Goal: Task Accomplishment & Management: Manage account settings

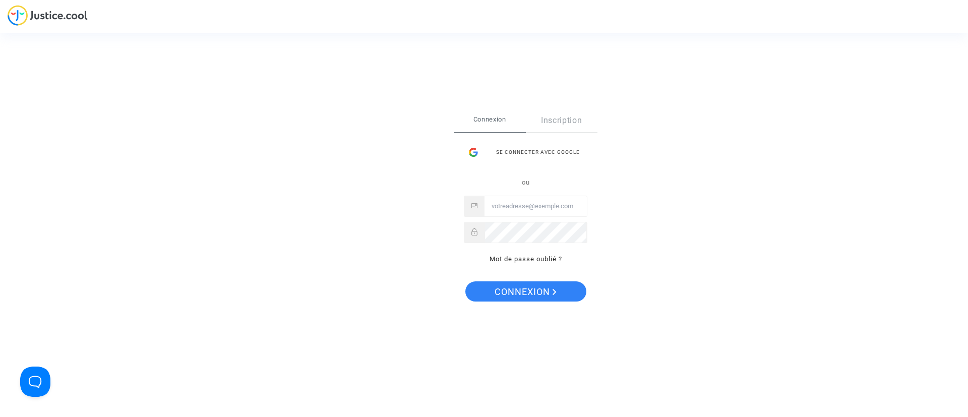
type input "[EMAIL_ADDRESS][DOMAIN_NAME]"
click at [523, 291] on span "Connexion" at bounding box center [525, 291] width 62 height 21
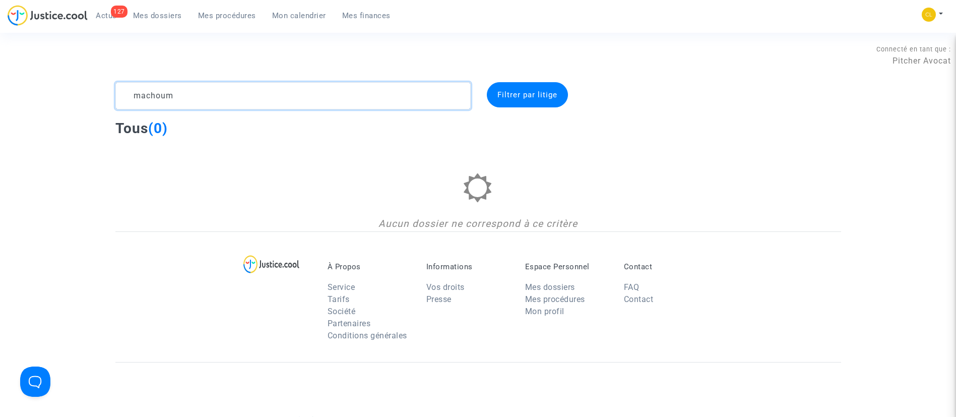
click at [130, 90] on textarea at bounding box center [292, 95] width 355 height 27
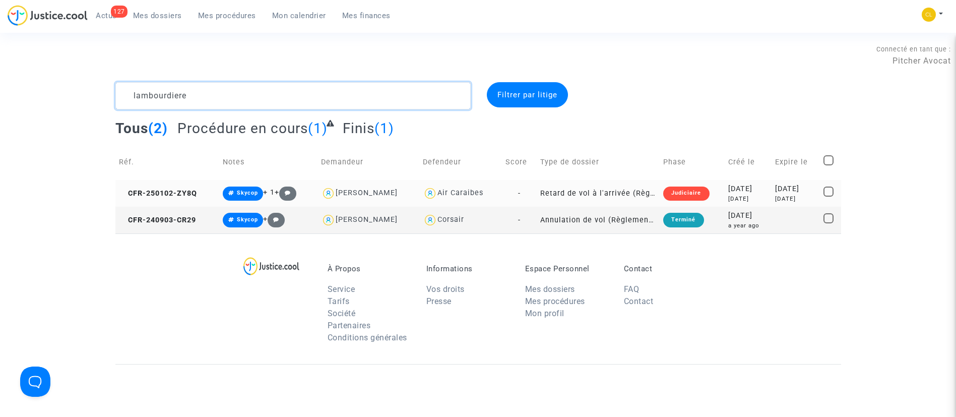
type textarea "lambourdiere"
click at [775, 194] on div "2025-02-13" at bounding box center [795, 188] width 41 height 11
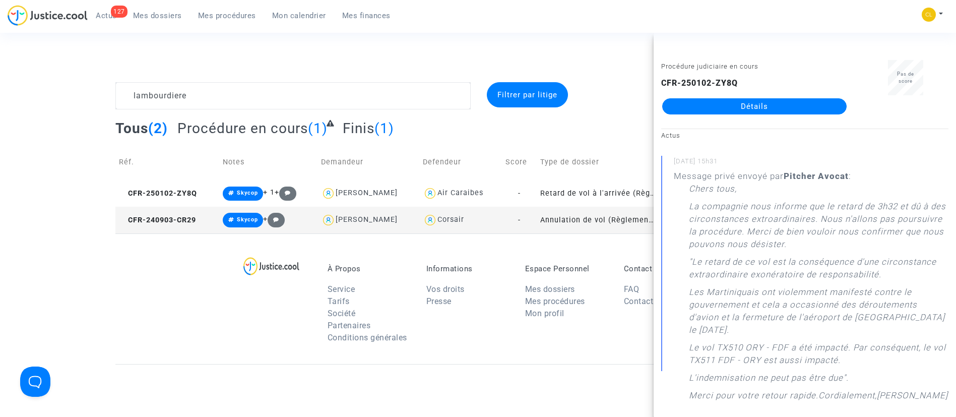
click at [754, 107] on link "Détails" at bounding box center [754, 106] width 184 height 16
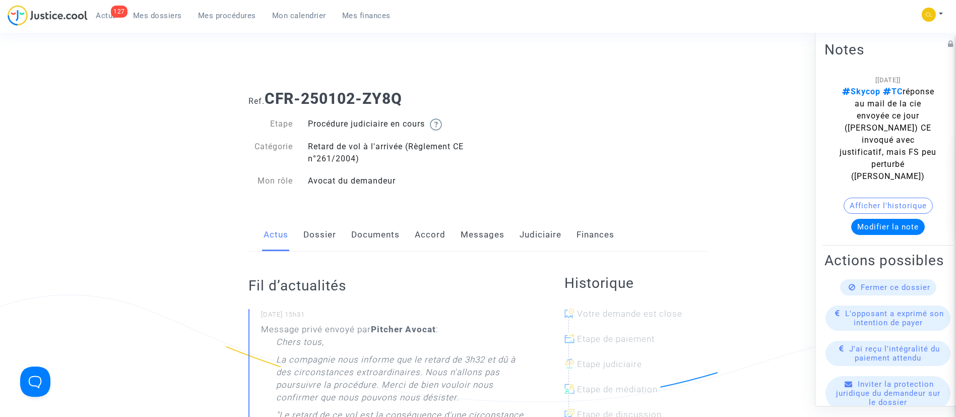
click at [537, 241] on link "Judiciaire" at bounding box center [541, 234] width 42 height 33
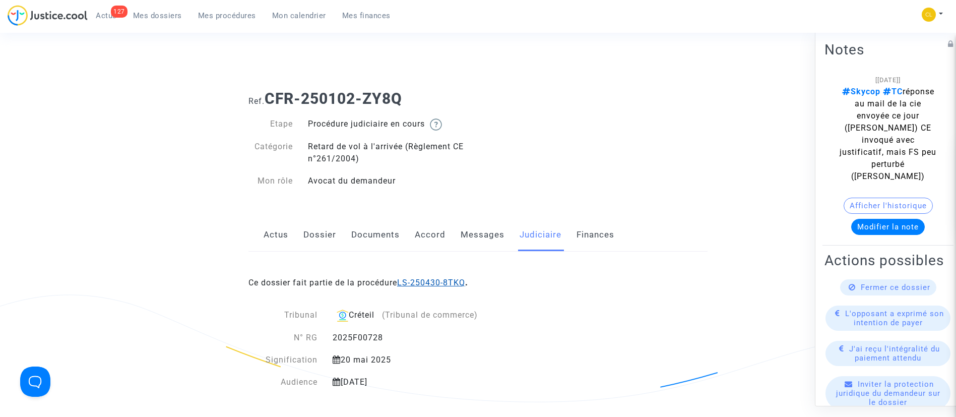
click at [431, 278] on link "LS-250430-8TKQ" at bounding box center [431, 283] width 68 height 10
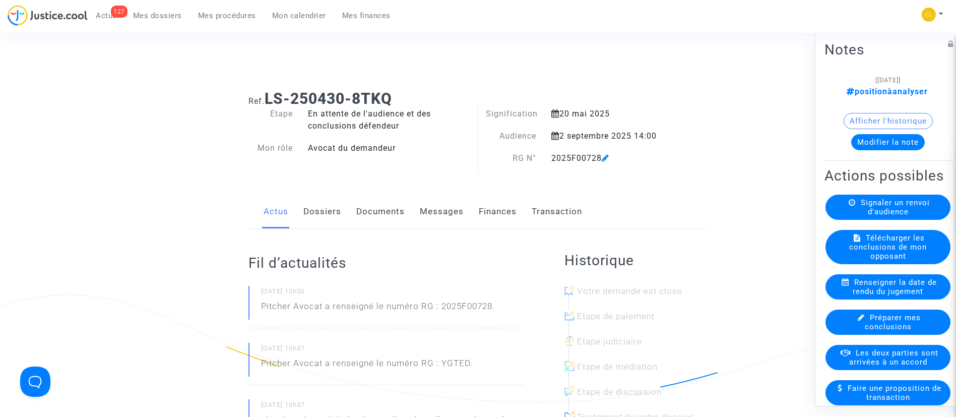
click at [335, 208] on link "Dossiers" at bounding box center [322, 211] width 38 height 33
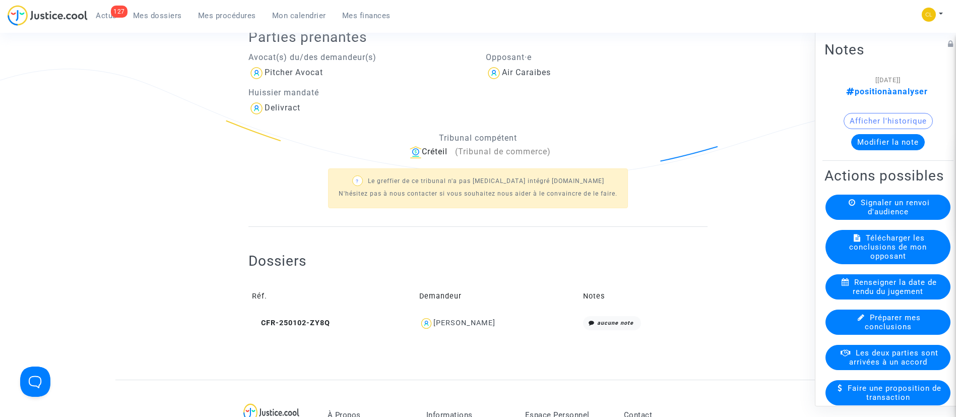
scroll to position [227, 0]
click at [477, 322] on div "Catherine Lambourdiere" at bounding box center [464, 321] width 62 height 9
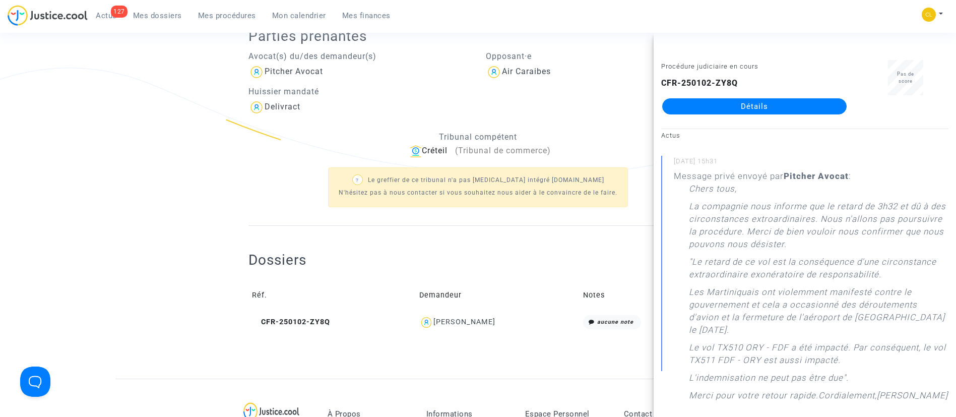
click at [777, 106] on link "Détails" at bounding box center [754, 106] width 184 height 16
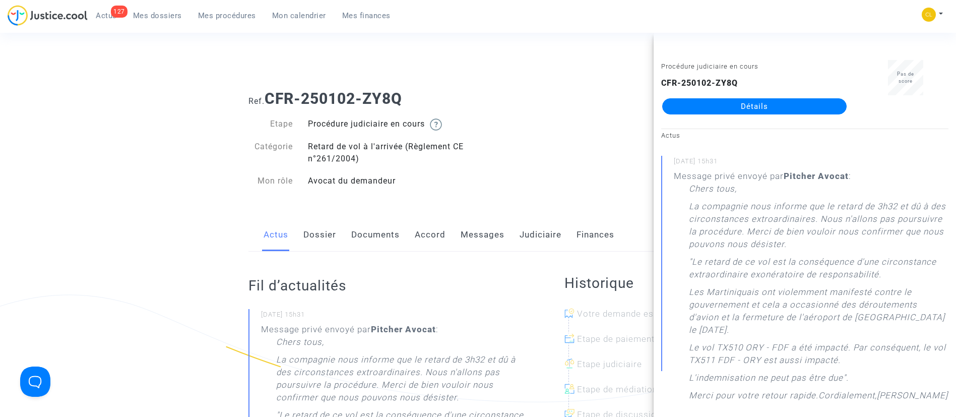
drag, startPoint x: 477, startPoint y: 233, endPoint x: 477, endPoint y: 224, distance: 9.6
click at [477, 233] on link "Messages" at bounding box center [483, 234] width 44 height 33
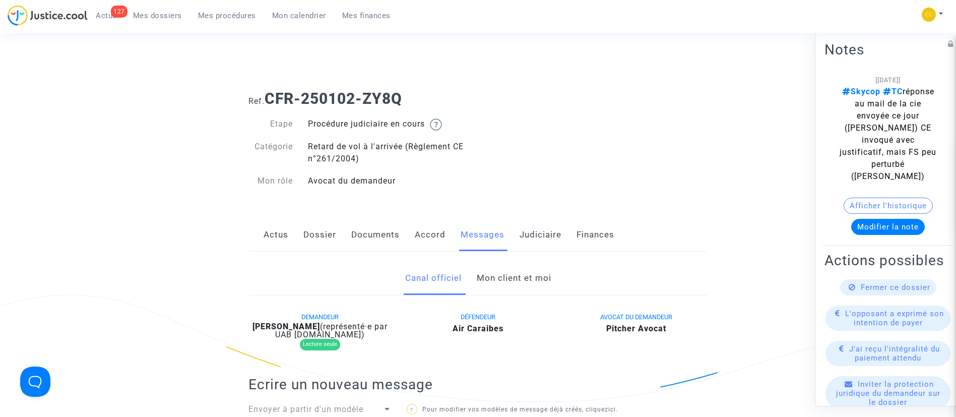
click at [502, 263] on link "Mon client et moi" at bounding box center [514, 278] width 75 height 33
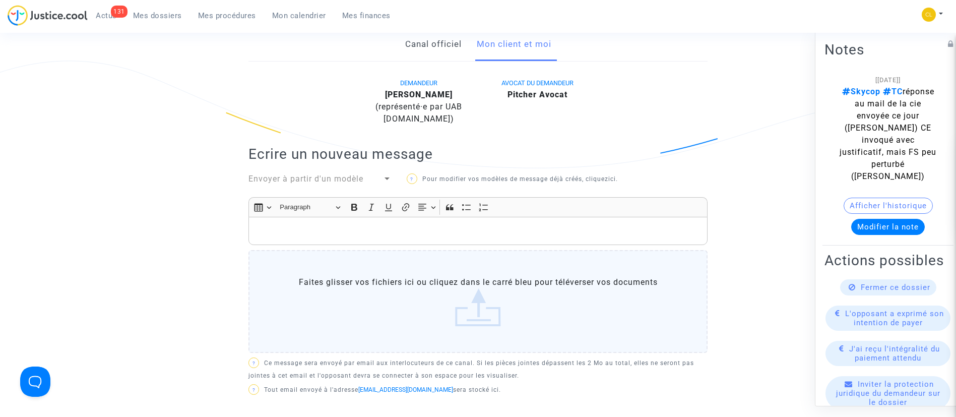
scroll to position [227, 0]
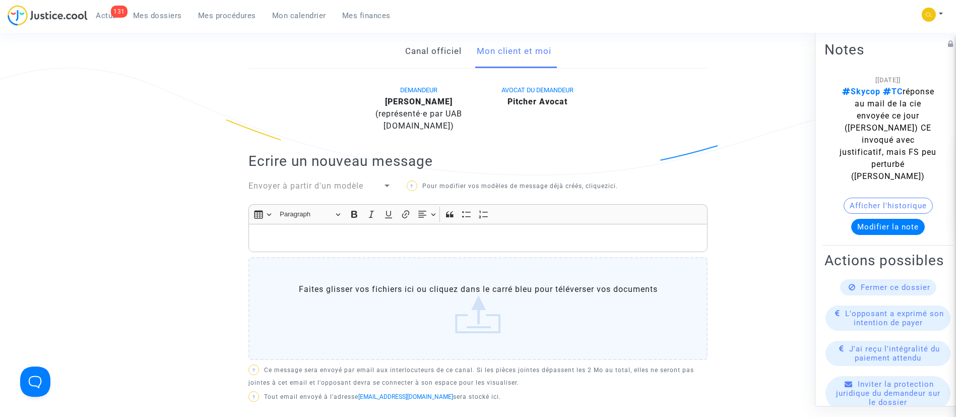
click at [432, 231] on div "Rich Text Editor, main" at bounding box center [477, 238] width 459 height 28
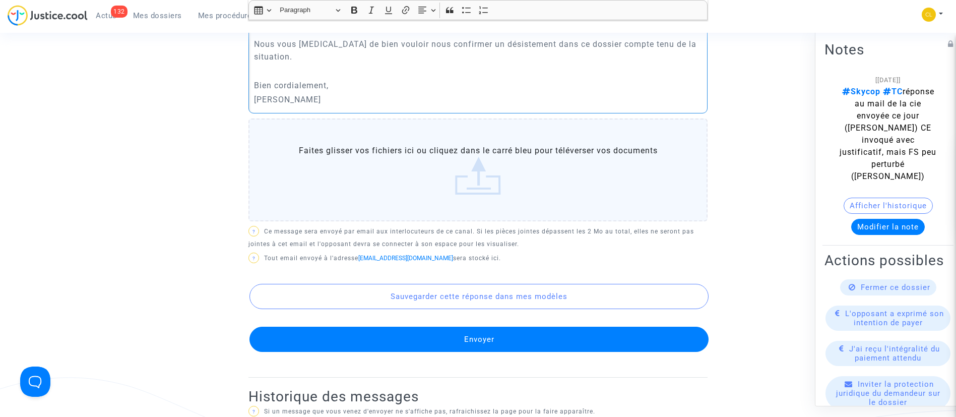
scroll to position [611, 0]
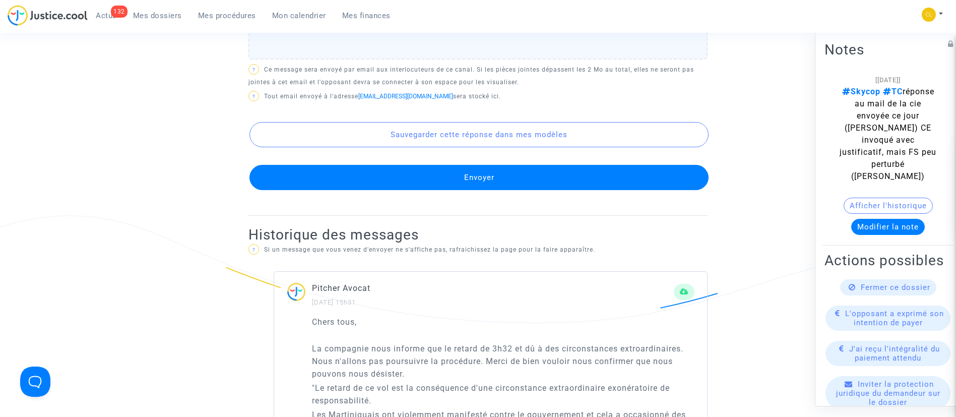
click at [604, 165] on button "Envoyer" at bounding box center [478, 177] width 459 height 25
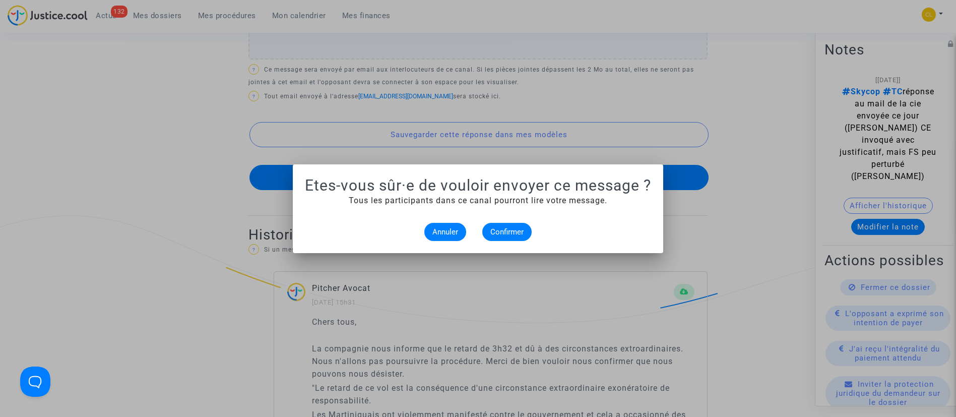
scroll to position [0, 0]
click at [518, 231] on span "Confirmer" at bounding box center [506, 231] width 33 height 9
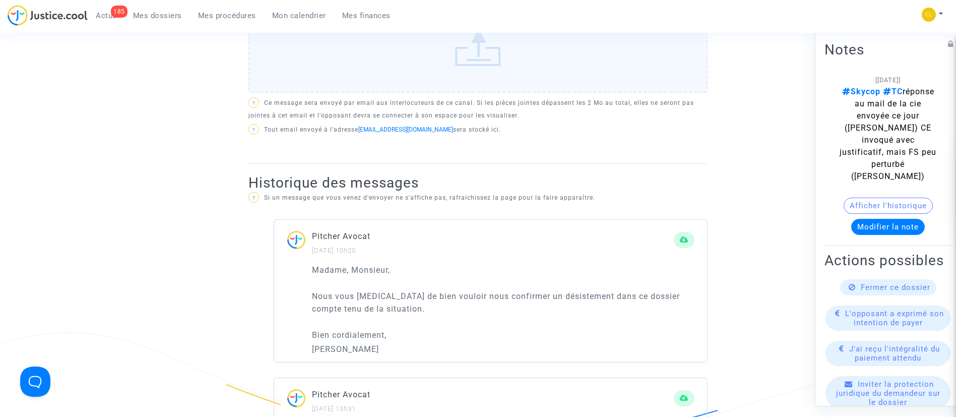
scroll to position [378, 0]
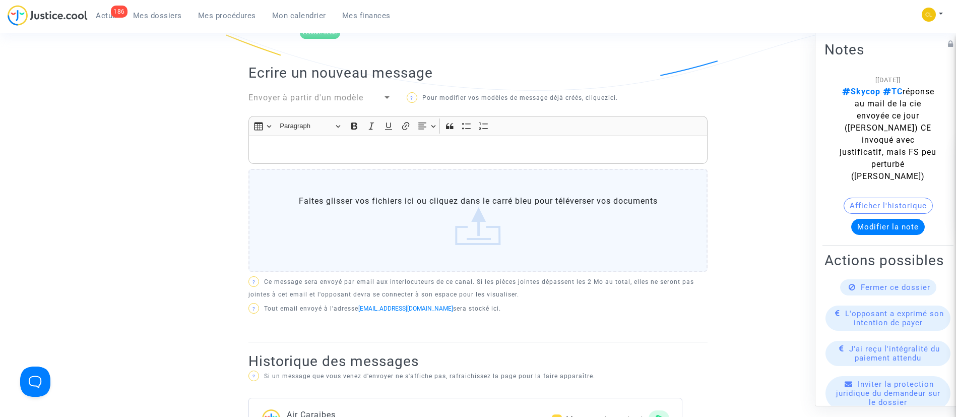
scroll to position [227, 0]
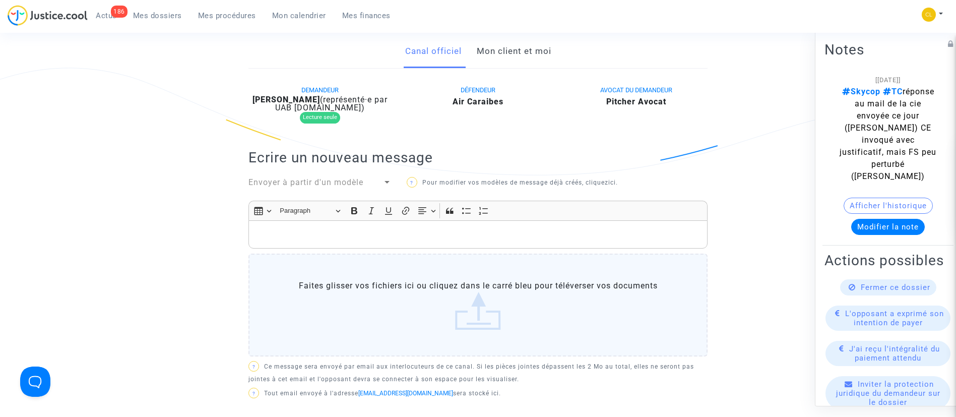
click at [516, 59] on link "Mon client et moi" at bounding box center [514, 51] width 75 height 33
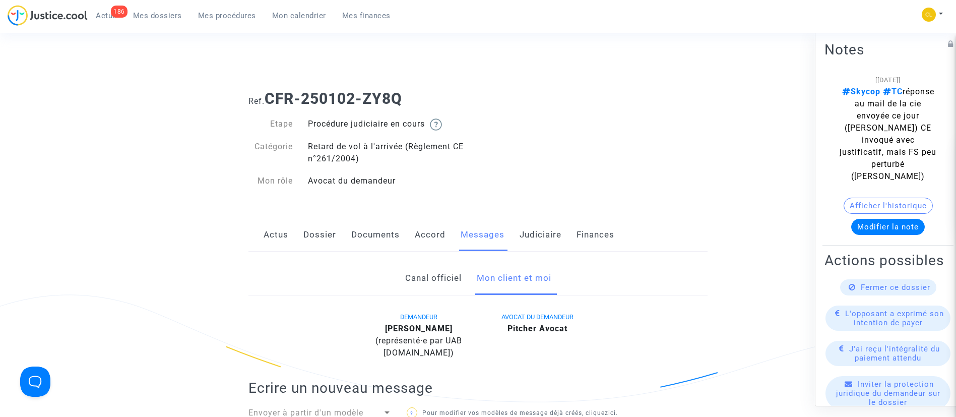
drag, startPoint x: 555, startPoint y: 234, endPoint x: 561, endPoint y: 231, distance: 7.2
click at [555, 234] on link "Judiciaire" at bounding box center [541, 234] width 42 height 33
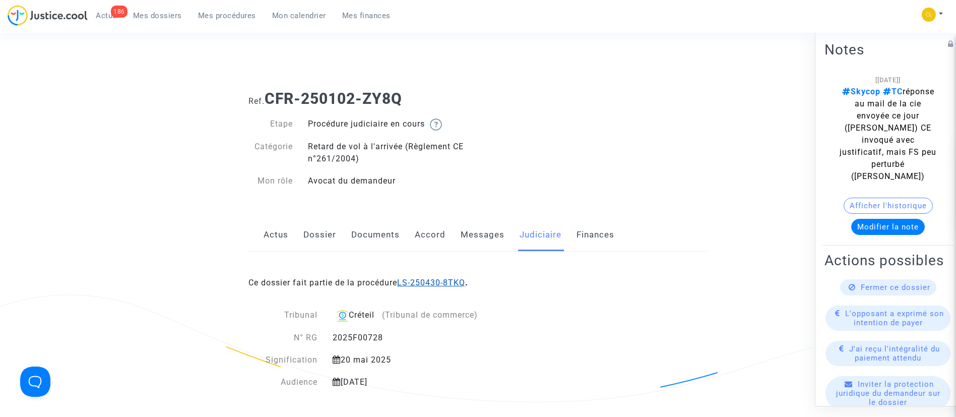
click at [444, 282] on link "LS-250430-8TKQ" at bounding box center [431, 283] width 68 height 10
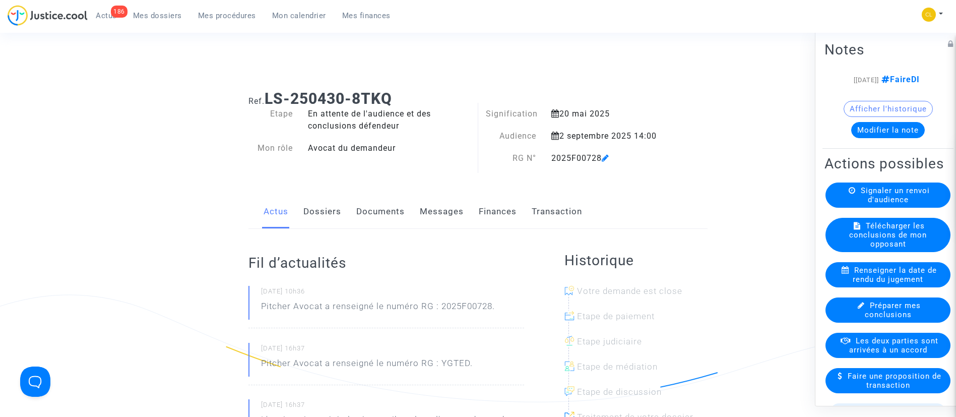
drag, startPoint x: 890, startPoint y: 142, endPoint x: 903, endPoint y: 146, distance: 13.9
click at [890, 138] on button "Modifier la note" at bounding box center [888, 129] width 74 height 16
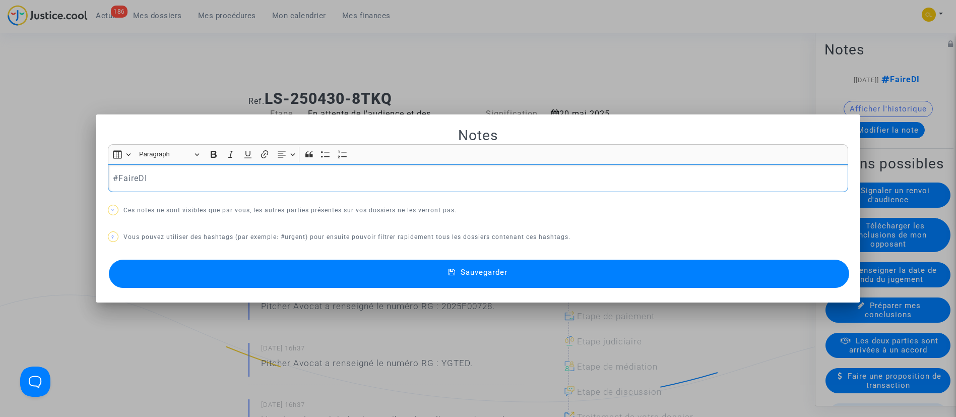
click at [127, 179] on p "#FaireDI" at bounding box center [478, 178] width 730 height 13
click at [193, 66] on div at bounding box center [478, 208] width 956 height 417
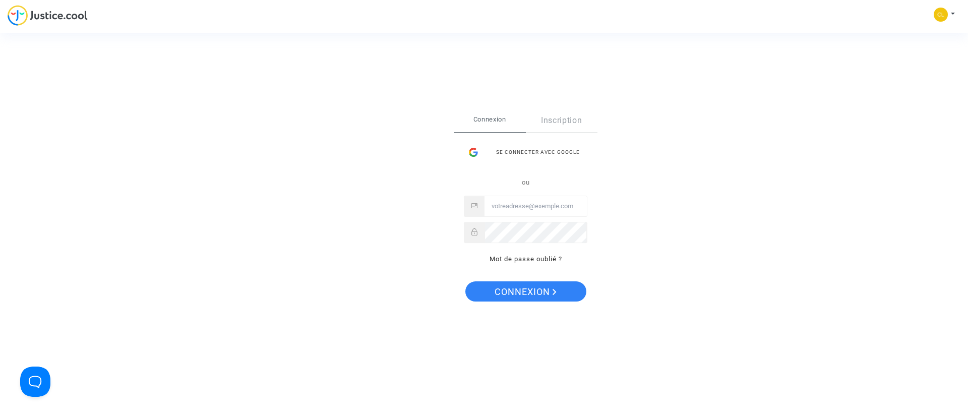
type input "[EMAIL_ADDRESS][DOMAIN_NAME]"
click at [541, 293] on span "Connexion" at bounding box center [525, 291] width 62 height 21
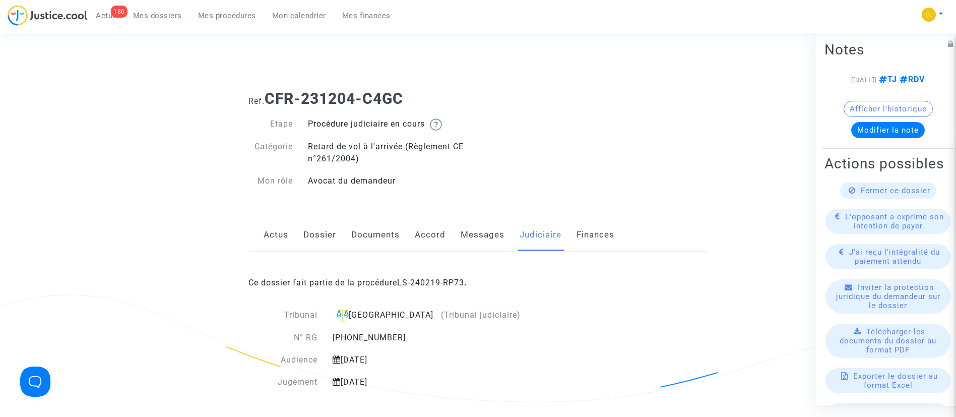
drag, startPoint x: 313, startPoint y: 11, endPoint x: 314, endPoint y: 22, distance: 11.1
click at [313, 11] on span "Mon calendrier" at bounding box center [299, 15] width 54 height 9
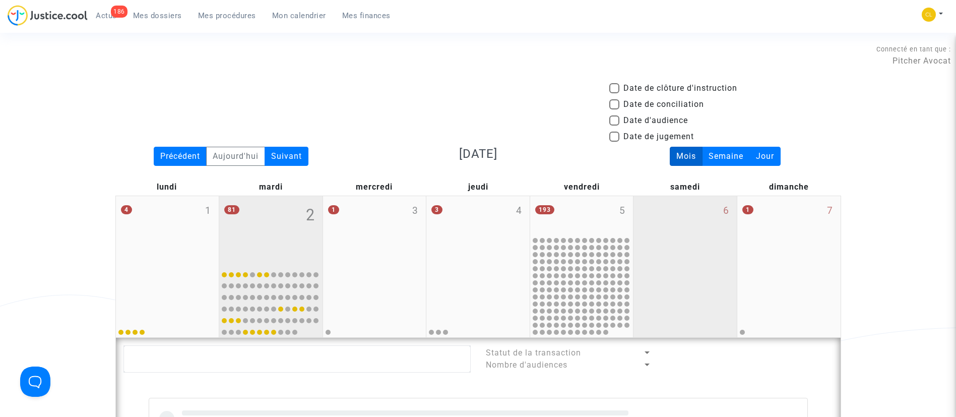
click at [676, 238] on div "6" at bounding box center [684, 266] width 103 height 141
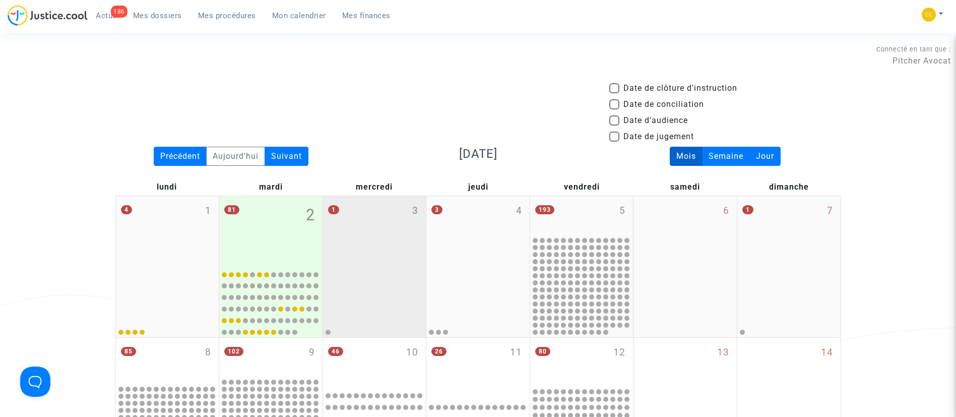
click at [340, 250] on div "1 3" at bounding box center [374, 230] width 103 height 69
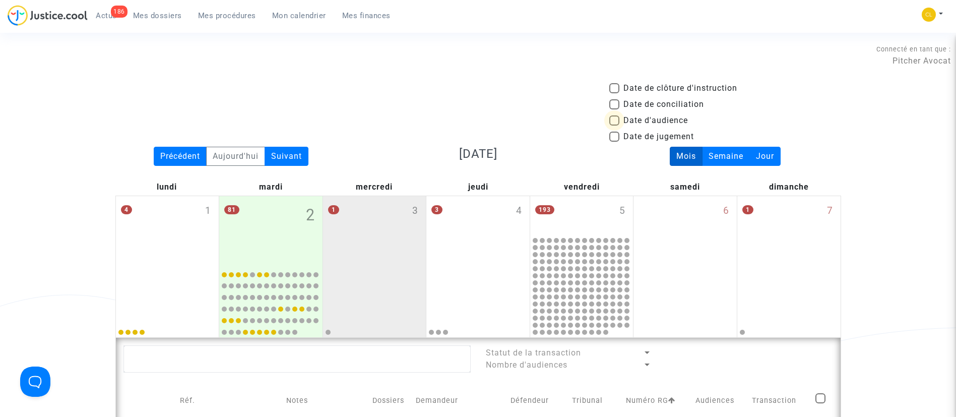
click at [652, 122] on span "Date d'audience" at bounding box center [655, 120] width 65 height 12
click at [614, 125] on input "Date d'audience" at bounding box center [614, 125] width 1 height 1
checkbox input "true"
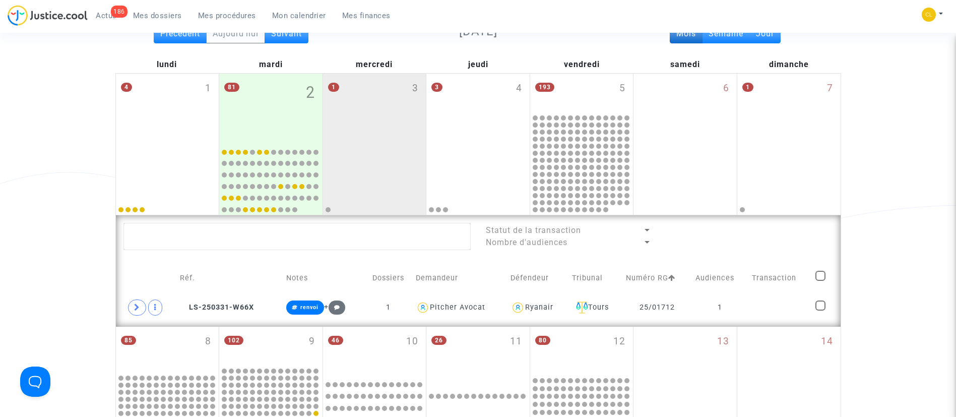
scroll to position [151, 0]
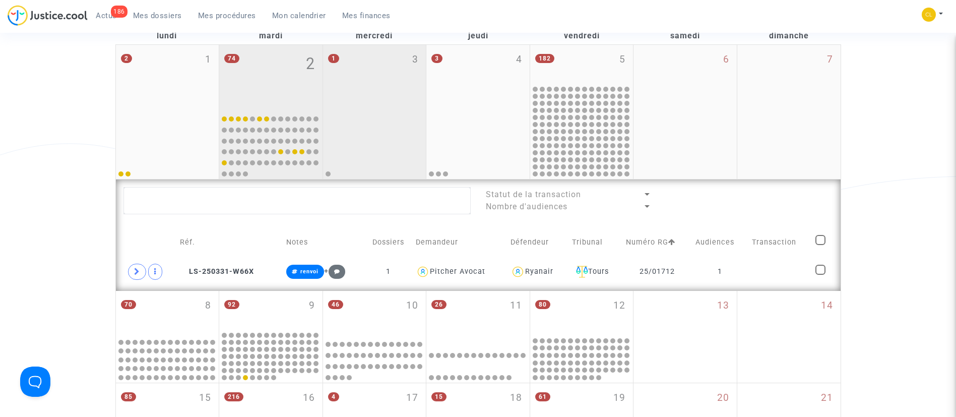
click at [272, 67] on div "74 2" at bounding box center [270, 78] width 103 height 66
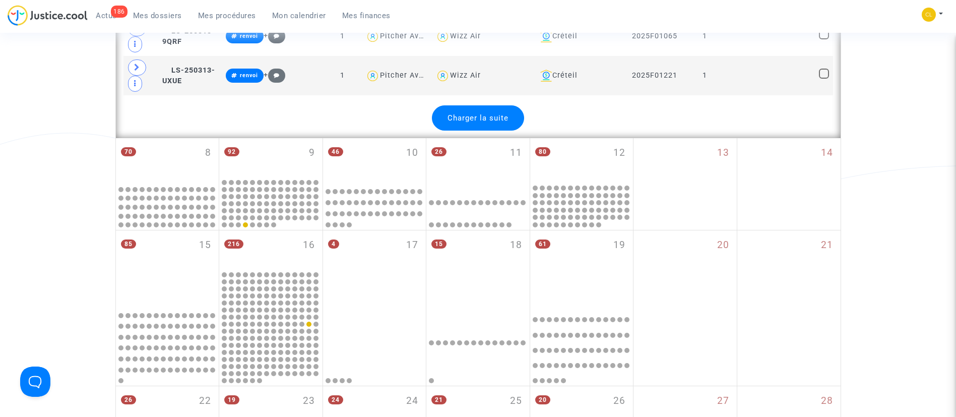
scroll to position [2192, 0]
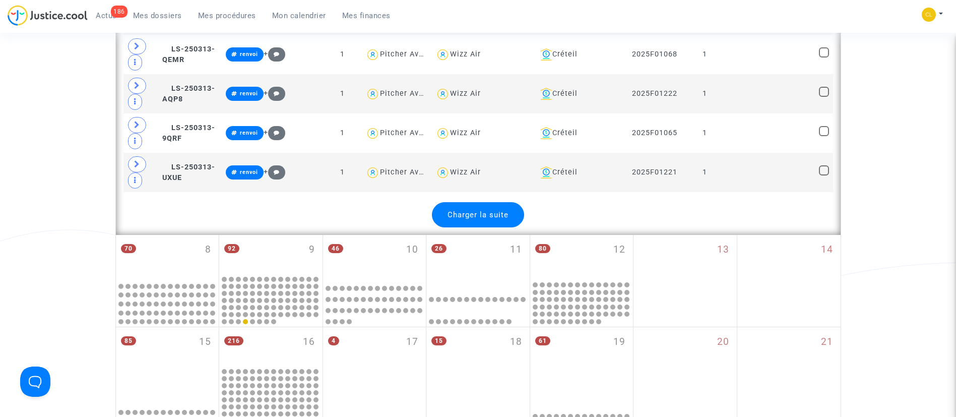
click at [491, 218] on span "Charger la suite" at bounding box center [478, 214] width 61 height 9
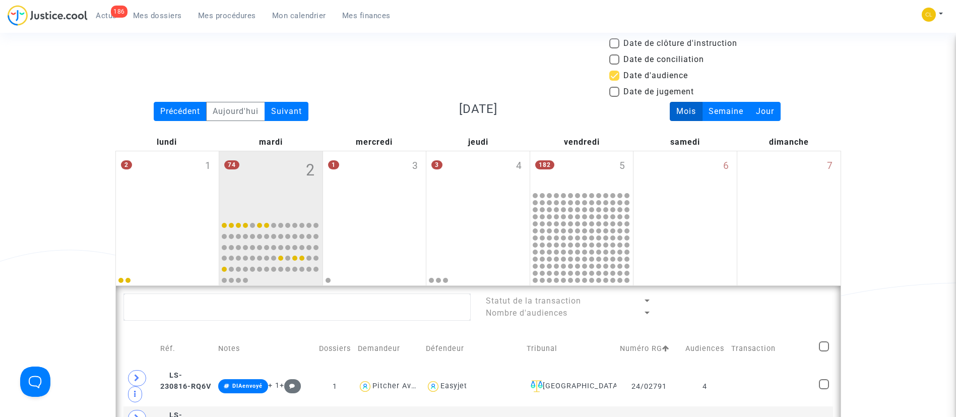
scroll to position [0, 0]
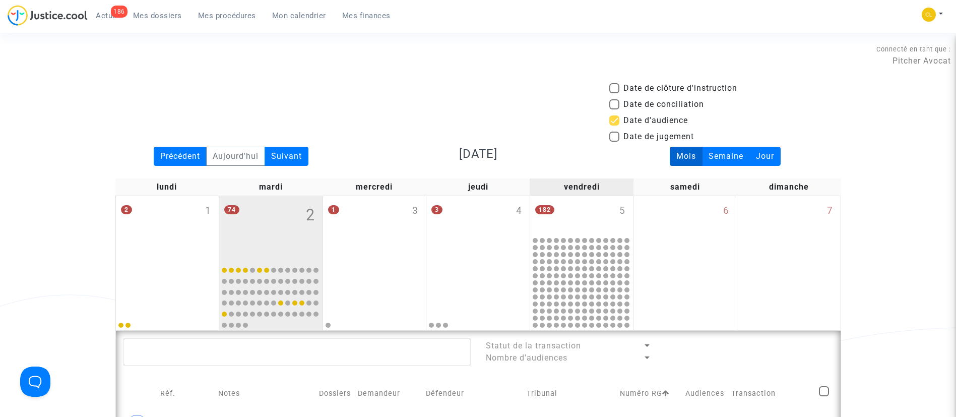
drag, startPoint x: 610, startPoint y: 203, endPoint x: 593, endPoint y: 192, distance: 21.1
click at [610, 202] on div "182 5" at bounding box center [581, 215] width 103 height 39
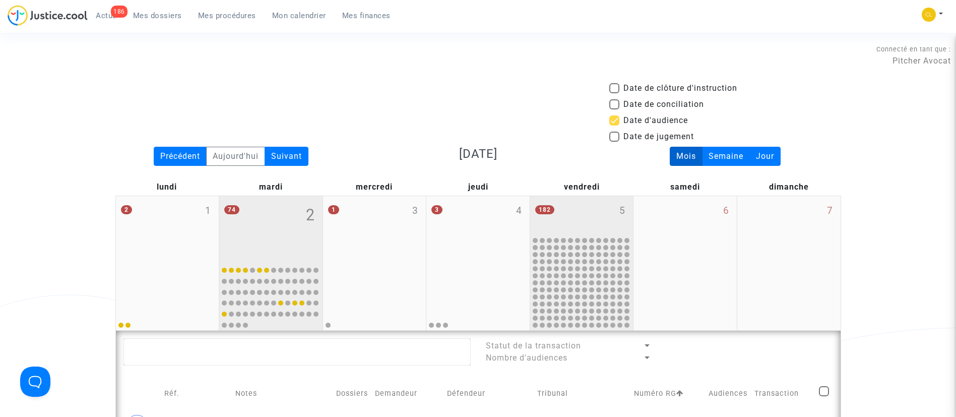
click at [285, 222] on div "74 2" at bounding box center [270, 229] width 103 height 66
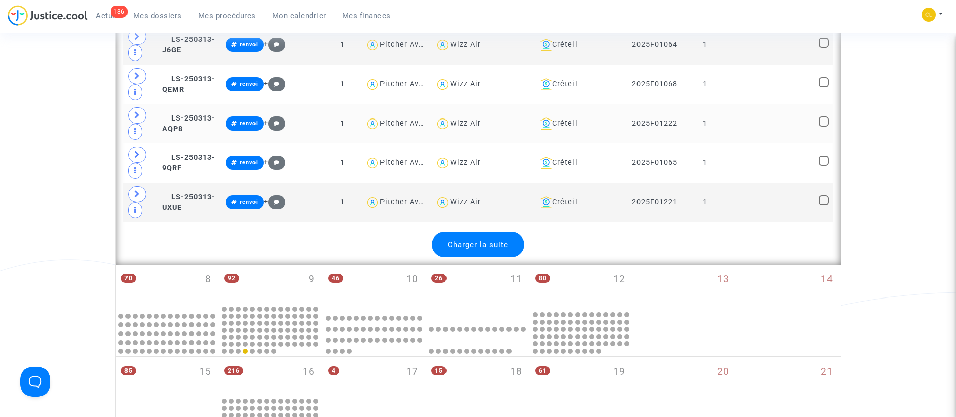
scroll to position [2192, 0]
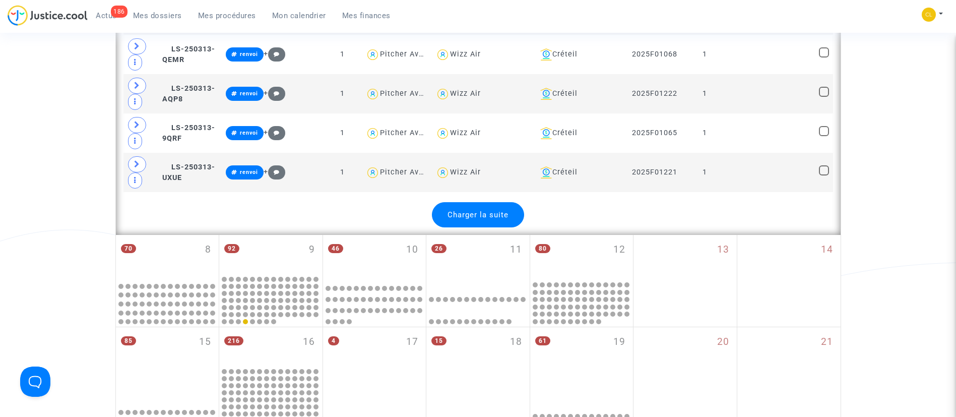
drag, startPoint x: 448, startPoint y: 213, endPoint x: 474, endPoint y: 207, distance: 27.4
click at [448, 213] on span "Charger la suite" at bounding box center [478, 214] width 61 height 9
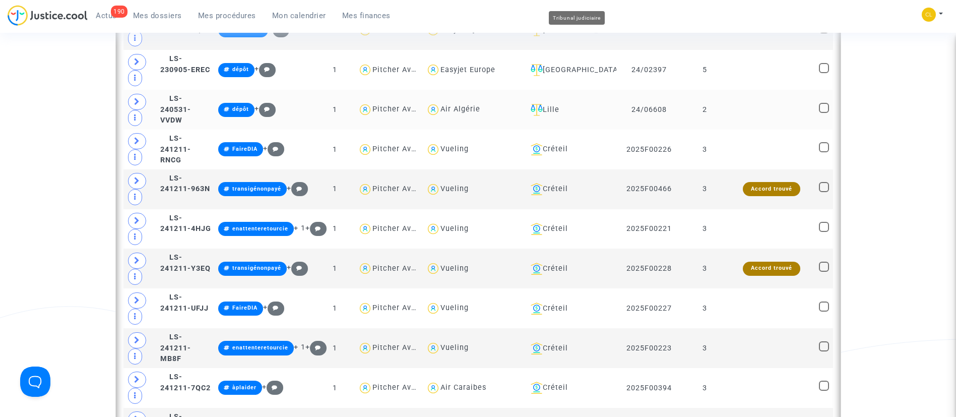
scroll to position [529, 0]
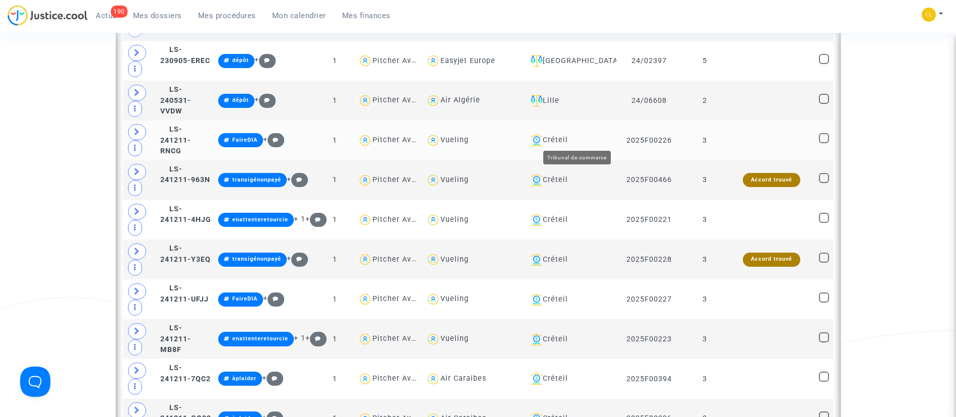
drag, startPoint x: 589, startPoint y: 141, endPoint x: 601, endPoint y: 150, distance: 15.5
click at [588, 141] on div "Créteil" at bounding box center [570, 140] width 86 height 12
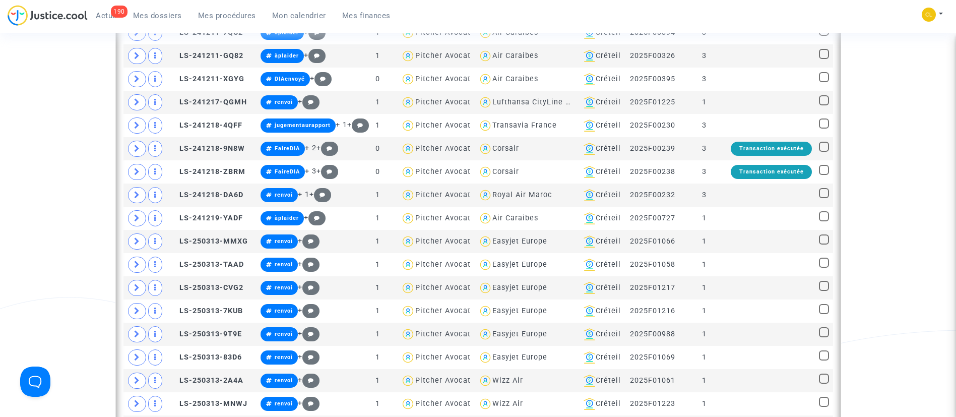
scroll to position [151, 0]
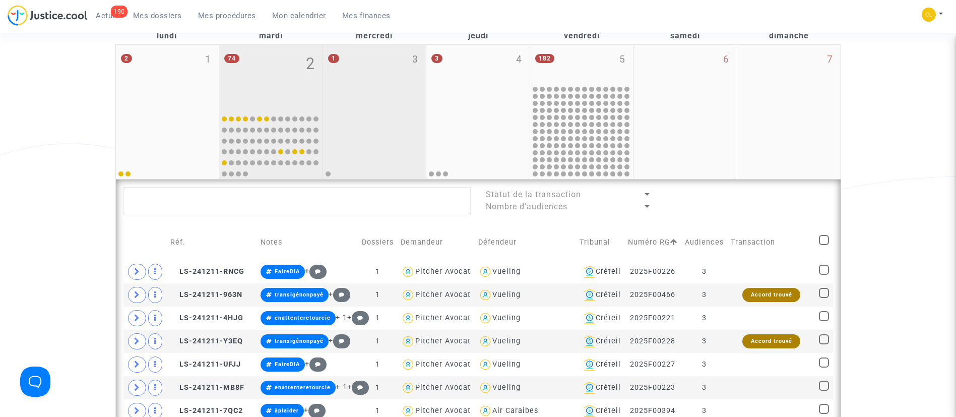
click at [397, 128] on div at bounding box center [375, 145] width 100 height 66
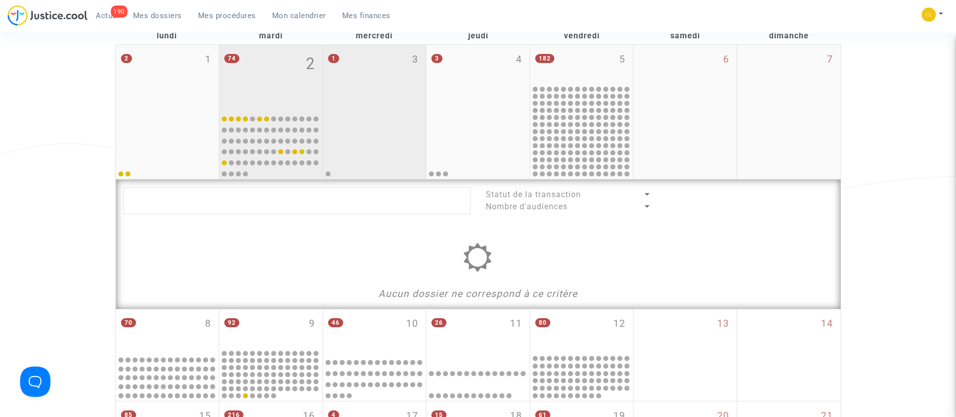
click at [281, 83] on div "74 2" at bounding box center [270, 78] width 103 height 66
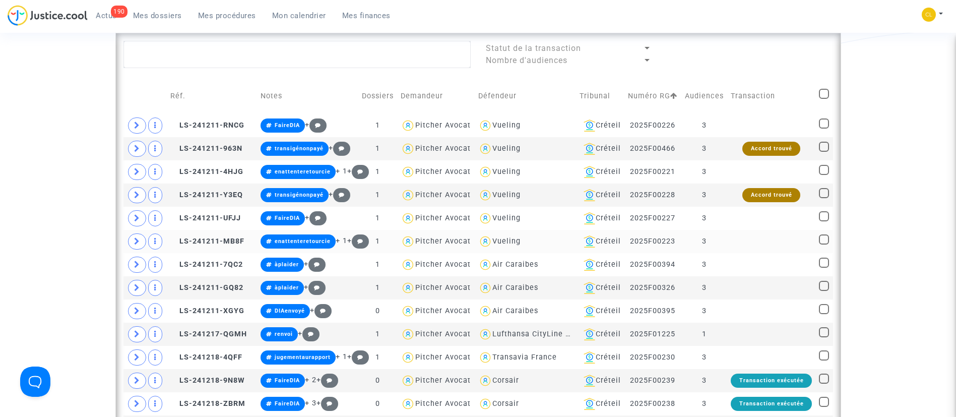
scroll to position [302, 0]
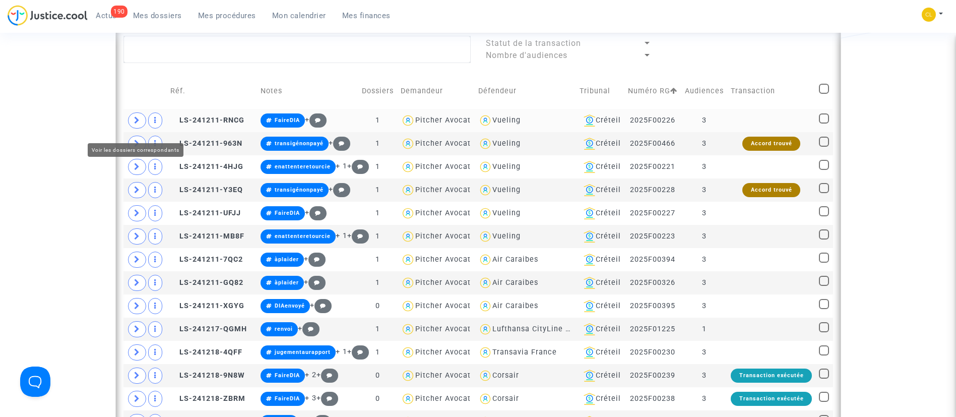
click at [131, 129] on span at bounding box center [137, 120] width 18 height 16
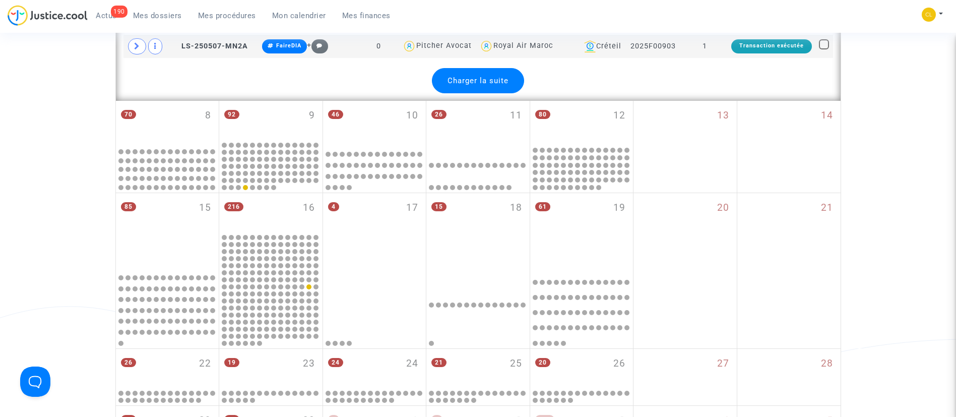
scroll to position [1587, 0]
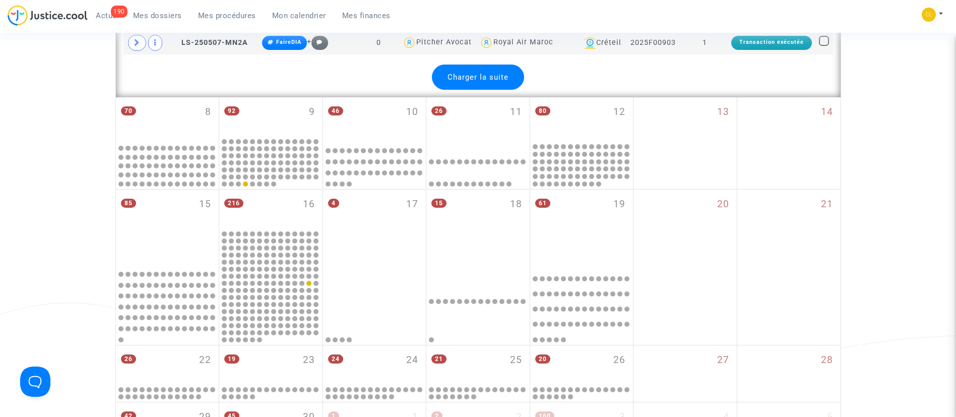
click at [473, 82] on span "Charger la suite" at bounding box center [478, 77] width 61 height 9
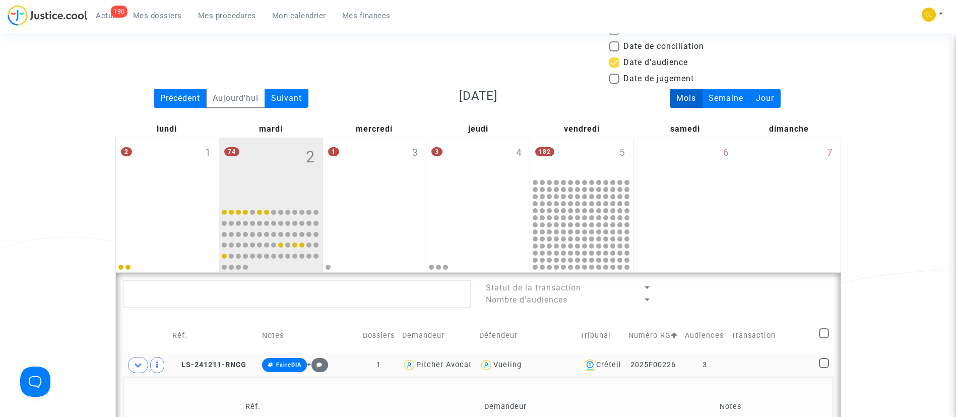
scroll to position [0, 0]
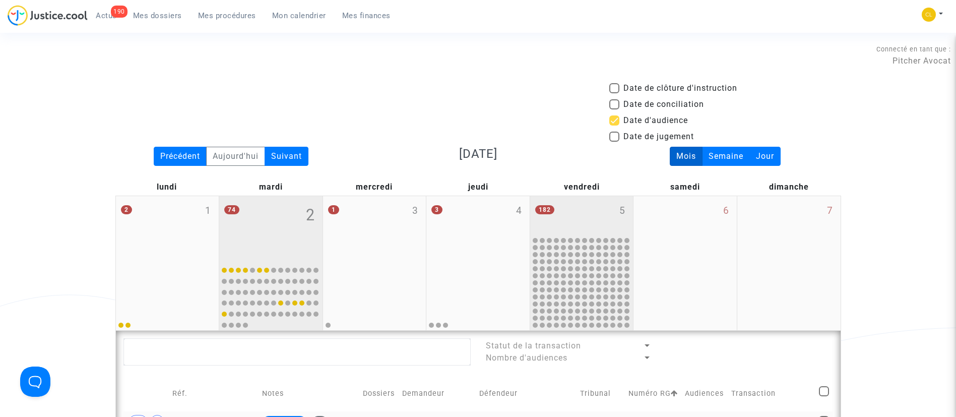
click at [570, 228] on div "182 5" at bounding box center [581, 215] width 103 height 39
click at [278, 206] on div "74 2" at bounding box center [270, 229] width 103 height 66
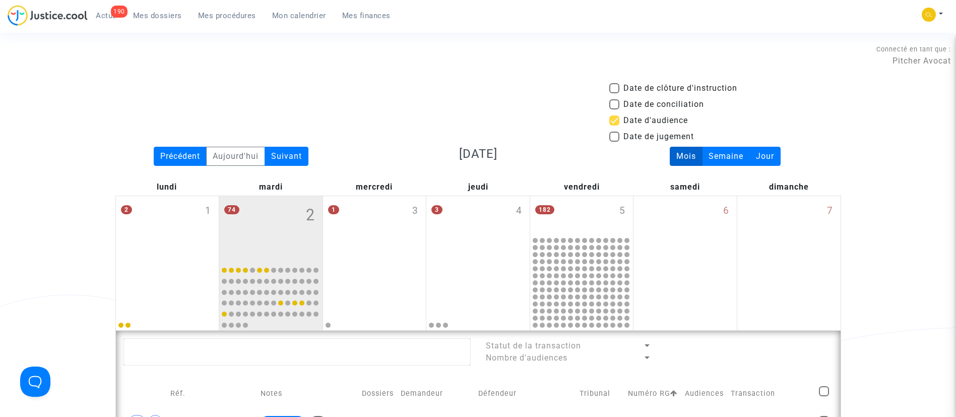
scroll to position [151, 0]
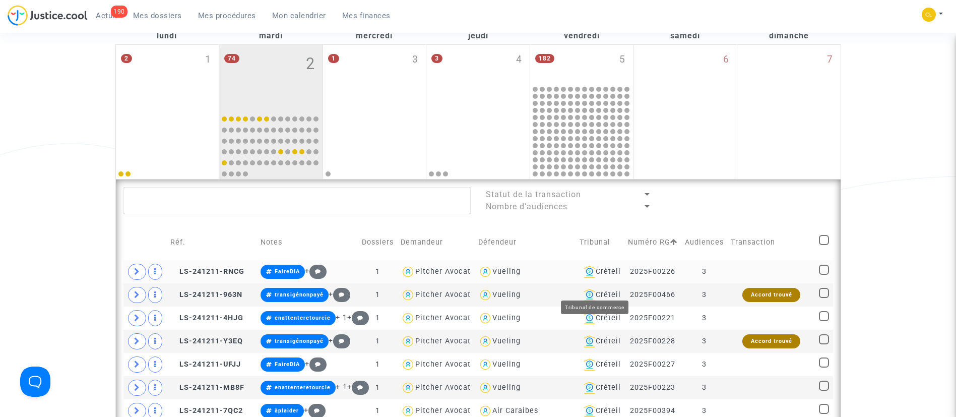
click at [602, 278] on div "Créteil" at bounding box center [600, 272] width 41 height 12
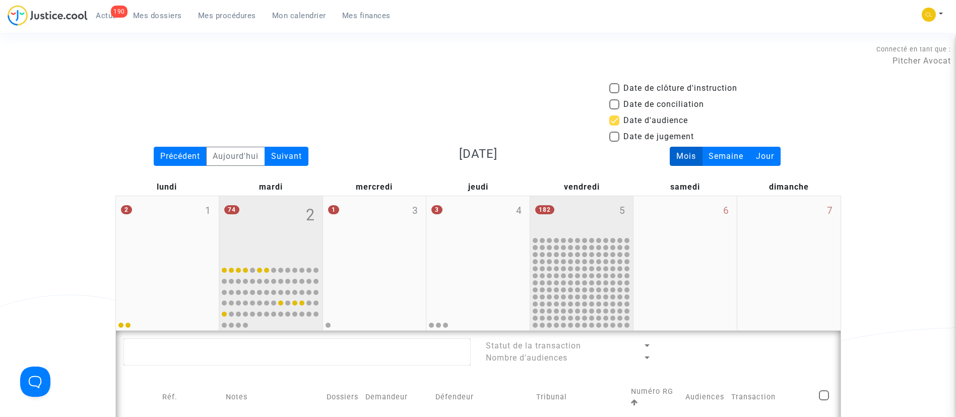
click at [584, 209] on div "182 5" at bounding box center [581, 215] width 103 height 39
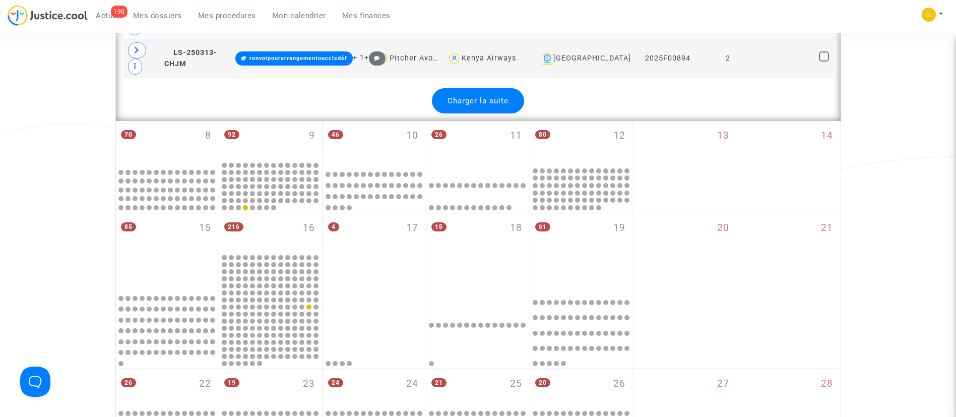
scroll to position [2117, 0]
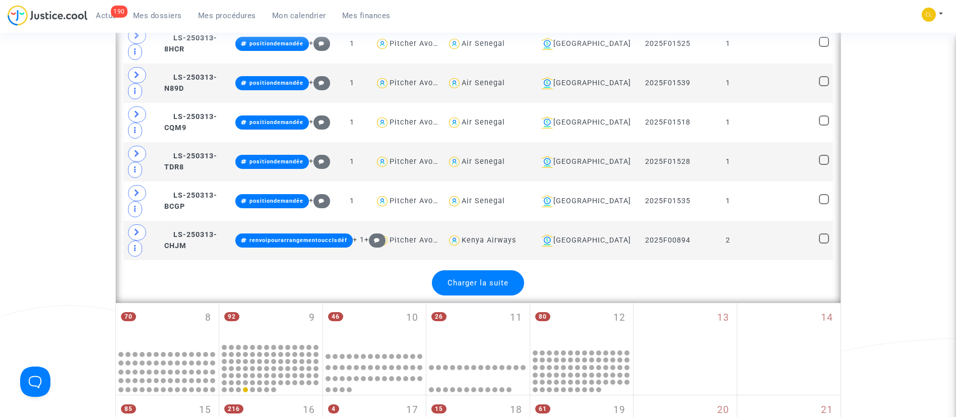
click at [495, 295] on div "Charger la suite" at bounding box center [478, 282] width 92 height 25
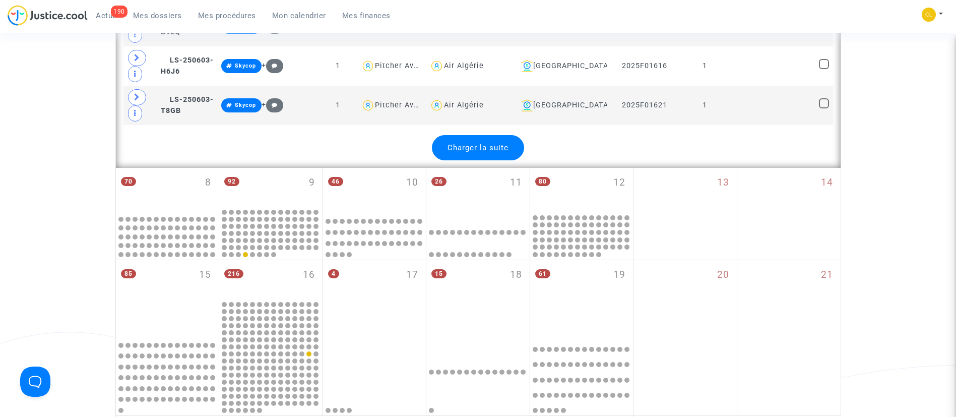
scroll to position [4233, 0]
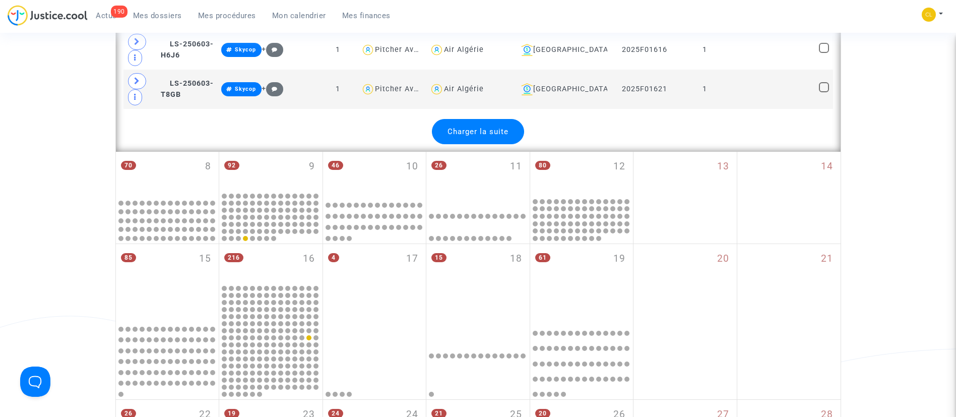
click at [487, 136] on span "Charger la suite" at bounding box center [478, 131] width 61 height 9
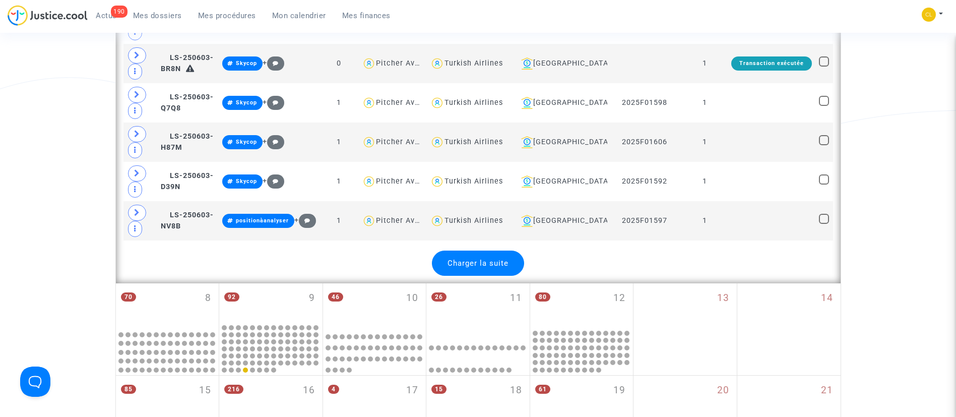
scroll to position [6199, 0]
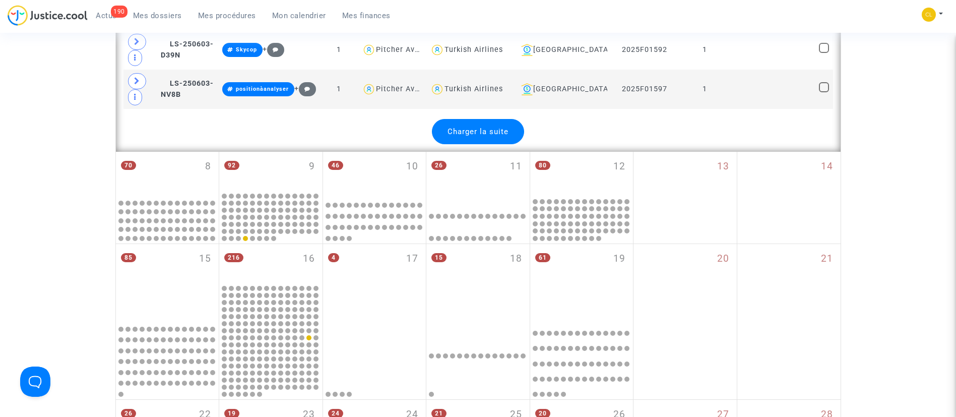
click at [480, 136] on span "Charger la suite" at bounding box center [478, 131] width 61 height 9
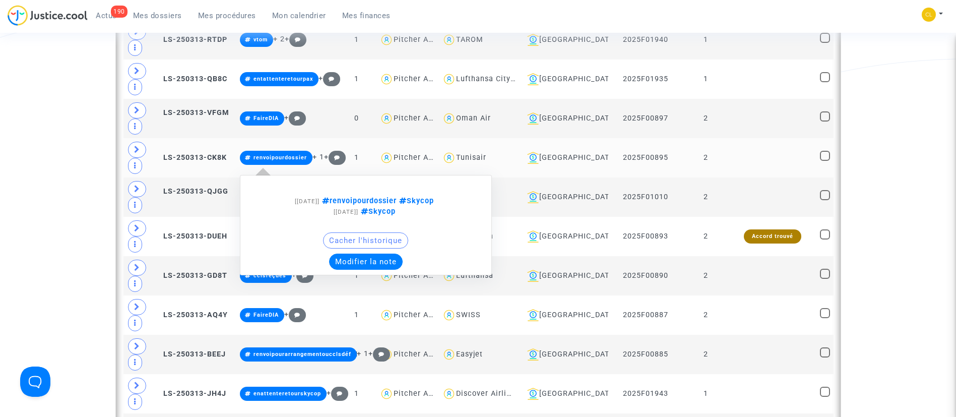
scroll to position [2419, 0]
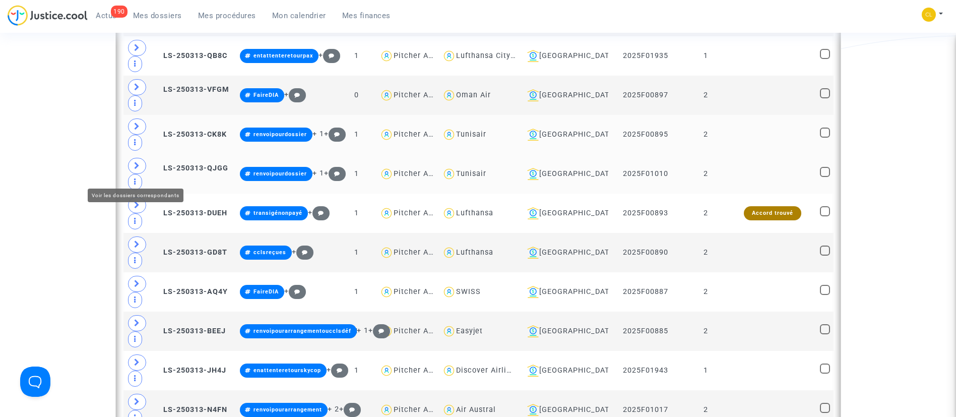
click at [138, 169] on icon at bounding box center [137, 166] width 6 height 8
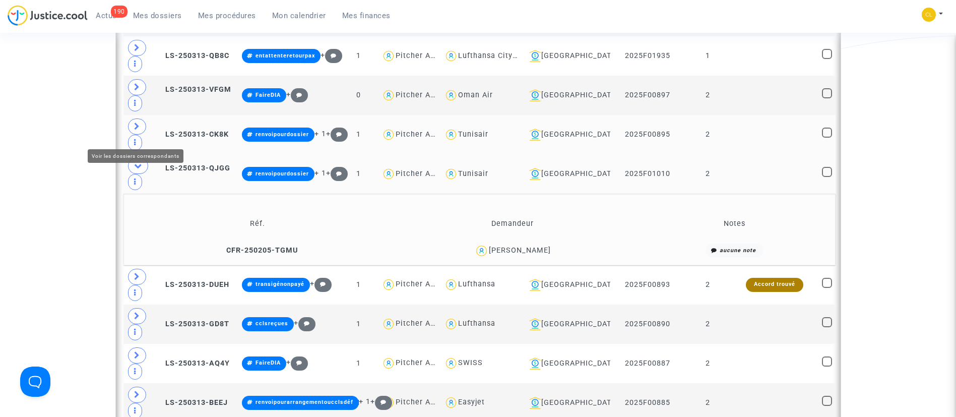
click at [133, 131] on span at bounding box center [137, 126] width 18 height 16
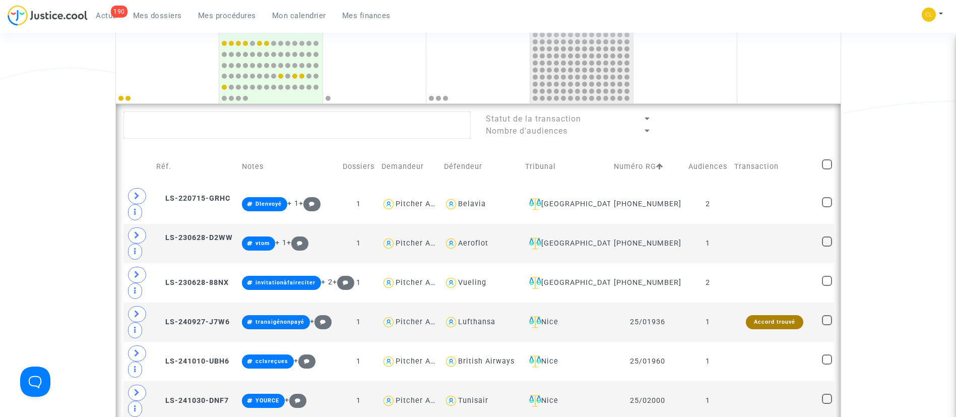
scroll to position [0, 0]
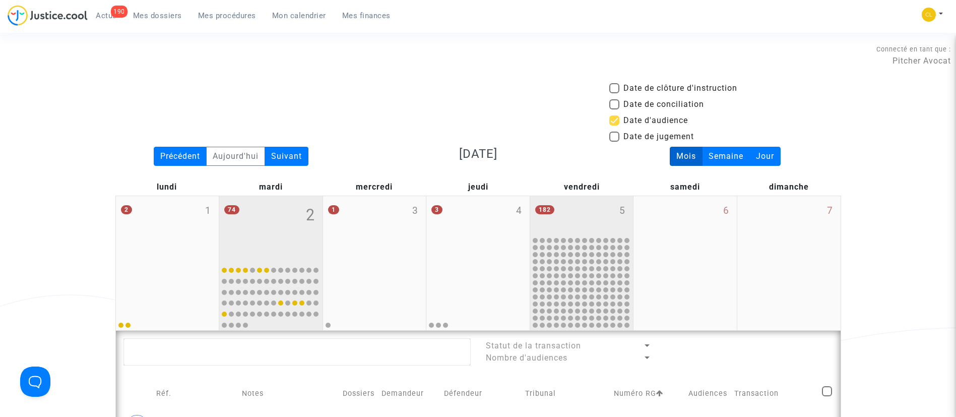
click at [276, 231] on div "74 2" at bounding box center [270, 229] width 103 height 66
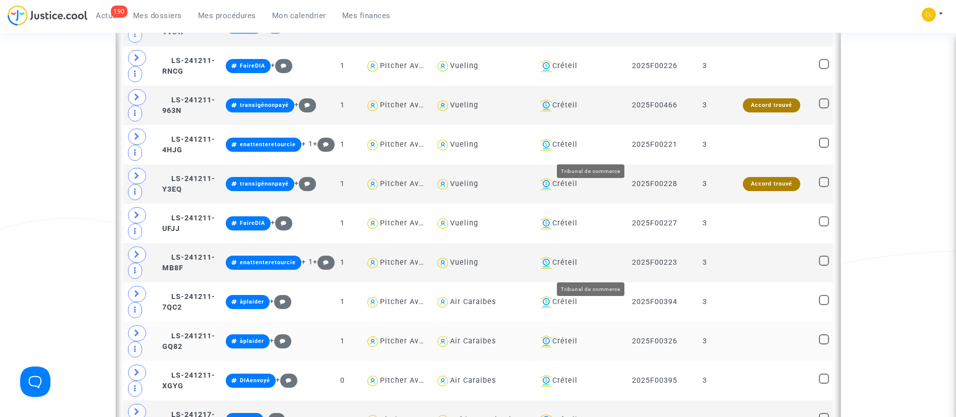
scroll to position [680, 0]
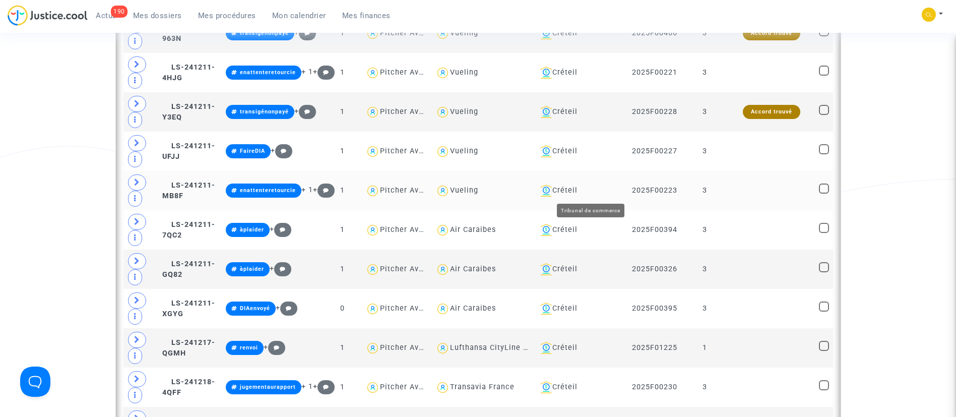
click at [598, 185] on div "Créteil" at bounding box center [580, 190] width 88 height 12
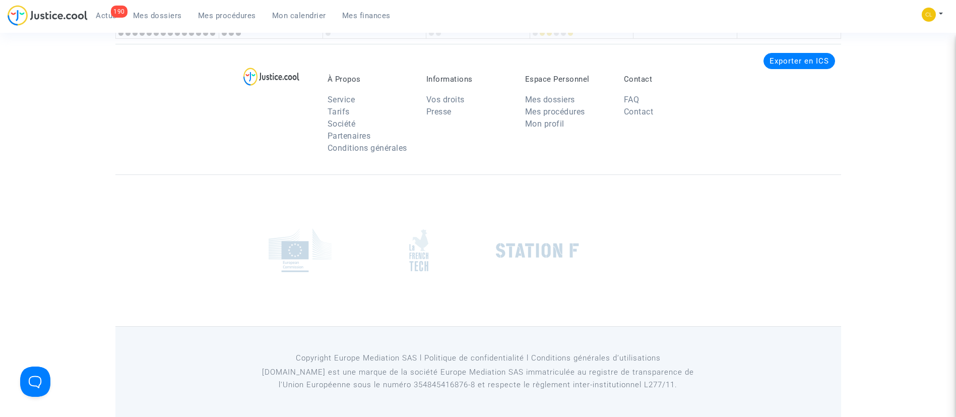
scroll to position [2041, 0]
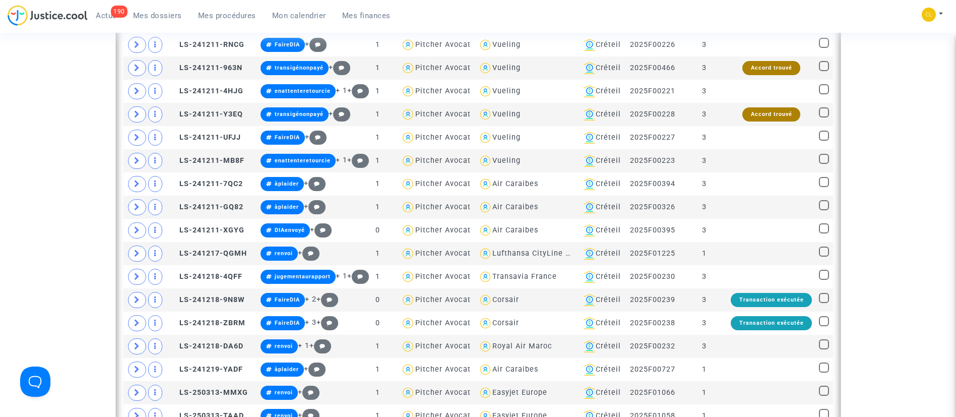
scroll to position [76, 0]
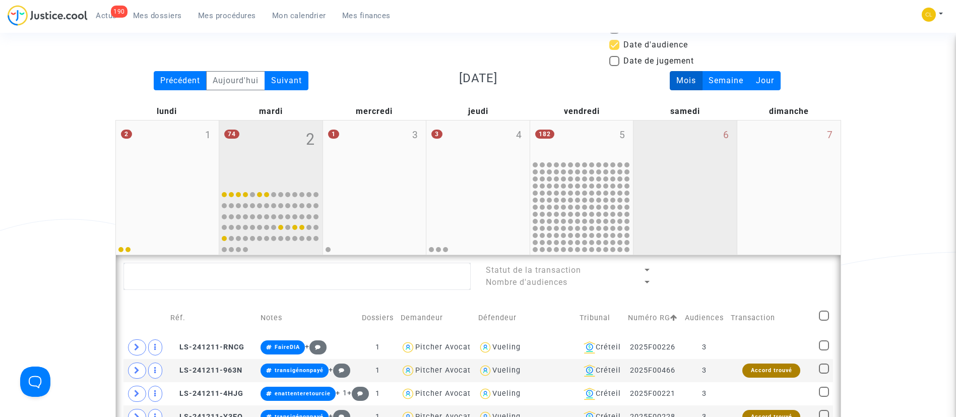
click at [699, 152] on div "6" at bounding box center [684, 187] width 103 height 134
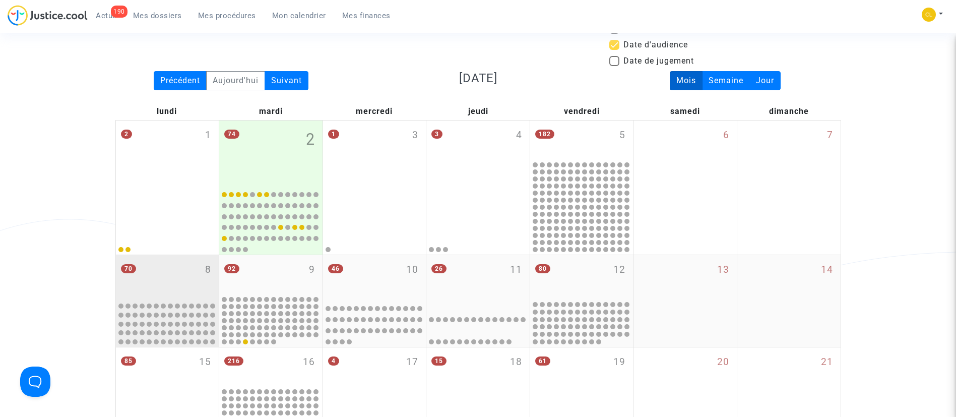
click at [160, 285] on div "70 8" at bounding box center [167, 277] width 103 height 44
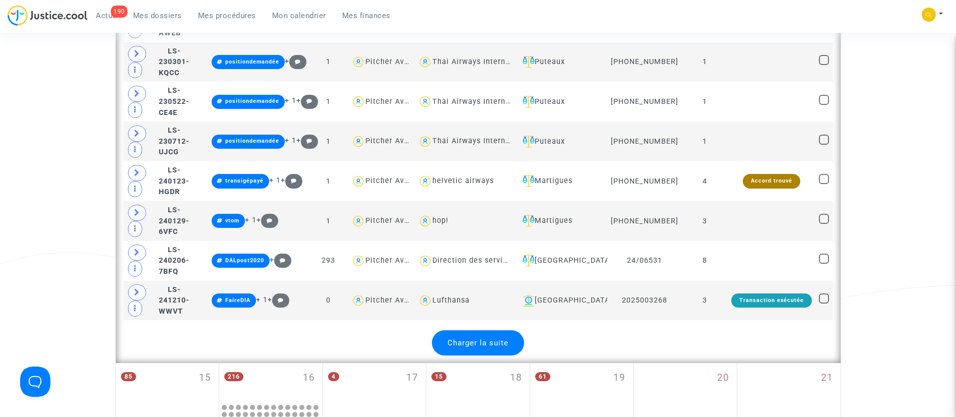
scroll to position [2192, 0]
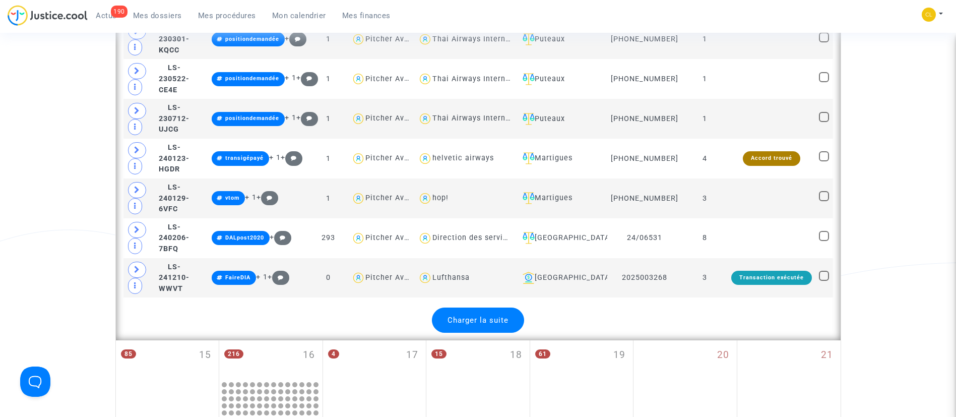
click at [467, 315] on span "Charger la suite" at bounding box center [478, 319] width 61 height 9
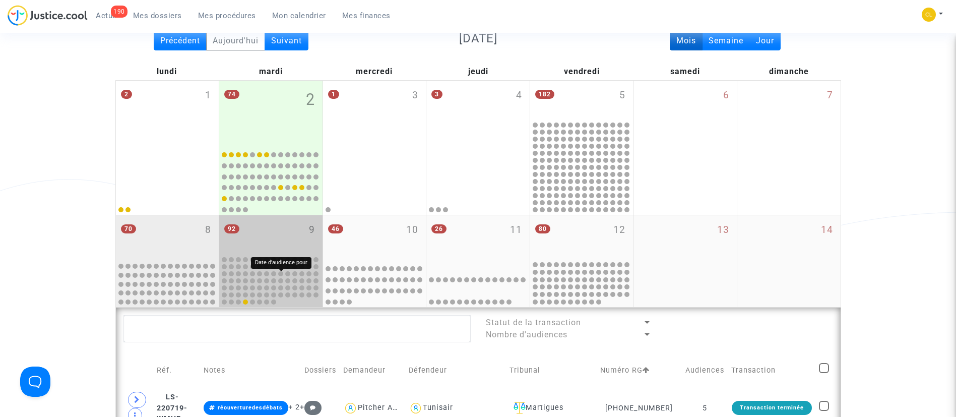
scroll to position [227, 0]
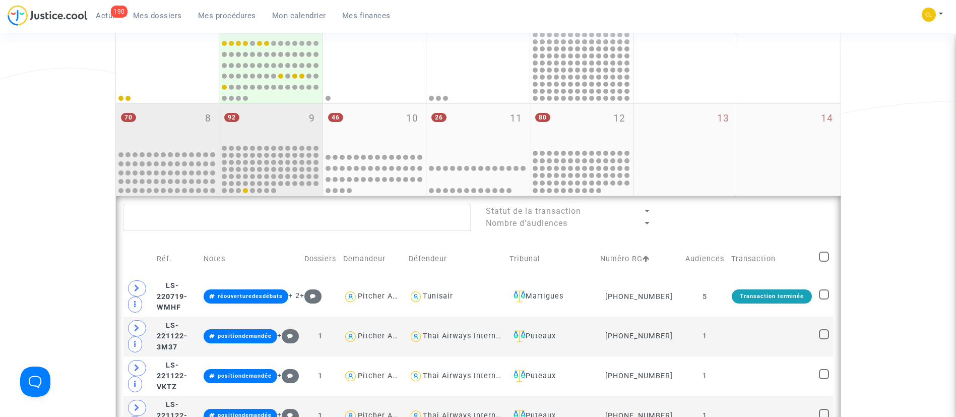
click at [275, 129] on div "92 9" at bounding box center [270, 123] width 103 height 39
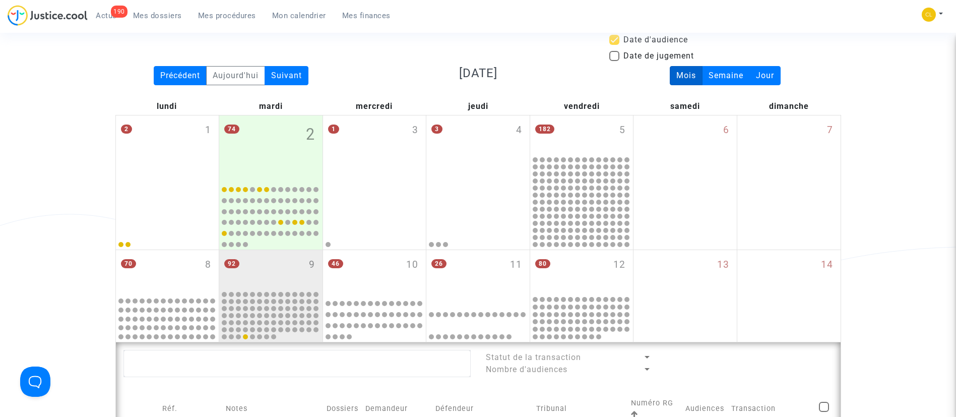
scroll to position [76, 0]
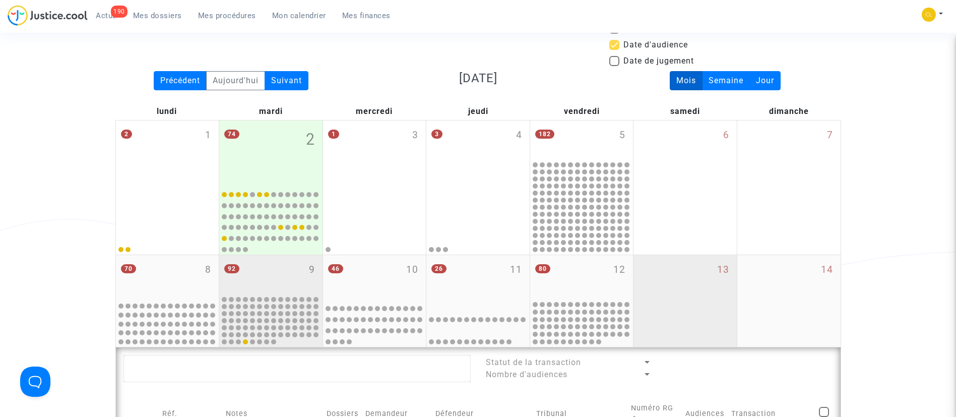
click at [660, 294] on div "13" at bounding box center [684, 301] width 103 height 92
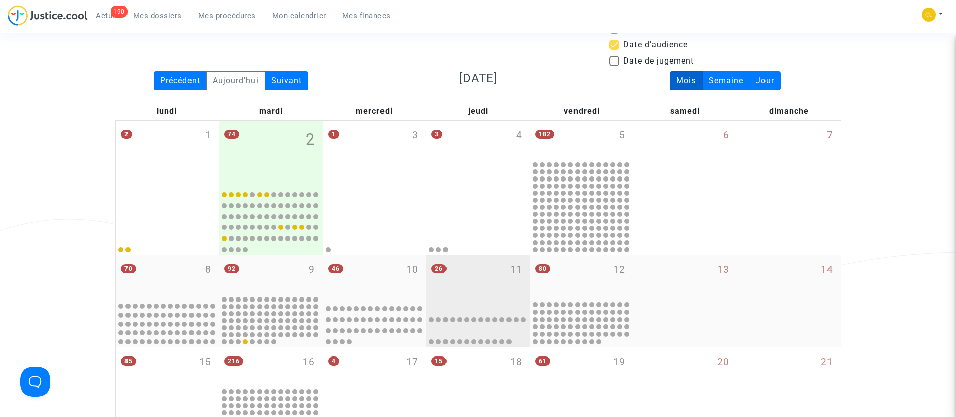
scroll to position [227, 0]
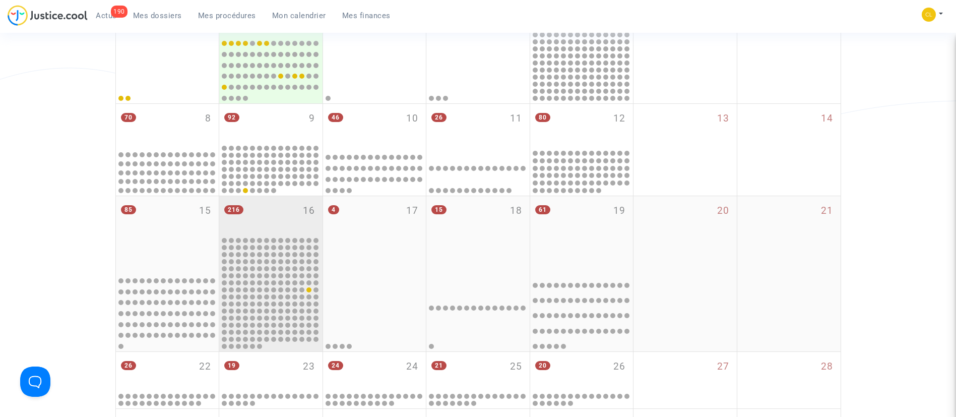
click at [289, 199] on div "216 16" at bounding box center [270, 215] width 103 height 39
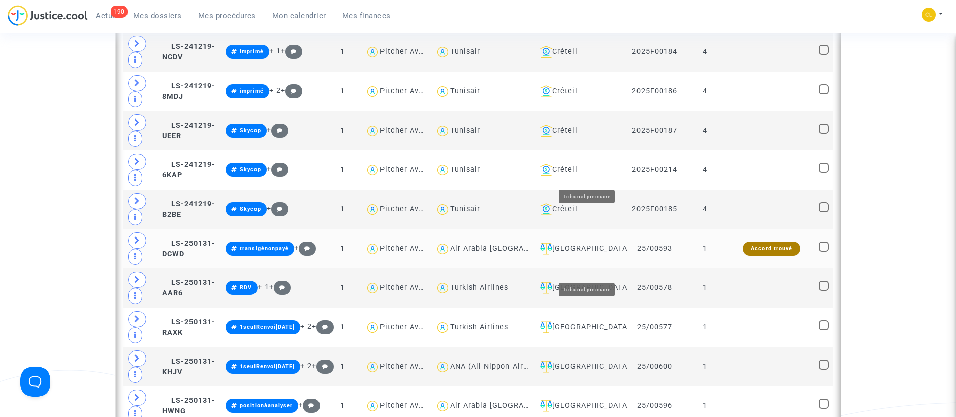
scroll to position [983, 0]
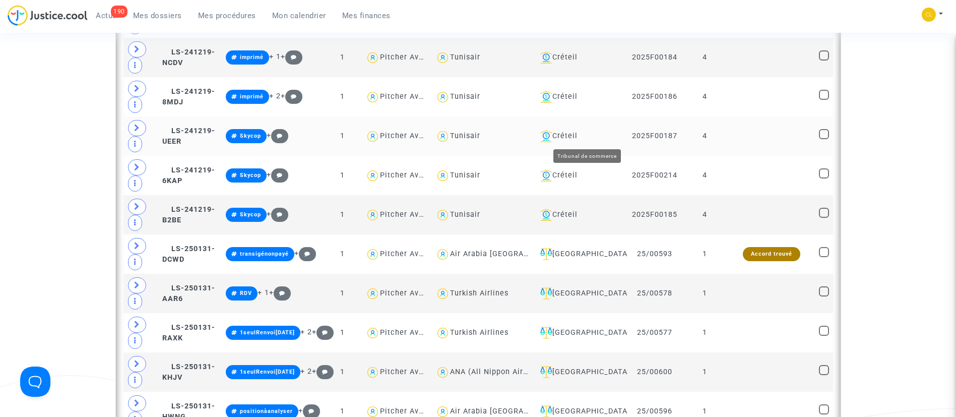
click at [588, 137] on div "Créteil" at bounding box center [580, 136] width 88 height 12
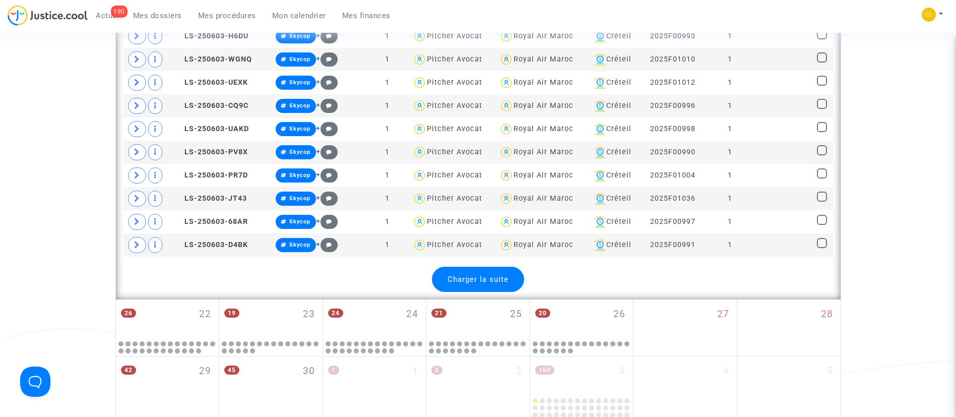
scroll to position [1587, 0]
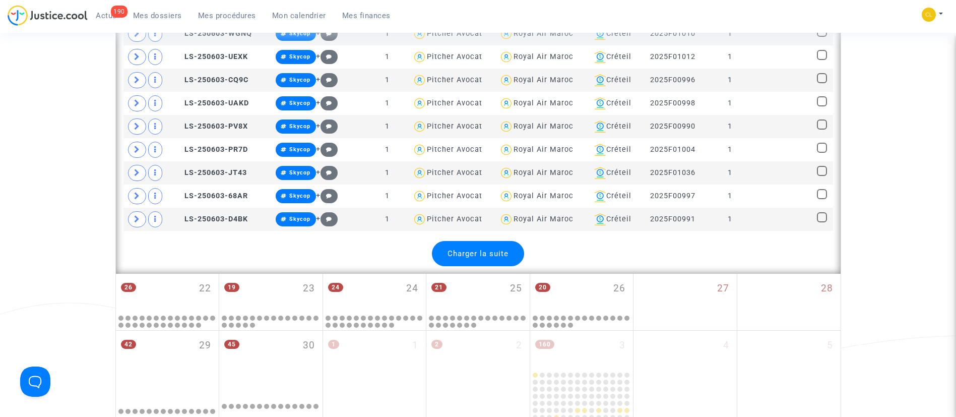
click at [504, 252] on span "Charger la suite" at bounding box center [478, 253] width 61 height 9
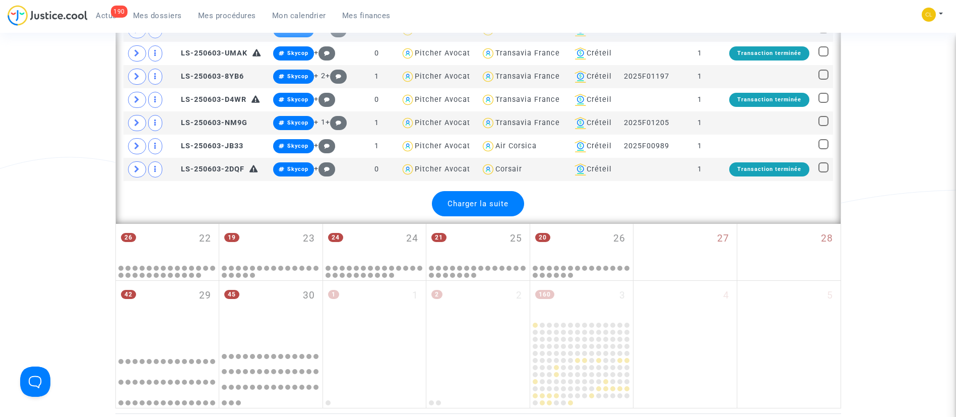
scroll to position [2797, 0]
click at [493, 199] on span "Charger la suite" at bounding box center [478, 203] width 61 height 9
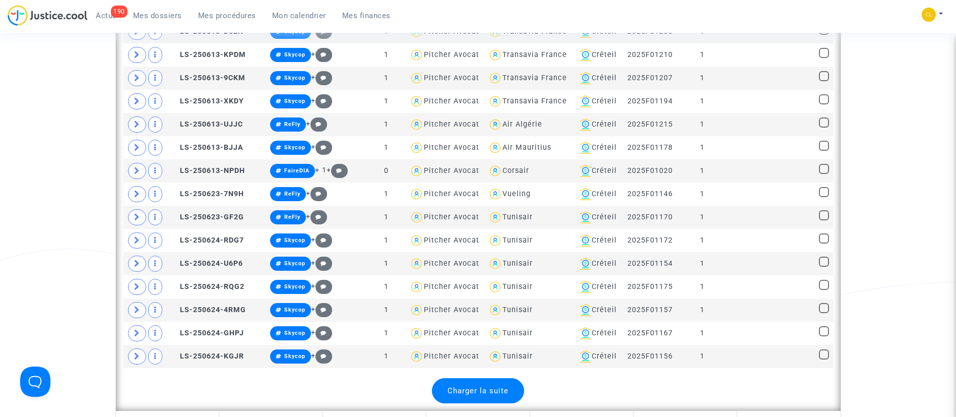
scroll to position [3855, 0]
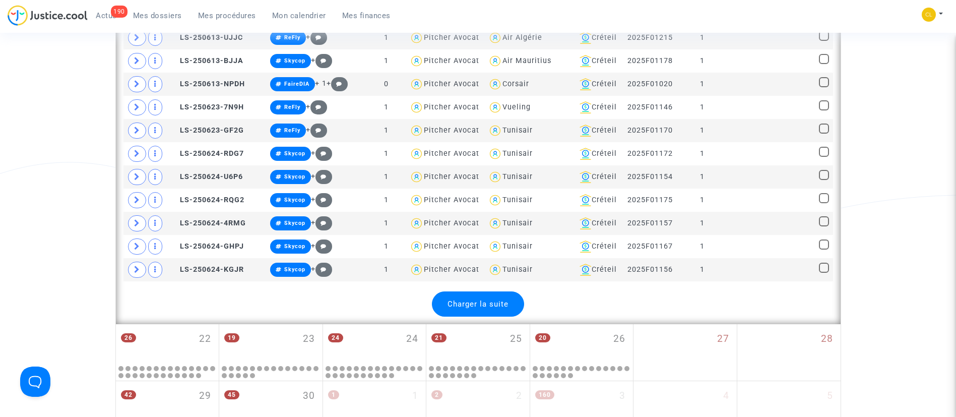
click at [479, 299] on span "Charger la suite" at bounding box center [478, 303] width 61 height 9
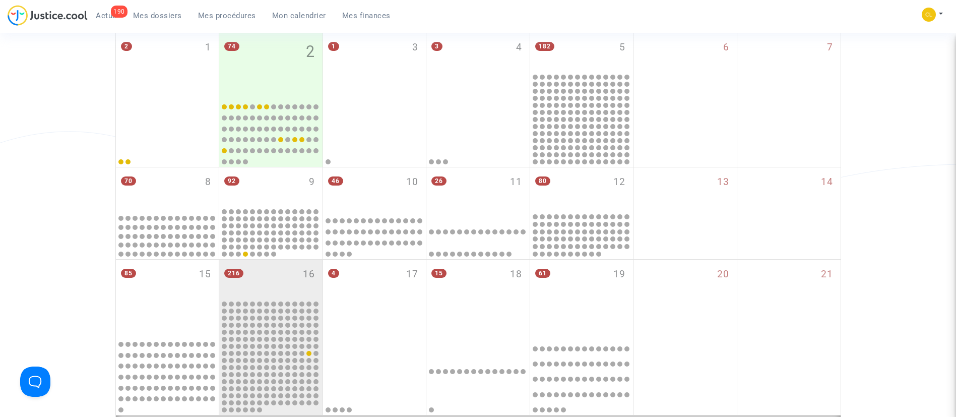
scroll to position [0, 0]
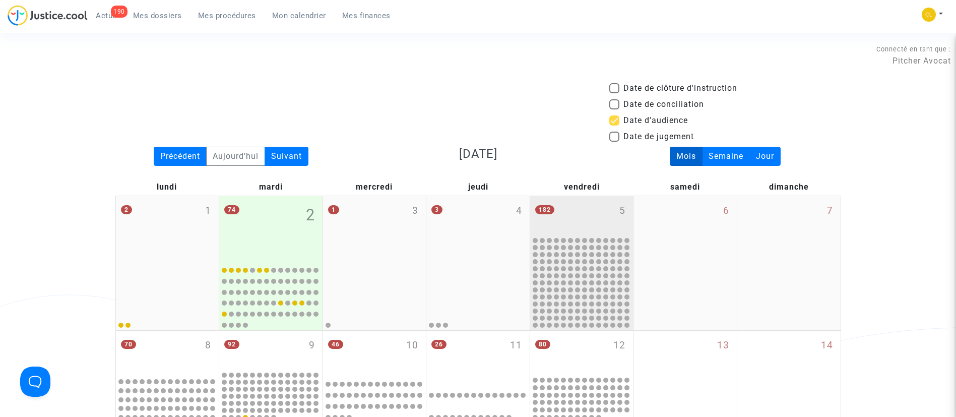
click at [623, 212] on span "5" at bounding box center [622, 211] width 6 height 15
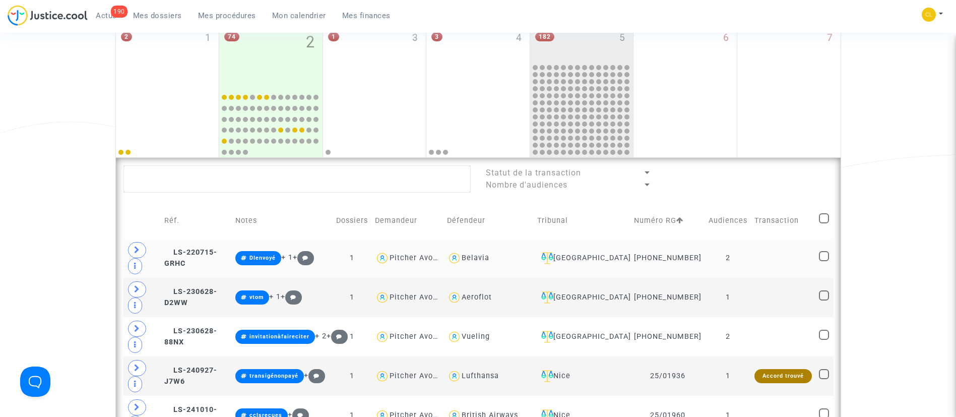
scroll to position [76, 0]
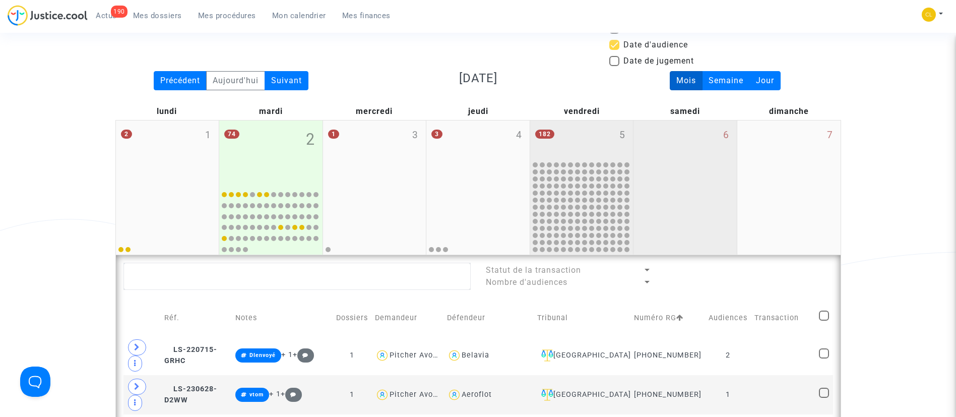
click at [658, 189] on div "6" at bounding box center [684, 187] width 103 height 134
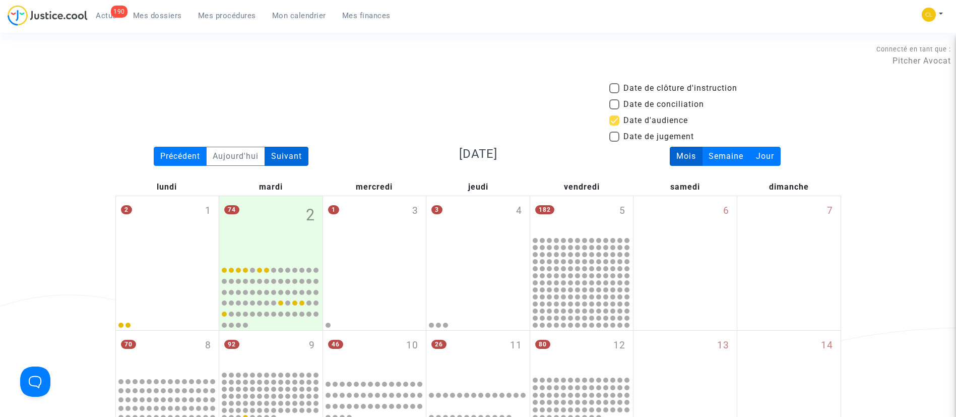
click at [284, 150] on div "Suivant" at bounding box center [287, 156] width 44 height 19
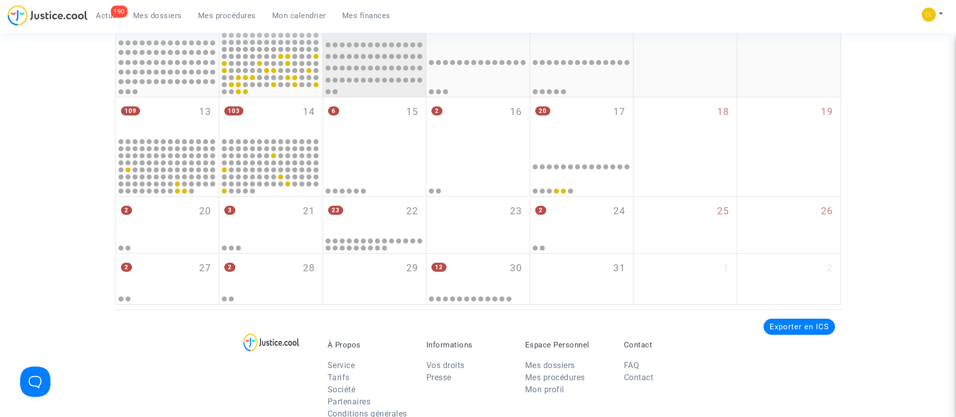
scroll to position [378, 0]
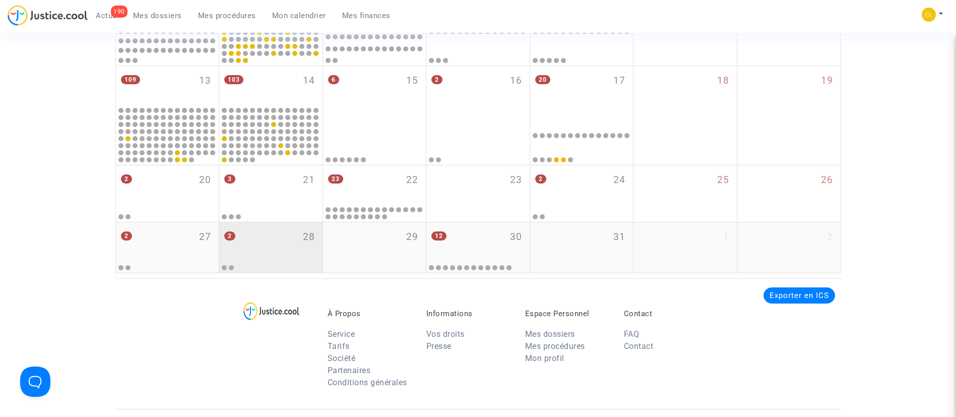
click at [283, 248] on div "2 28" at bounding box center [270, 241] width 103 height 39
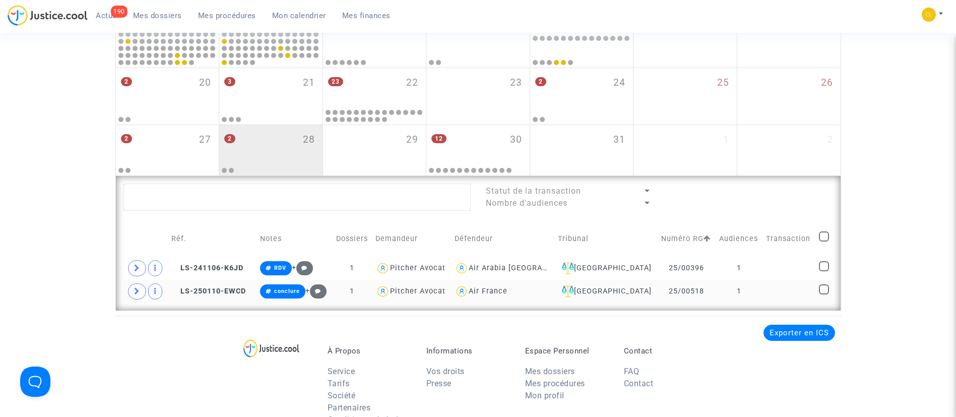
scroll to position [454, 0]
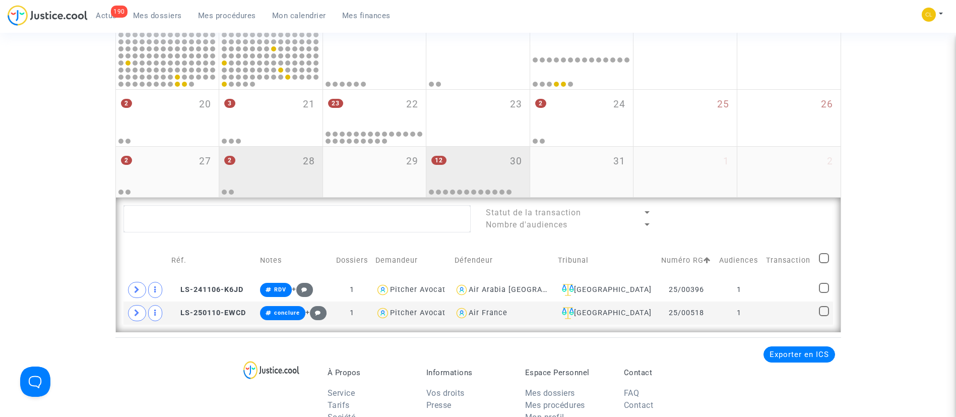
click at [488, 162] on div "12 30" at bounding box center [477, 166] width 103 height 39
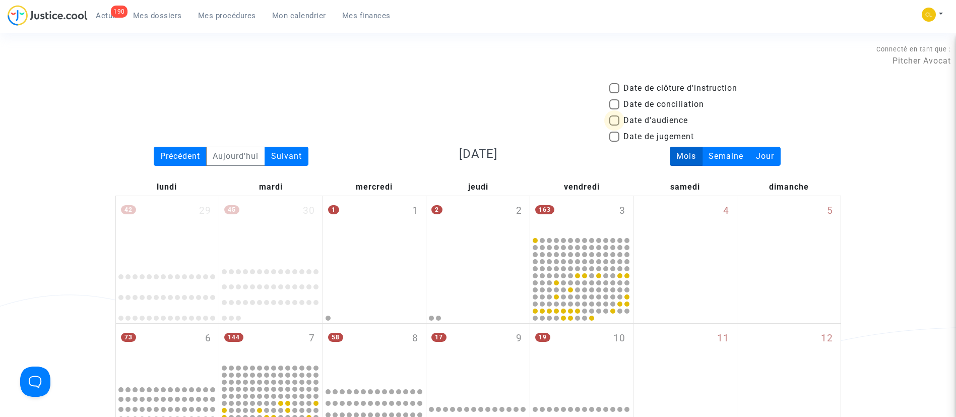
click at [646, 122] on span "Date d'audience" at bounding box center [655, 120] width 65 height 12
click at [614, 125] on input "Date d'audience" at bounding box center [614, 125] width 1 height 1
checkbox input "true"
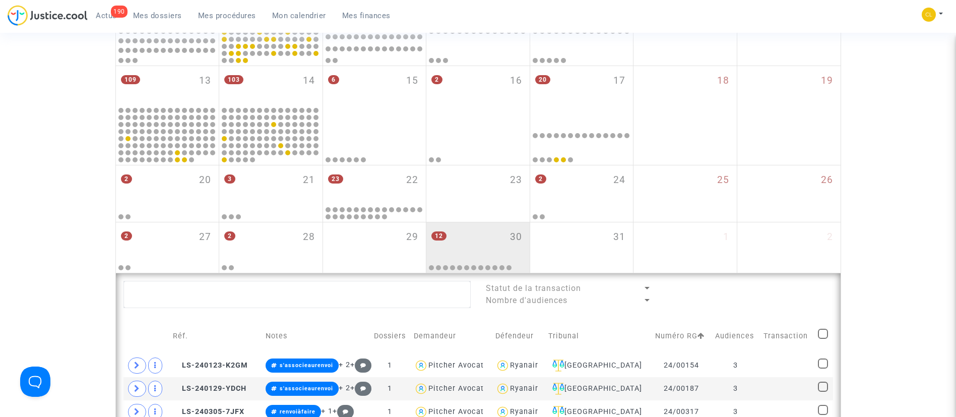
scroll to position [605, 0]
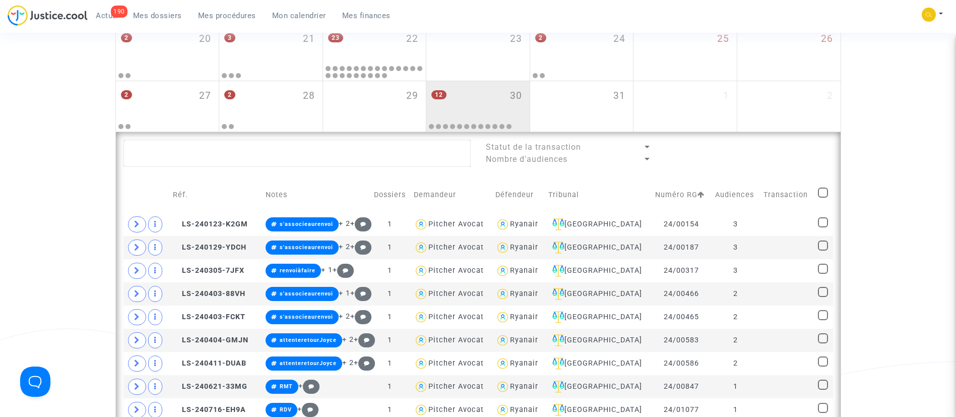
scroll to position [454, 0]
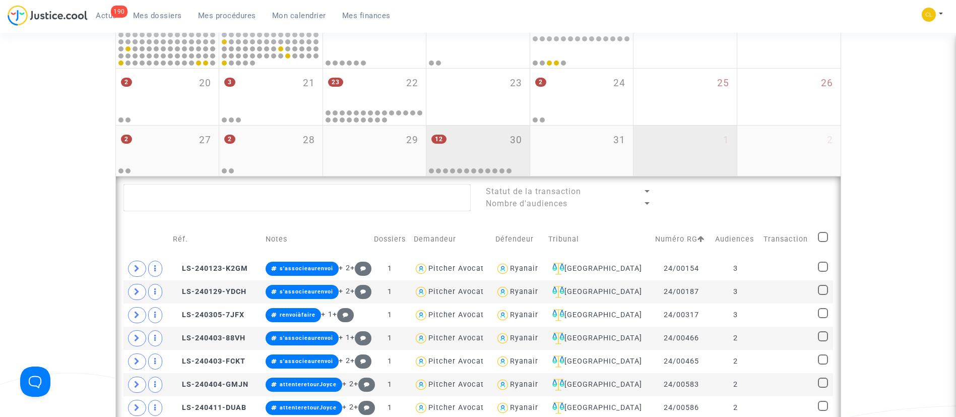
click at [654, 158] on div "1" at bounding box center [684, 150] width 103 height 50
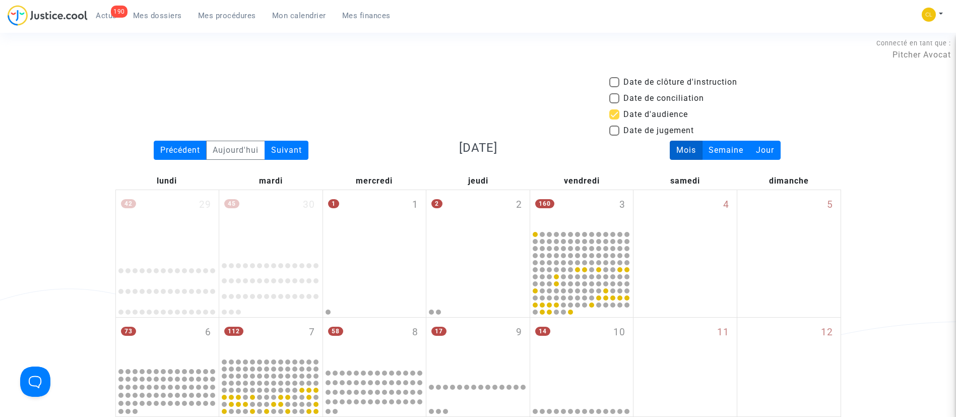
scroll to position [0, 0]
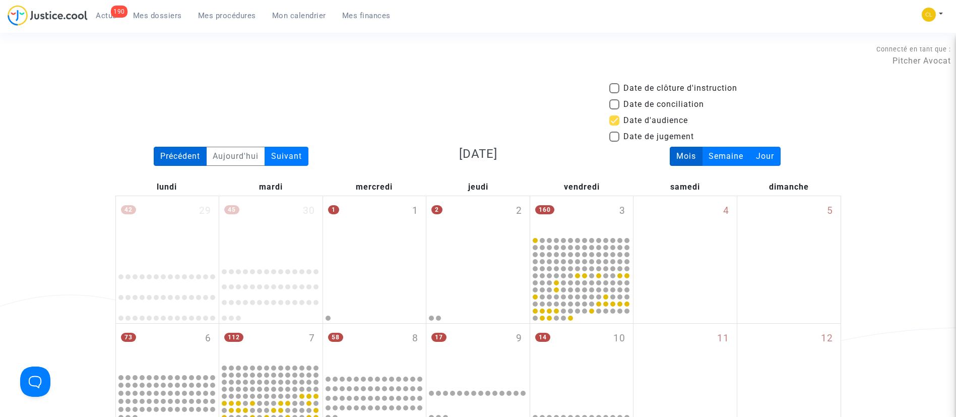
click at [199, 155] on div "Précédent" at bounding box center [180, 156] width 53 height 19
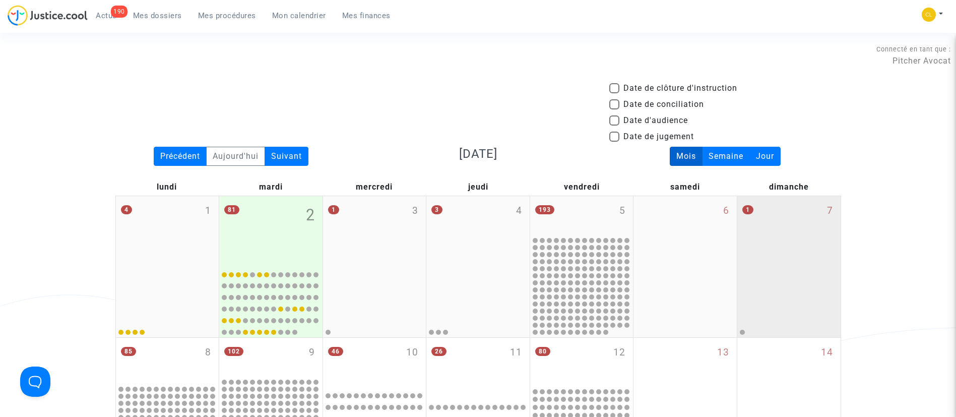
click at [792, 269] on div at bounding box center [789, 301] width 100 height 69
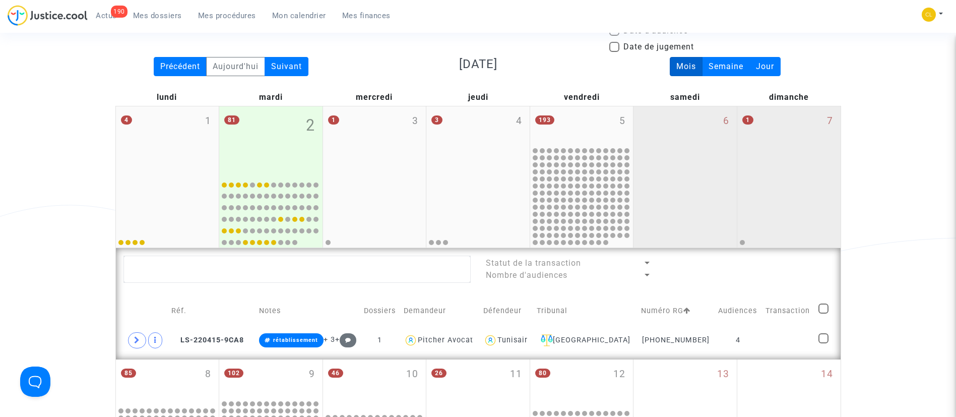
scroll to position [76, 0]
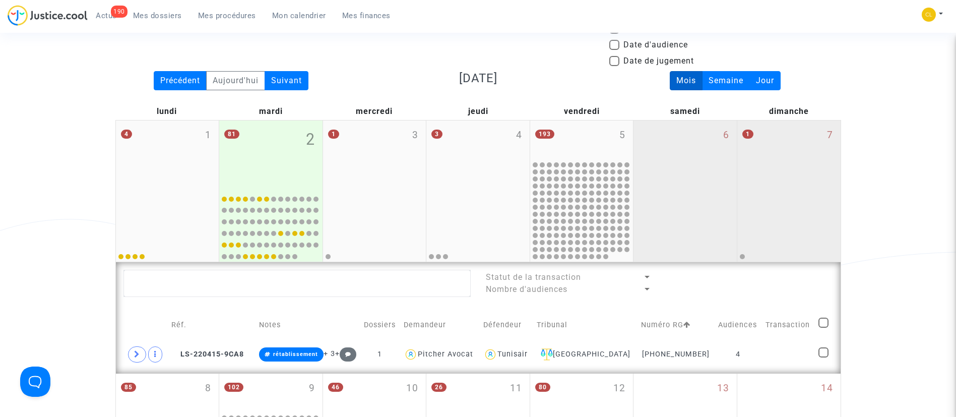
click at [674, 175] on div "6" at bounding box center [684, 190] width 103 height 141
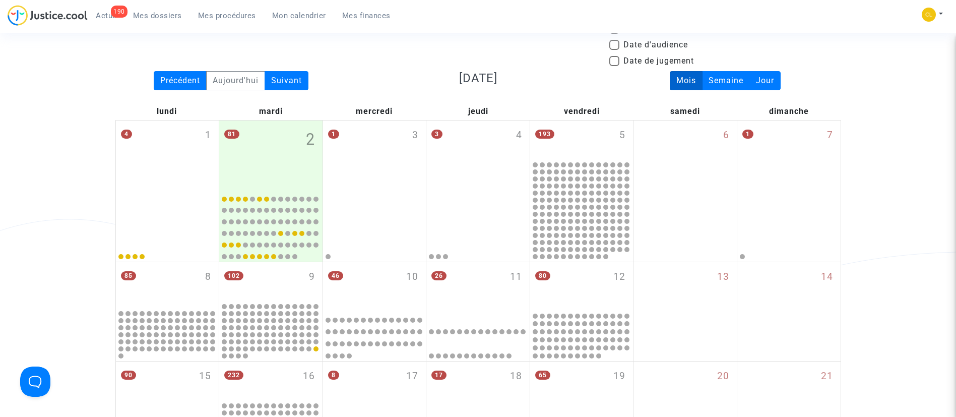
drag, startPoint x: 277, startPoint y: 144, endPoint x: 819, endPoint y: 0, distance: 561.1
click at [277, 143] on div "81 2" at bounding box center [270, 154] width 103 height 69
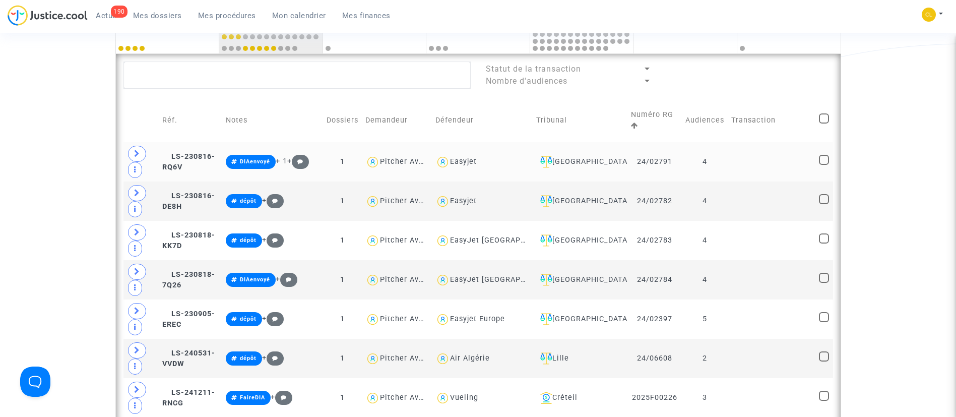
scroll to position [454, 0]
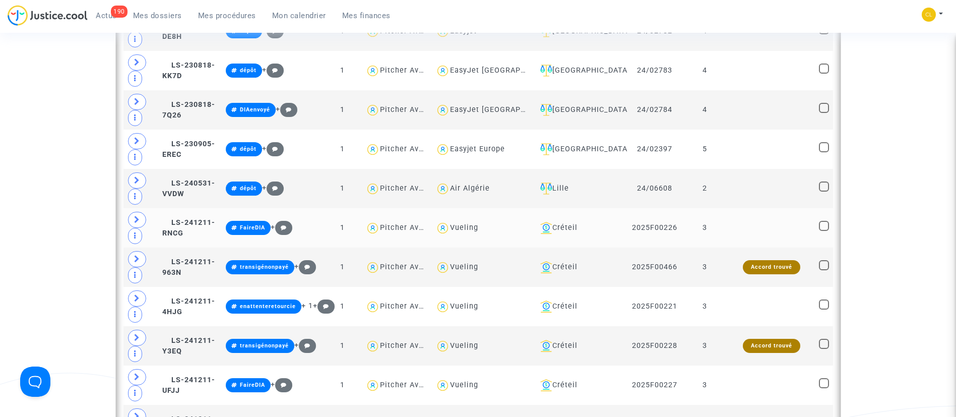
click at [597, 234] on td "Créteil" at bounding box center [580, 227] width 95 height 39
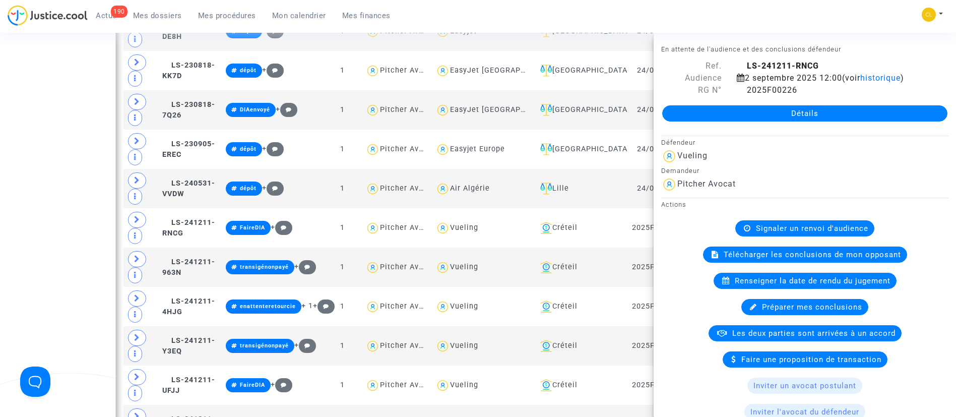
click at [858, 18] on div "190 Actus Mes dossiers Mes procédures Mon calendrier Mes finances Mon profil Ch…" at bounding box center [478, 19] width 956 height 28
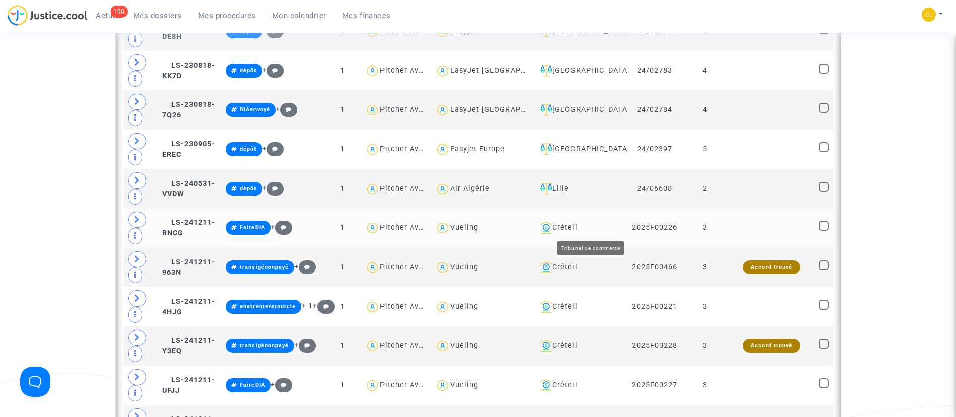
click at [598, 225] on div "Créteil" at bounding box center [580, 228] width 88 height 12
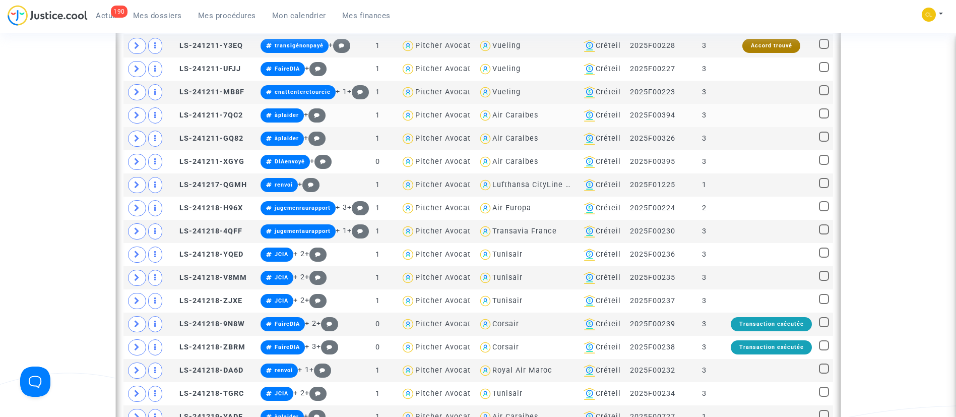
scroll to position [151, 0]
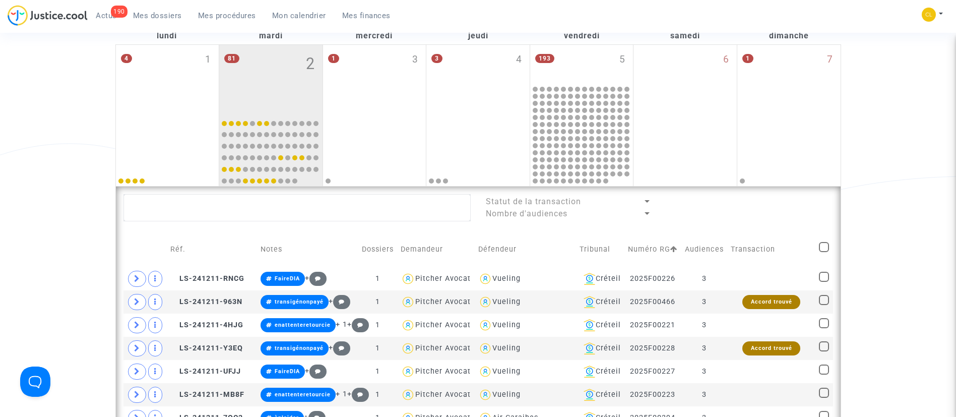
click at [831, 253] on td at bounding box center [823, 249] width 17 height 36
click at [825, 252] on span at bounding box center [824, 247] width 10 height 10
click at [824, 252] on input "checkbox" at bounding box center [823, 252] width 1 height 1
checkbox input "true"
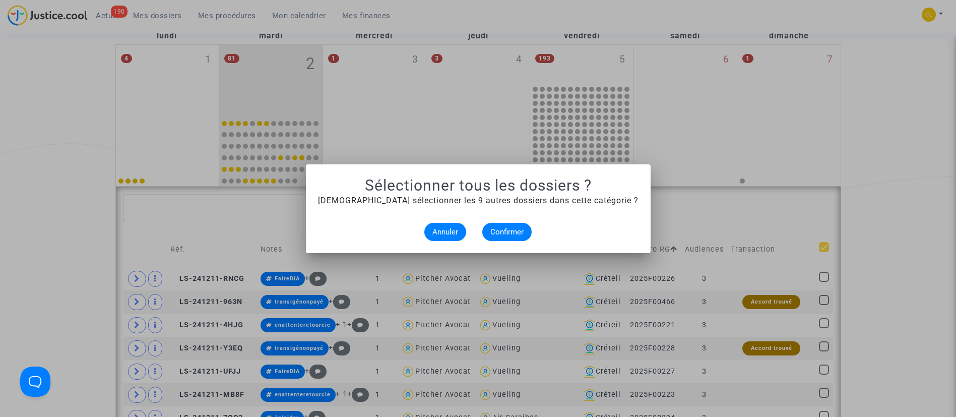
scroll to position [0, 0]
click at [520, 228] on span "Confirmer" at bounding box center [506, 231] width 33 height 9
checkbox input "true"
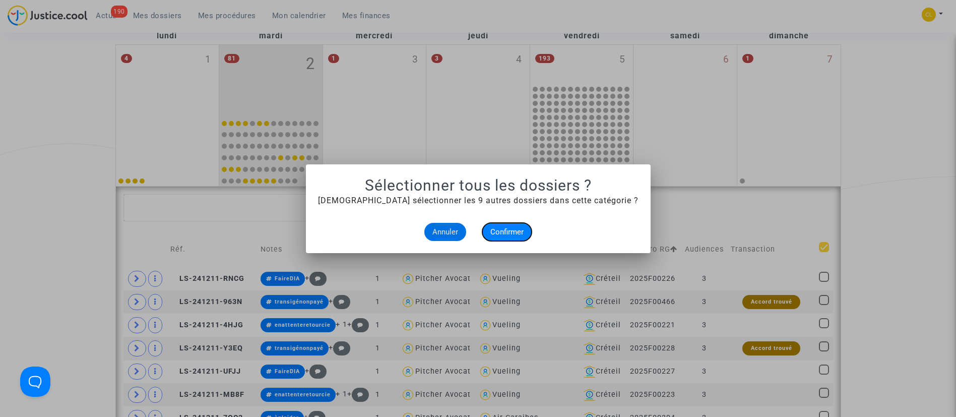
checkbox input "true"
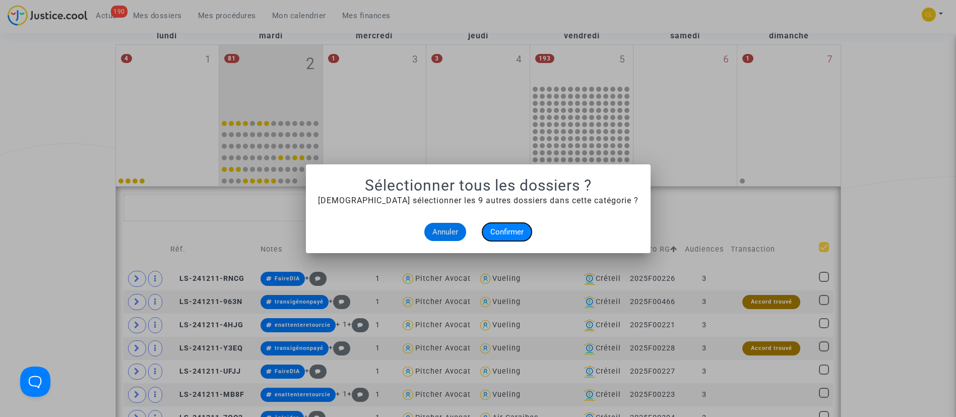
checkbox input "true"
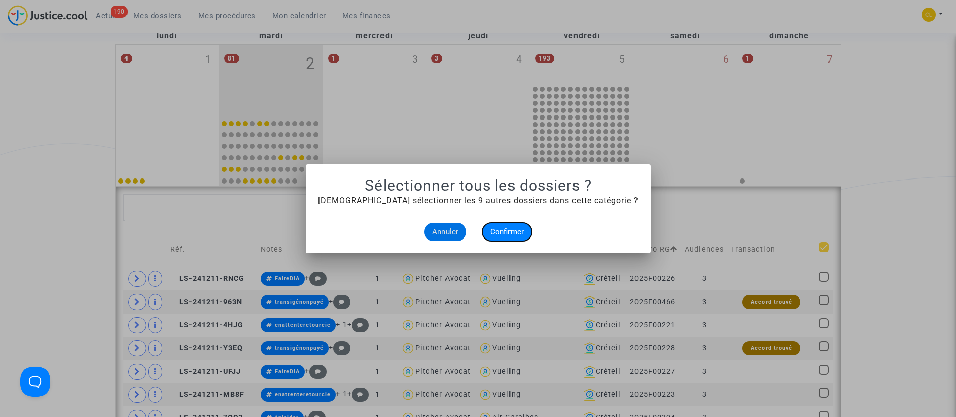
checkbox input "true"
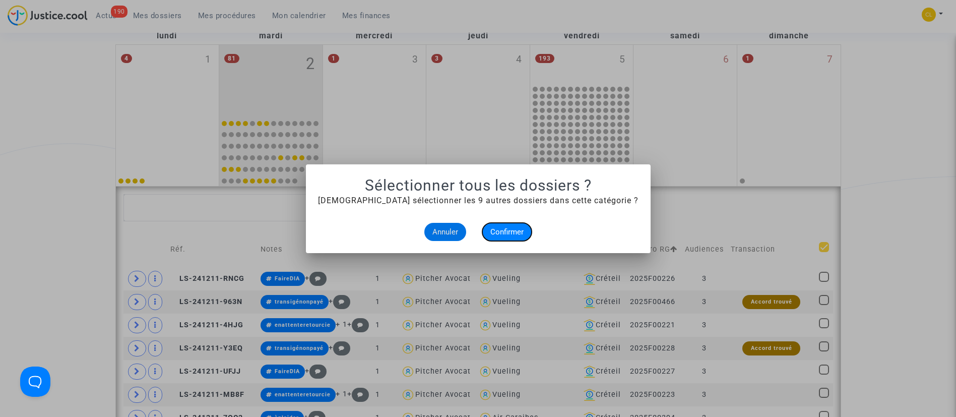
checkbox input "true"
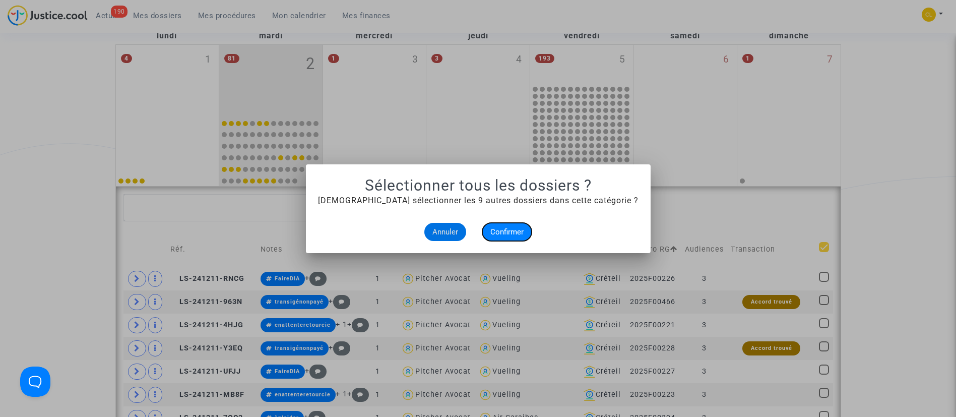
checkbox input "true"
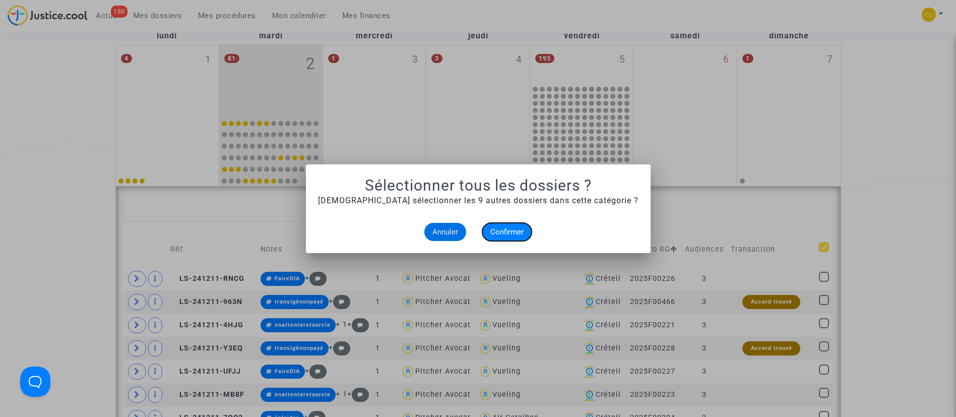
checkbox input "true"
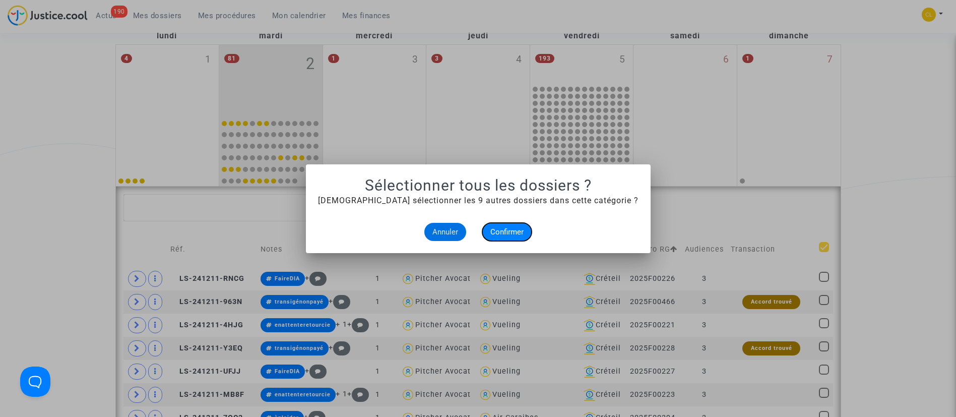
checkbox input "true"
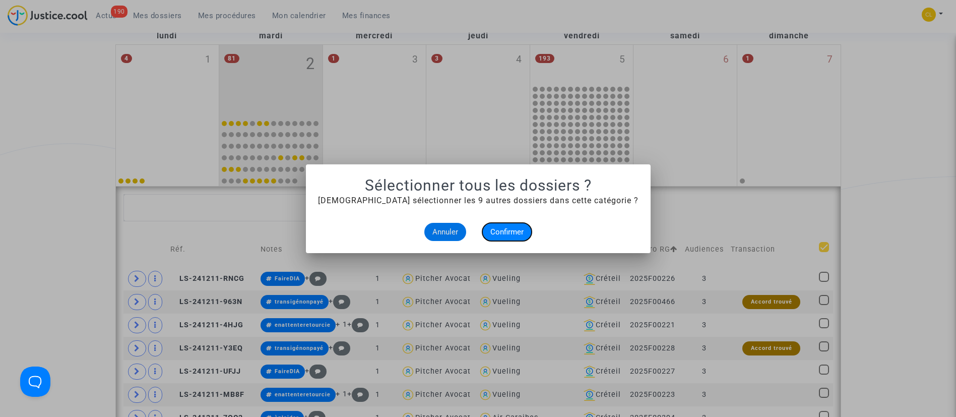
checkbox input "true"
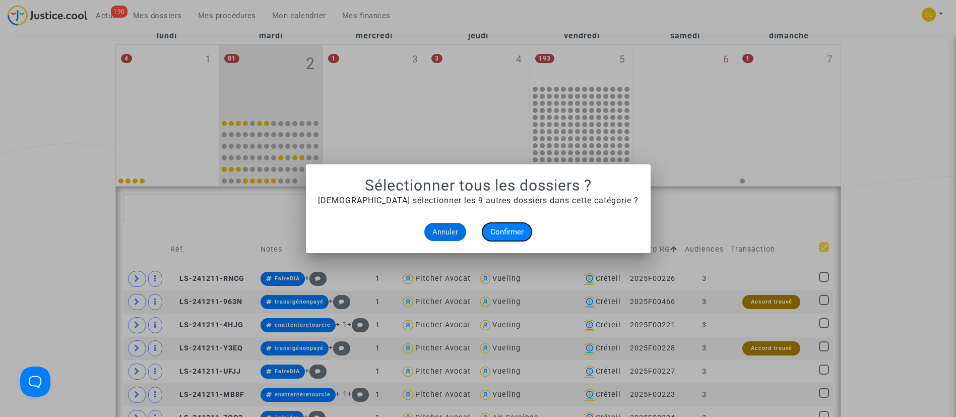
checkbox input "true"
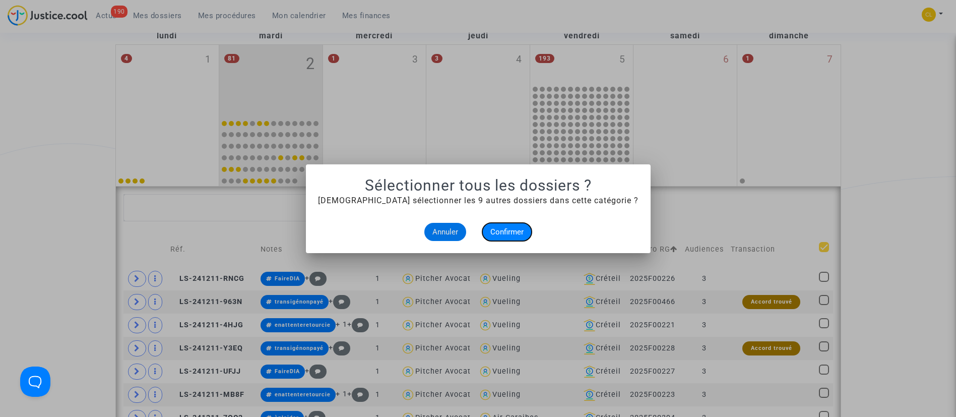
checkbox input "true"
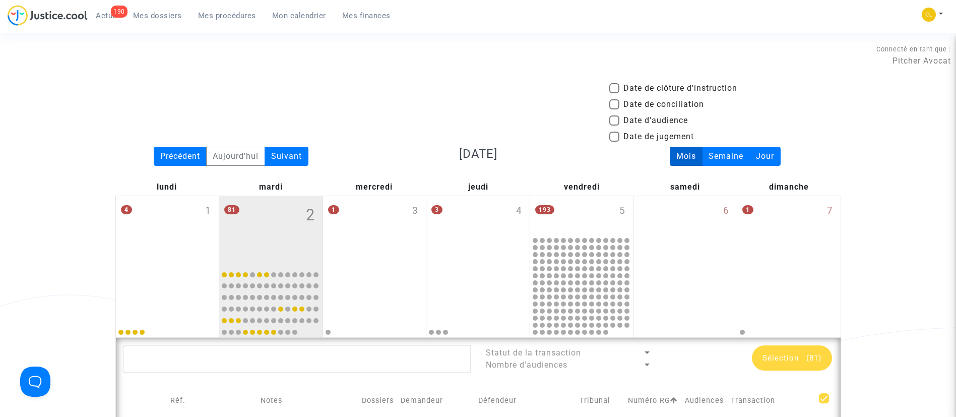
click at [784, 364] on div "Sélection (81)" at bounding box center [792, 357] width 80 height 25
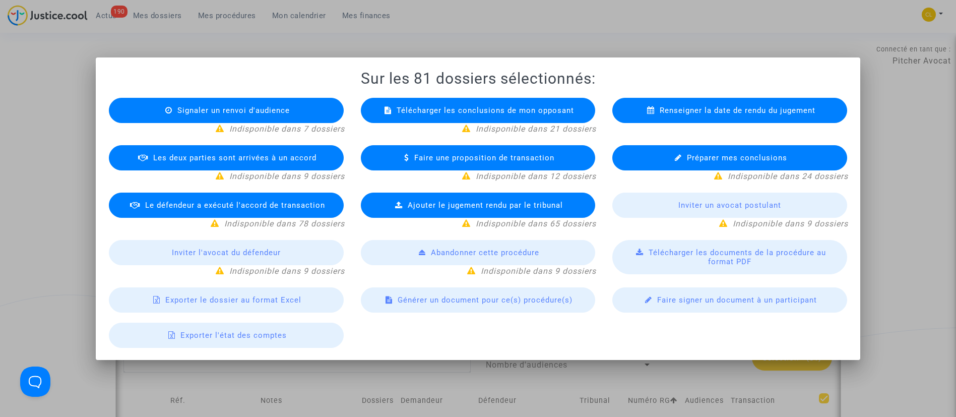
click at [299, 304] on div "Exporter le dossier au format Excel" at bounding box center [226, 299] width 235 height 25
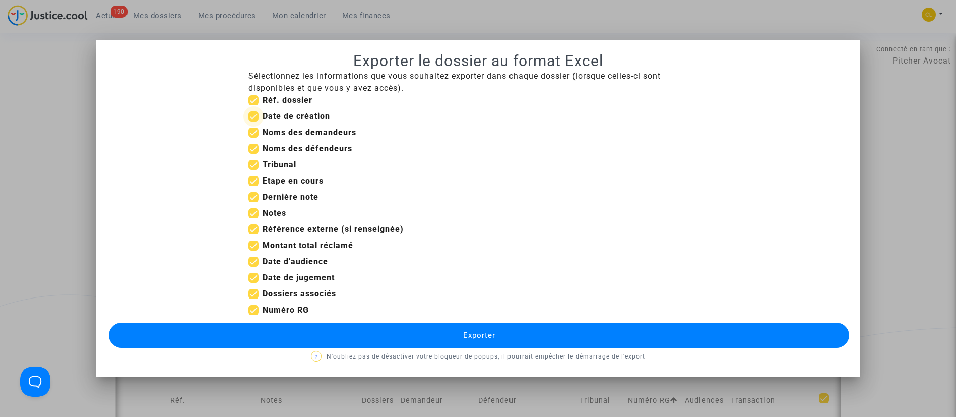
click at [274, 119] on b "Date de création" at bounding box center [297, 116] width 68 height 10
click at [253, 121] on input "Date de création" at bounding box center [253, 121] width 1 height 1
checkbox input "false"
click at [277, 178] on b "Etape en cours" at bounding box center [293, 181] width 61 height 10
click at [253, 186] on input "Etape en cours" at bounding box center [253, 186] width 1 height 1
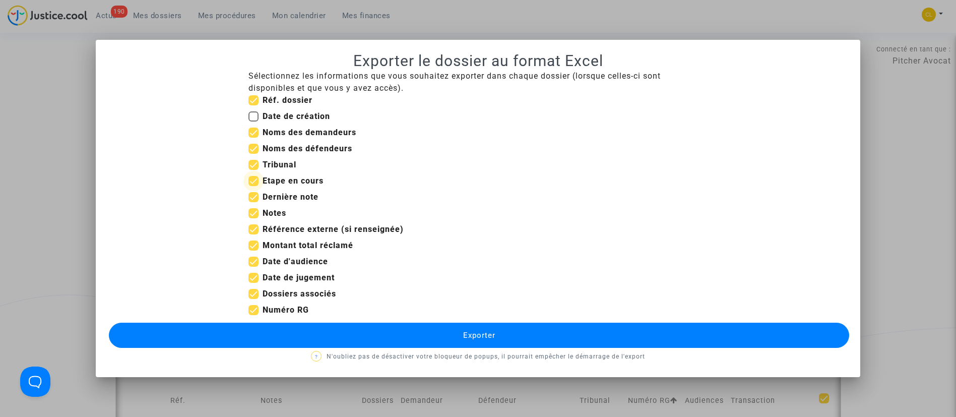
checkbox input "false"
click at [275, 209] on b "Notes" at bounding box center [275, 213] width 24 height 10
click at [253, 218] on input "Notes" at bounding box center [253, 218] width 1 height 1
checkbox input "false"
click at [283, 231] on b "Référence externe (si renseignée)" at bounding box center [333, 229] width 141 height 10
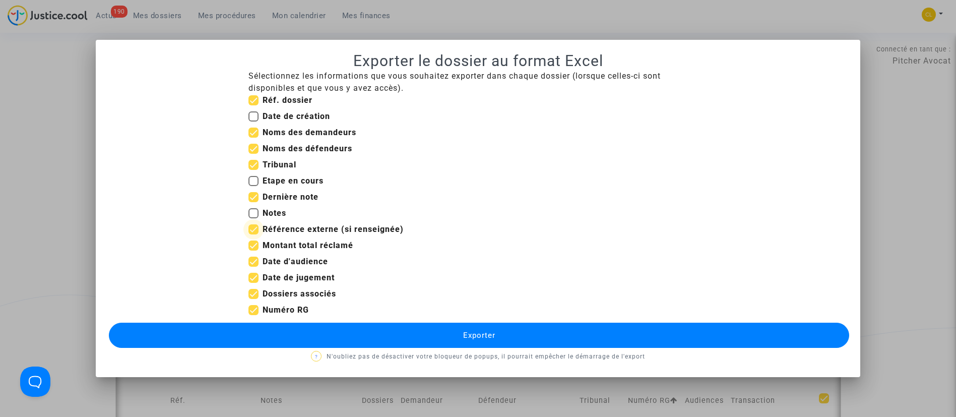
click at [253, 234] on input "Référence externe (si renseignée)" at bounding box center [253, 234] width 1 height 1
checkbox input "false"
click at [270, 244] on b "Montant total réclamé" at bounding box center [308, 245] width 91 height 10
click at [253, 250] on input "Montant total réclamé" at bounding box center [253, 250] width 1 height 1
checkbox input "false"
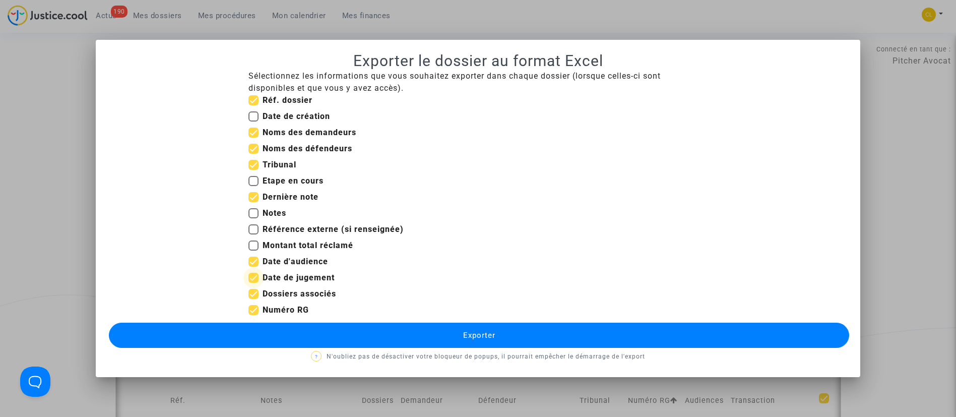
click at [287, 282] on span "Date de jugement" at bounding box center [299, 278] width 72 height 12
click at [253, 283] on input "Date de jugement" at bounding box center [253, 283] width 1 height 1
checkbox input "false"
click at [547, 338] on button "Exporter" at bounding box center [479, 335] width 741 height 25
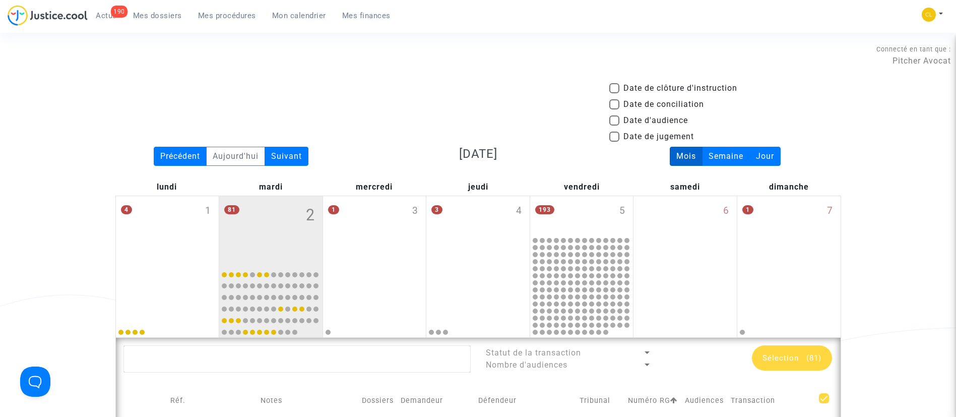
click at [644, 119] on span "Date d'audience" at bounding box center [655, 120] width 65 height 12
click at [614, 125] on input "Date d'audience" at bounding box center [614, 125] width 1 height 1
checkbox input "true"
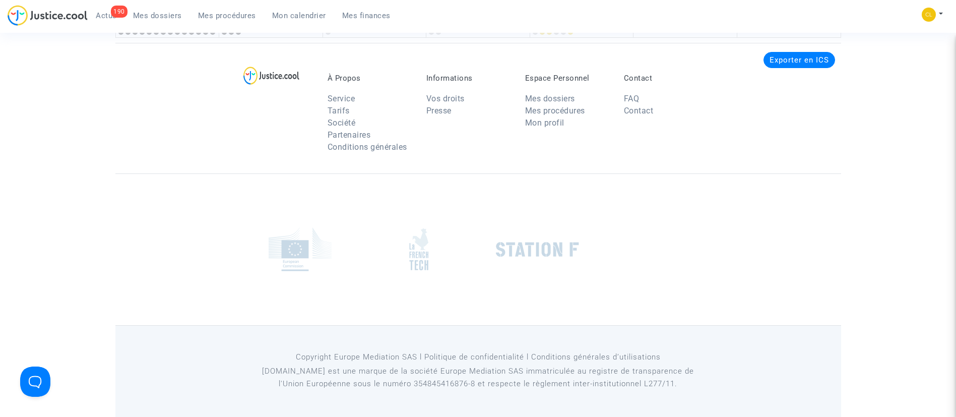
scroll to position [2117, 0]
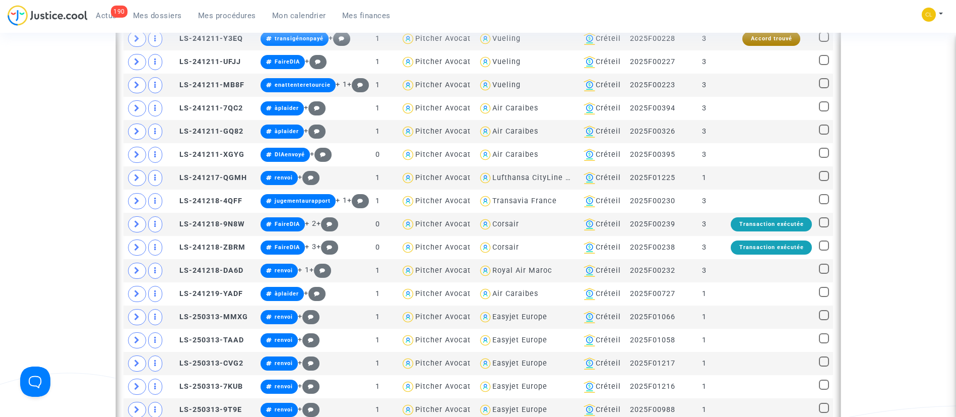
scroll to position [76, 0]
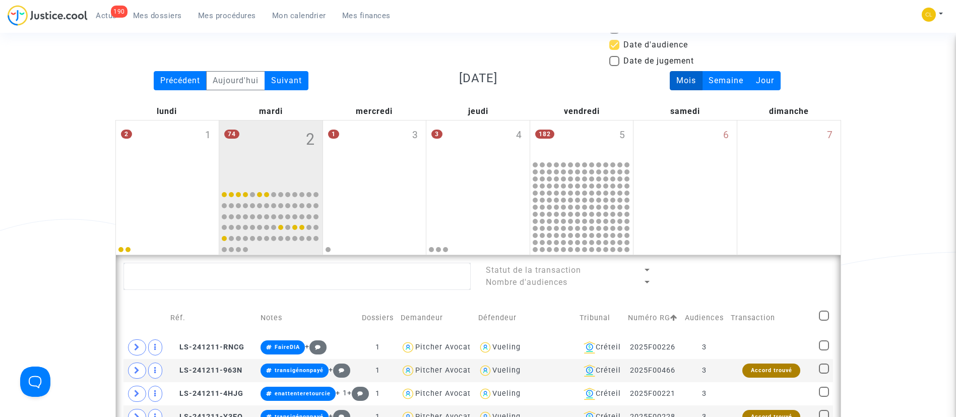
click at [823, 320] on span at bounding box center [824, 315] width 10 height 10
click at [823, 321] on input "checkbox" at bounding box center [823, 321] width 1 height 1
checkbox input "true"
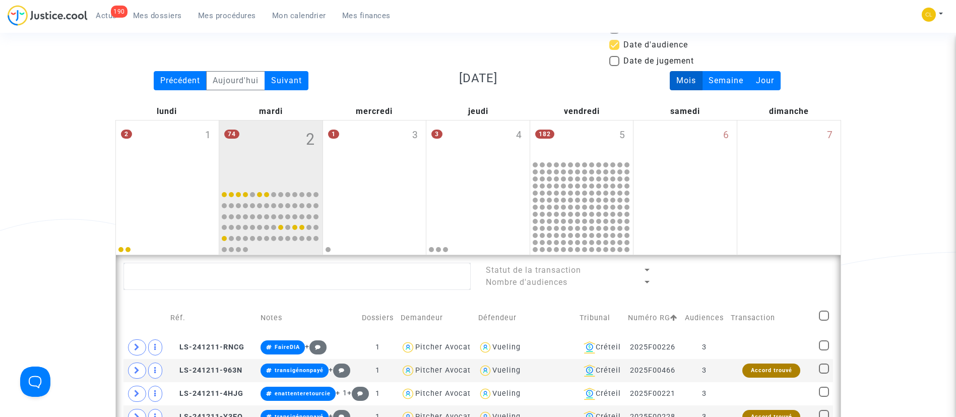
checkbox input "true"
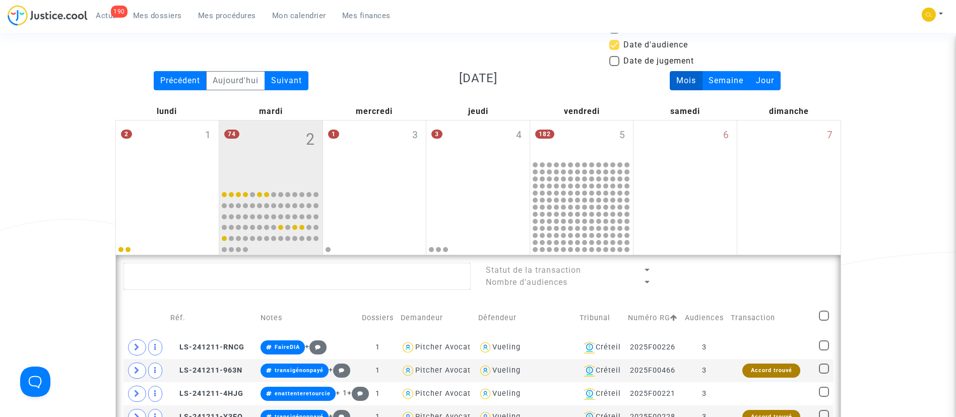
checkbox input "true"
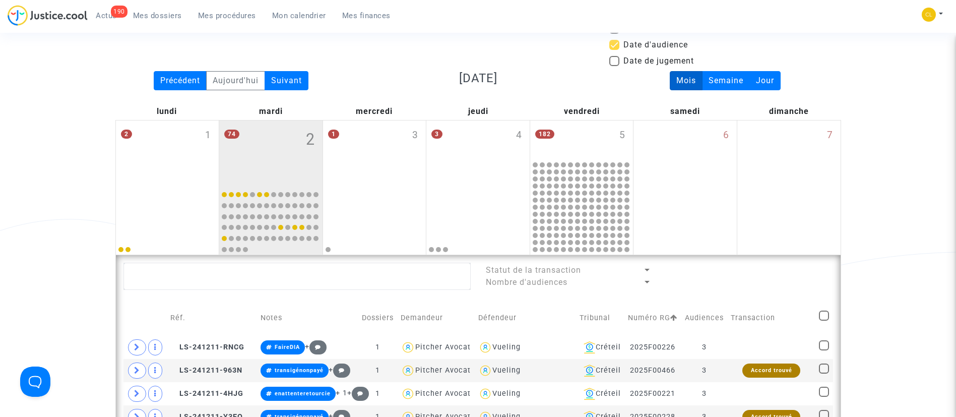
checkbox input "true"
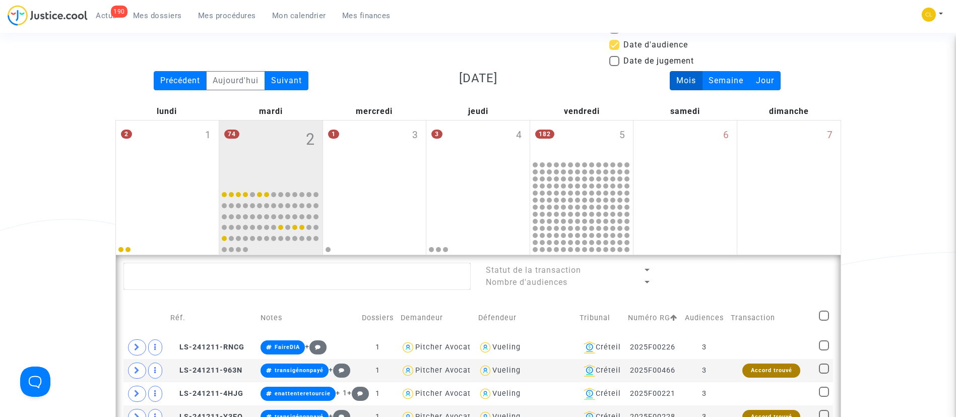
checkbox input "true"
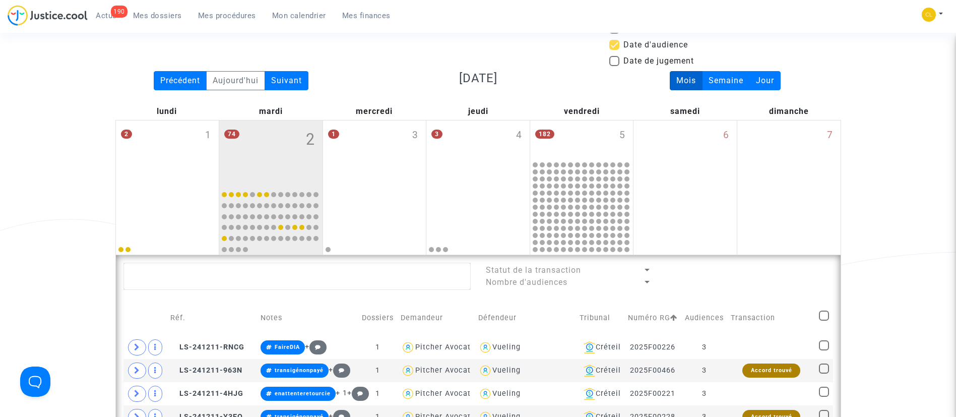
checkbox input "true"
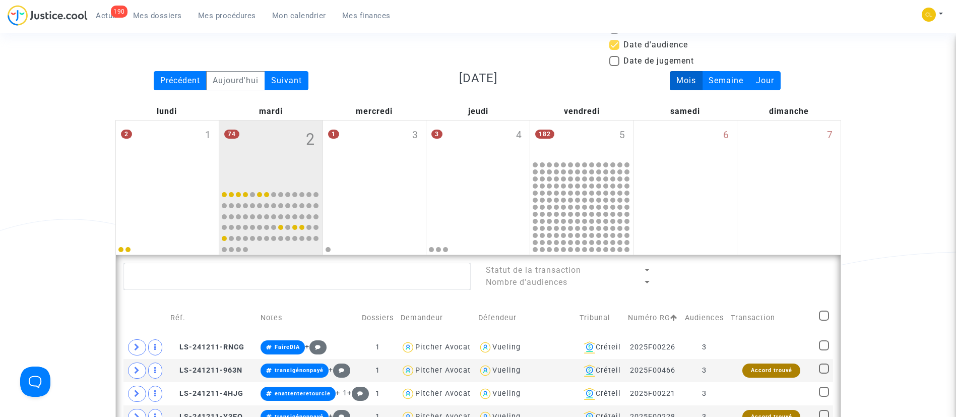
checkbox input "true"
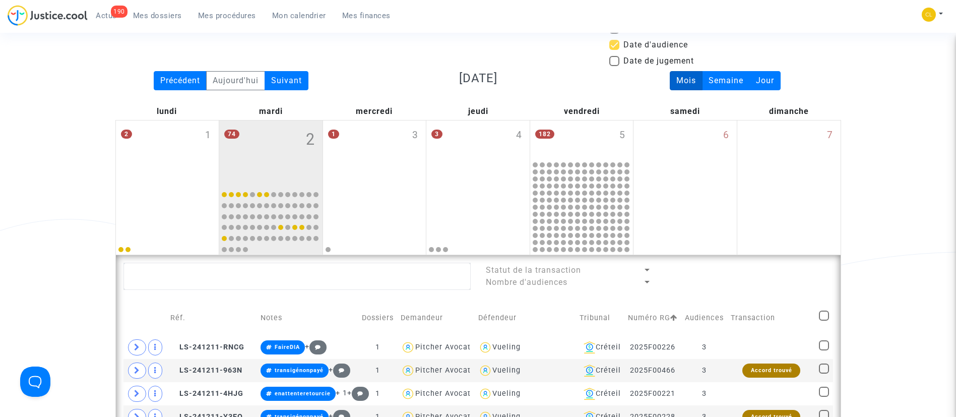
checkbox input "true"
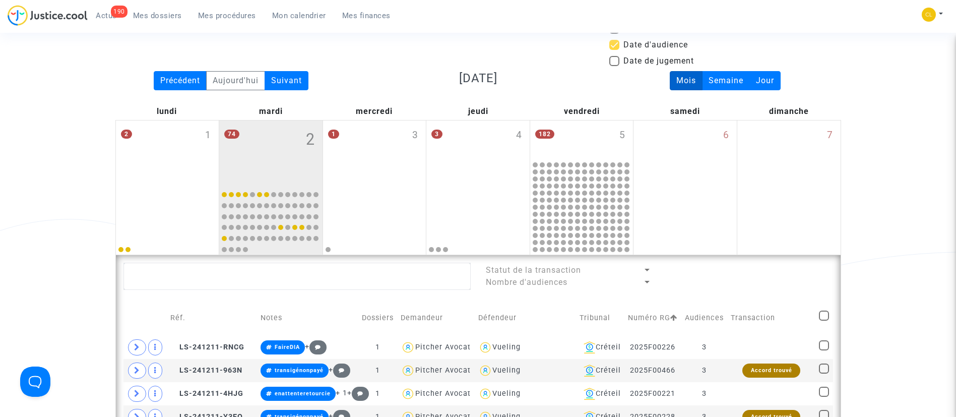
checkbox input "true"
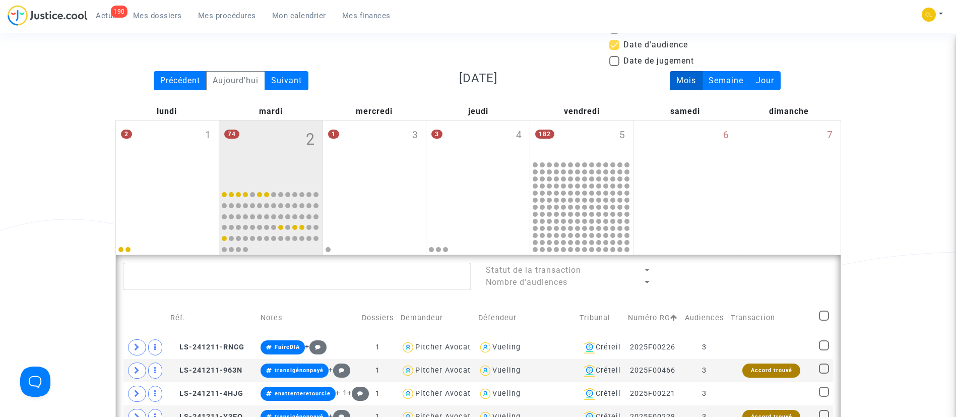
checkbox input "true"
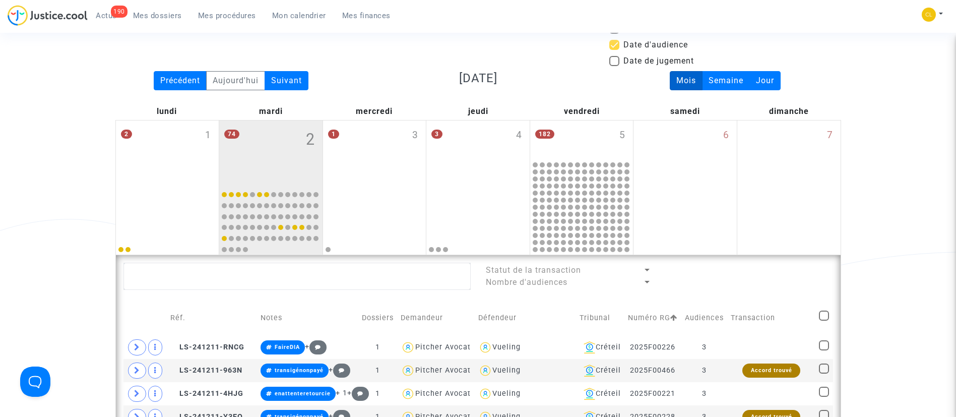
checkbox input "true"
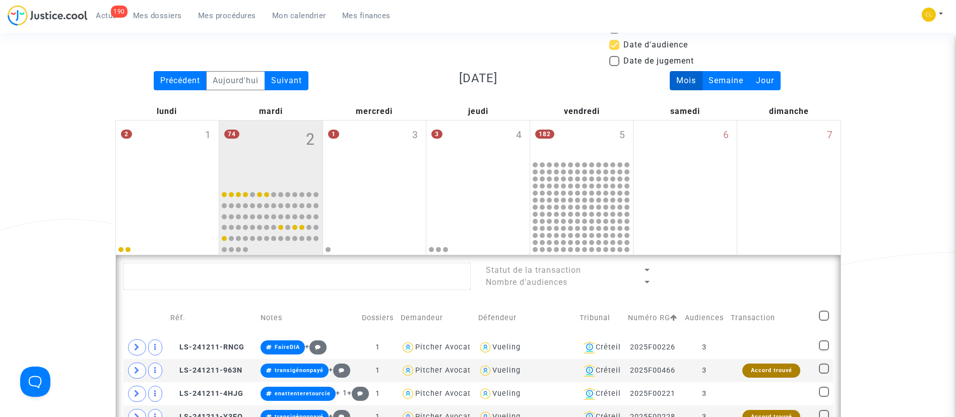
checkbox input "true"
click at [775, 278] on span "Sélection" at bounding box center [780, 275] width 36 height 9
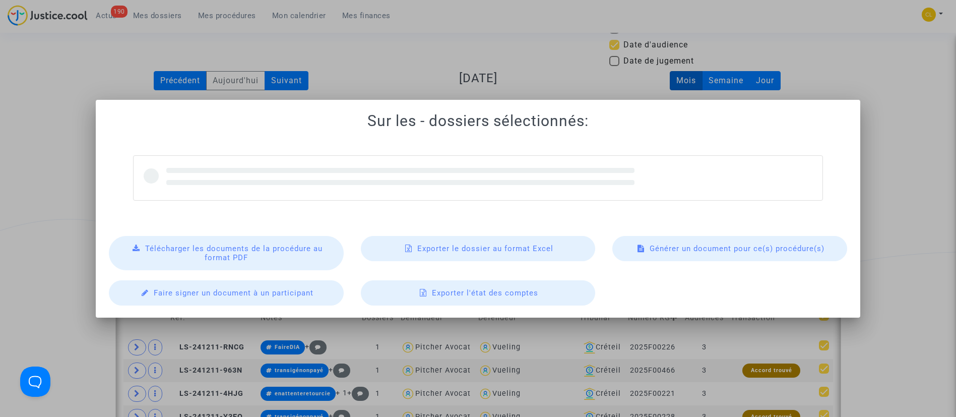
scroll to position [0, 0]
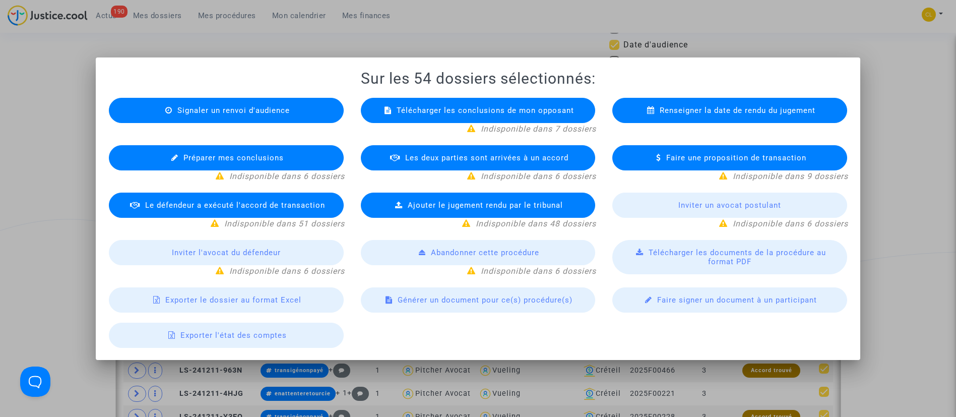
drag, startPoint x: 224, startPoint y: 302, endPoint x: 195, endPoint y: 274, distance: 40.6
click at [227, 299] on span "Exporter le dossier au format Excel" at bounding box center [233, 299] width 136 height 9
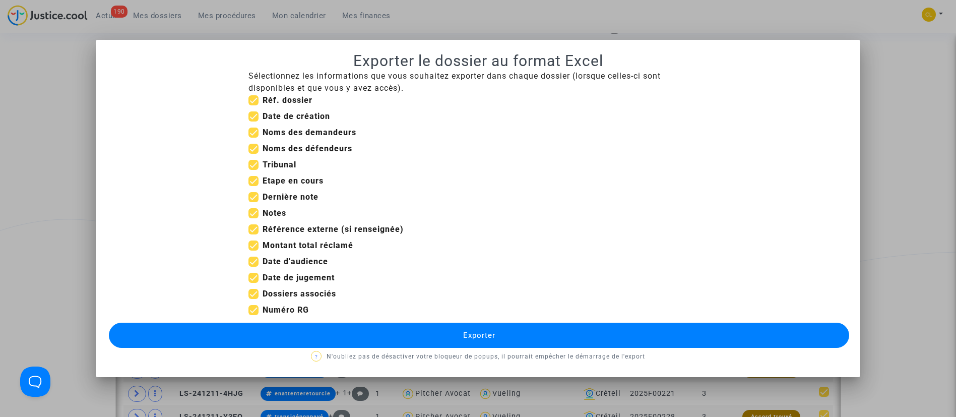
click at [283, 116] on b "Date de création" at bounding box center [297, 116] width 68 height 10
click at [253, 121] on input "Date de création" at bounding box center [253, 121] width 1 height 1
checkbox input "false"
click at [269, 162] on b "Tribunal" at bounding box center [280, 165] width 34 height 10
click at [253, 170] on input "Tribunal" at bounding box center [253, 170] width 1 height 1
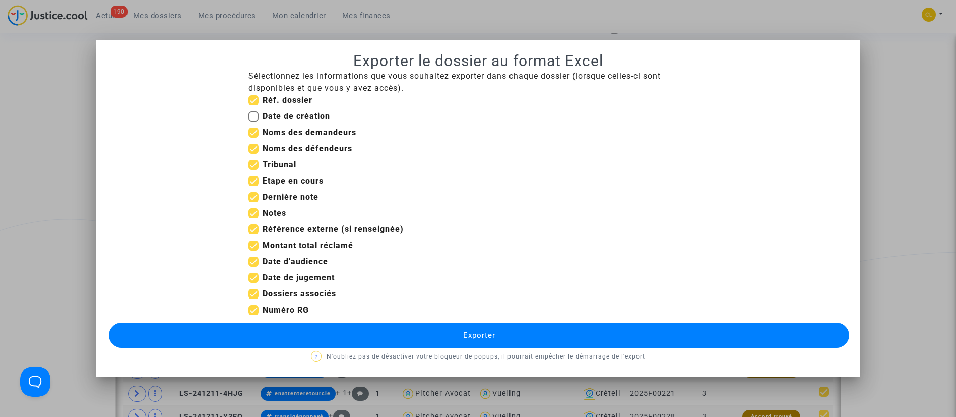
checkbox input "false"
click at [283, 183] on b "Etape en cours" at bounding box center [293, 181] width 61 height 10
click at [253, 186] on input "Etape en cours" at bounding box center [253, 186] width 1 height 1
checkbox input "false"
click at [276, 216] on b "Notes" at bounding box center [275, 213] width 24 height 10
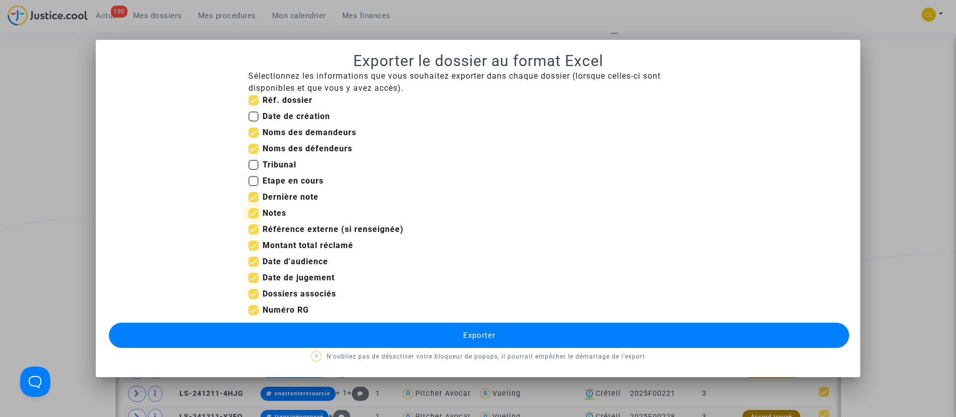
click at [253, 218] on input "Notes" at bounding box center [253, 218] width 1 height 1
checkbox input "false"
click at [294, 229] on b "Référence externe (si renseignée)" at bounding box center [333, 229] width 141 height 10
click at [253, 234] on input "Référence externe (si renseignée)" at bounding box center [253, 234] width 1 height 1
checkbox input "false"
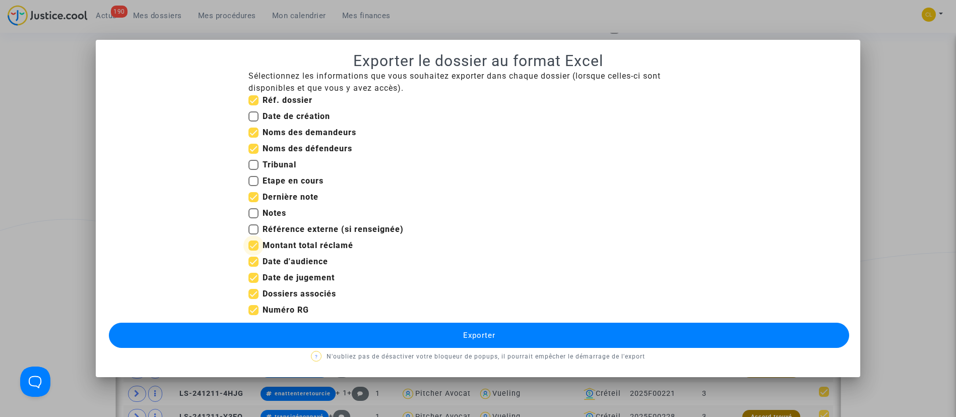
click at [287, 241] on b "Montant total réclamé" at bounding box center [308, 245] width 91 height 10
click at [253, 250] on input "Montant total réclamé" at bounding box center [253, 250] width 1 height 1
checkbox input "false"
click at [936, 134] on div at bounding box center [478, 208] width 956 height 417
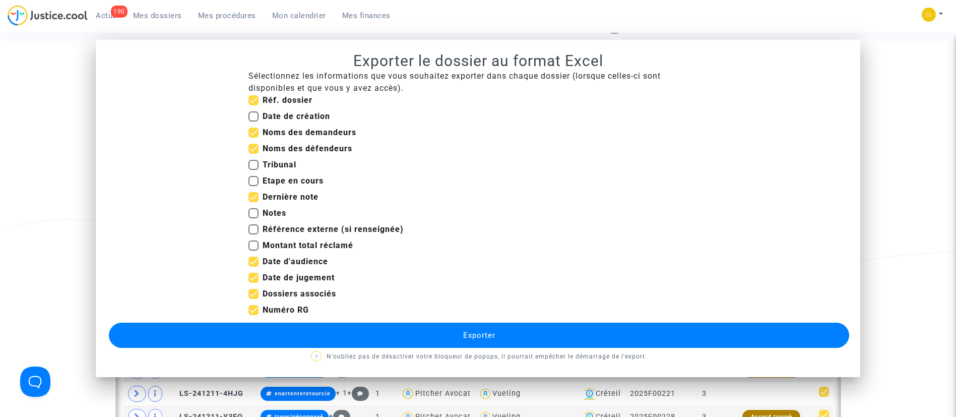
scroll to position [76, 0]
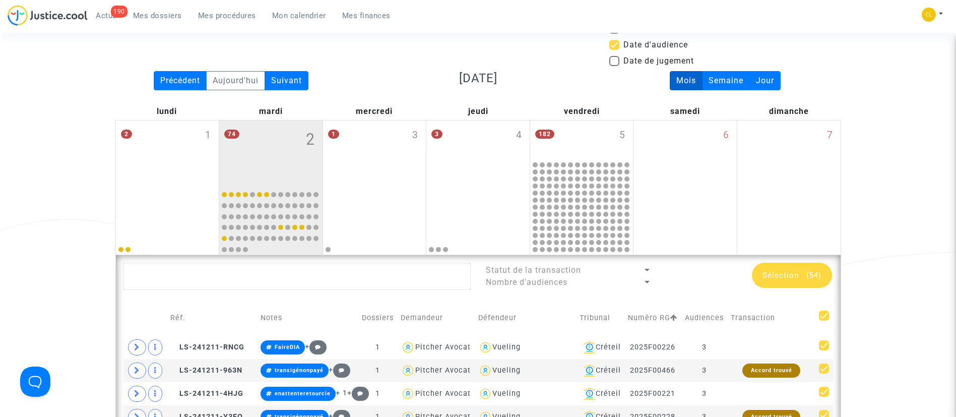
click at [153, 10] on link "Mes dossiers" at bounding box center [157, 15] width 65 height 15
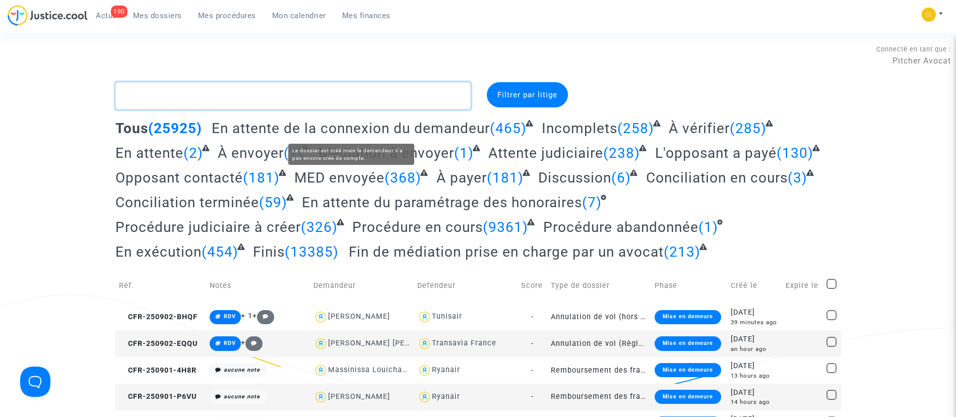
click at [349, 98] on textarea at bounding box center [292, 95] width 355 height 27
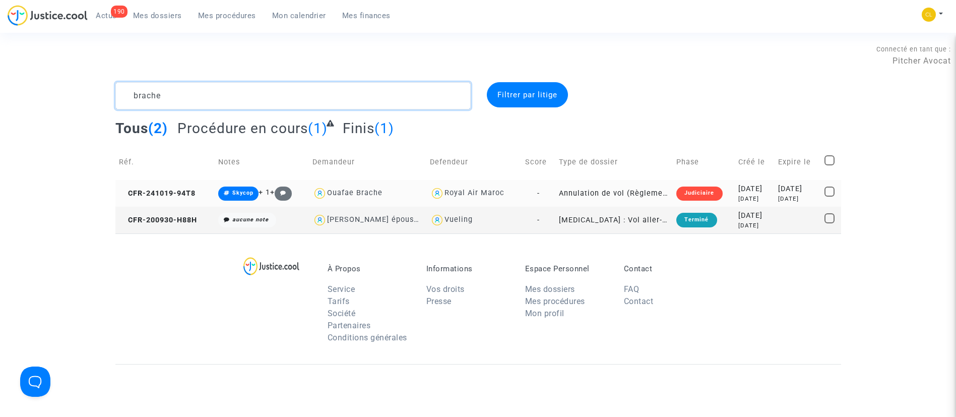
type textarea "brache"
click at [790, 200] on div "[DATE]" at bounding box center [797, 199] width 39 height 9
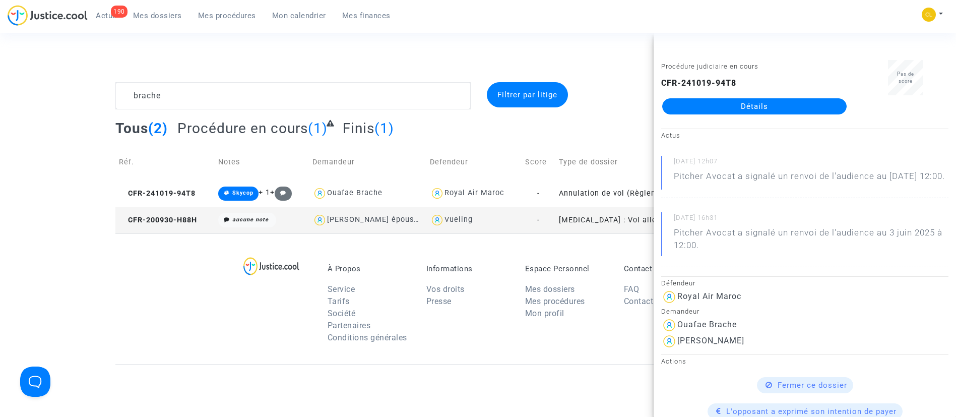
drag, startPoint x: 750, startPoint y: 109, endPoint x: 704, endPoint y: 138, distance: 55.0
click at [750, 109] on link "Détails" at bounding box center [754, 106] width 184 height 16
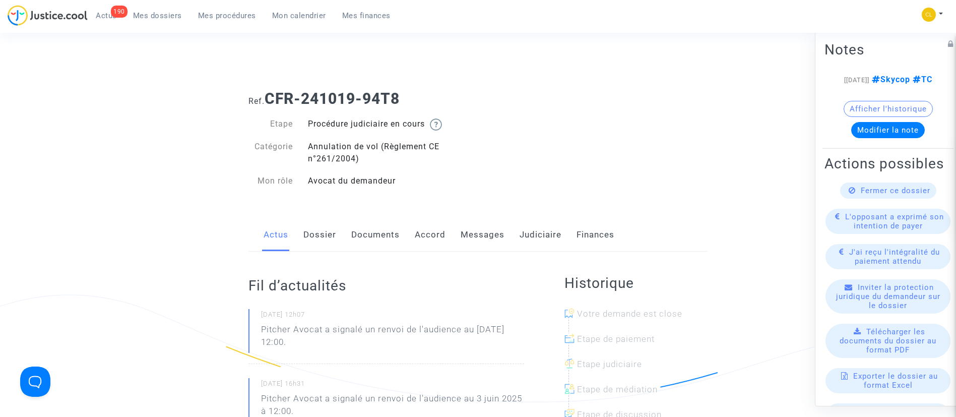
click at [528, 234] on link "Judiciaire" at bounding box center [541, 234] width 42 height 33
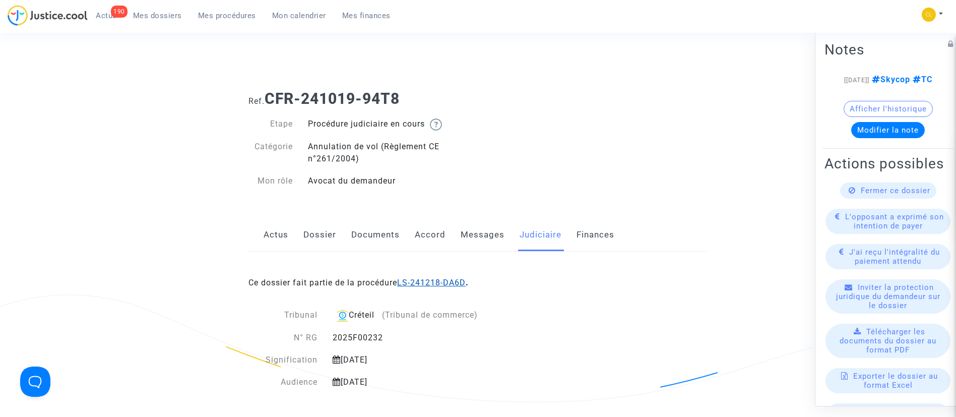
click at [426, 284] on link "LS-241218-DA6D" at bounding box center [431, 283] width 69 height 10
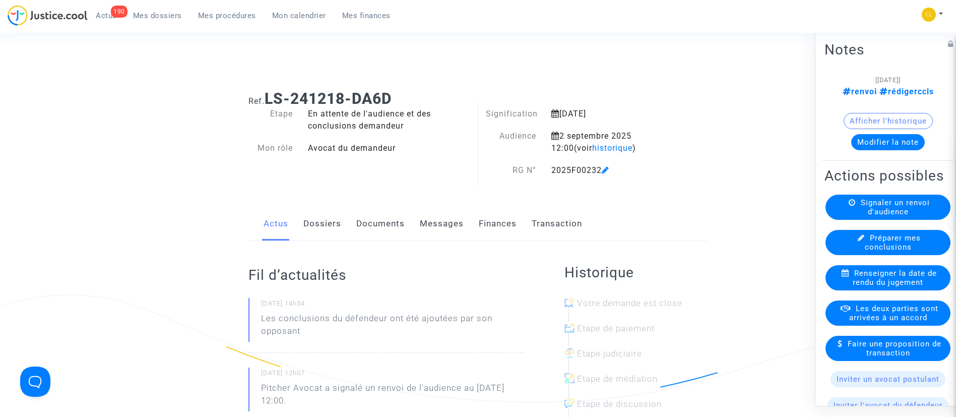
click at [403, 218] on link "Documents" at bounding box center [380, 223] width 48 height 33
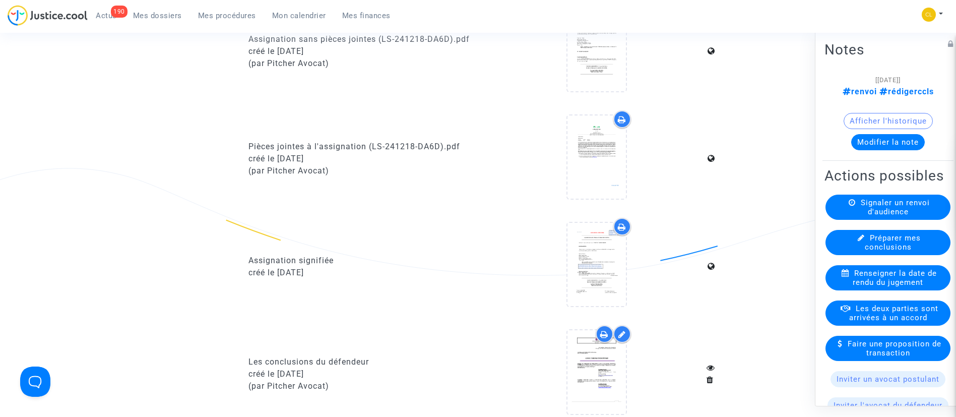
scroll to position [832, 0]
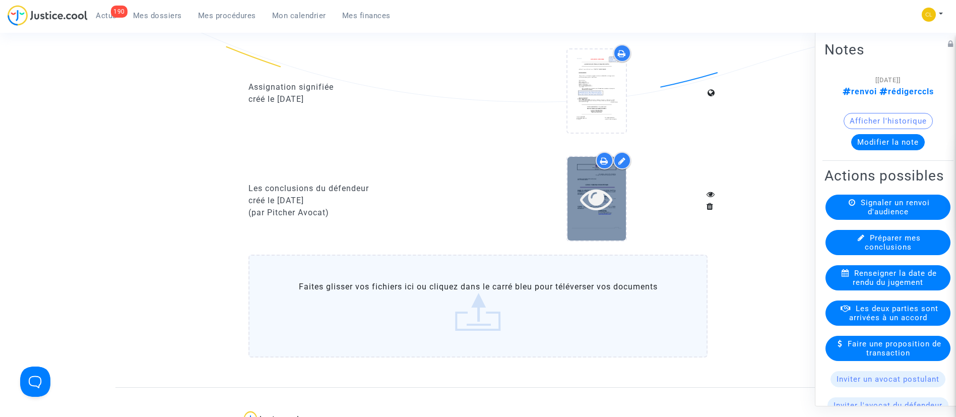
click at [603, 194] on icon at bounding box center [596, 198] width 33 height 32
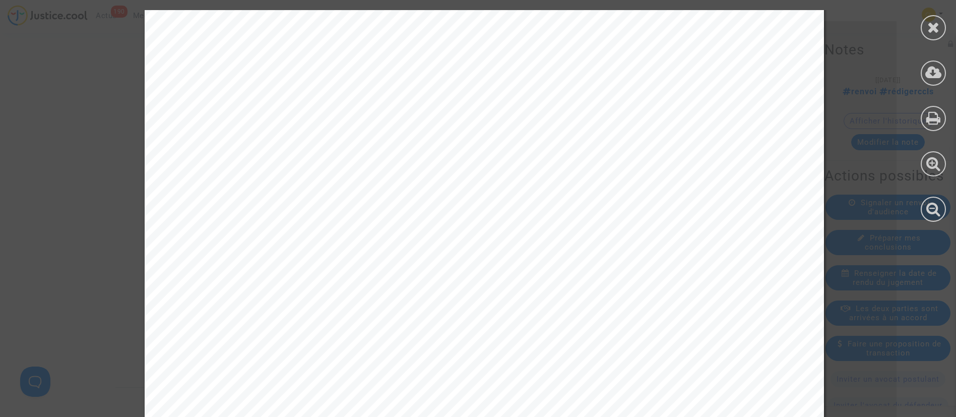
scroll to position [1058, 0]
click at [930, 22] on icon at bounding box center [933, 27] width 13 height 15
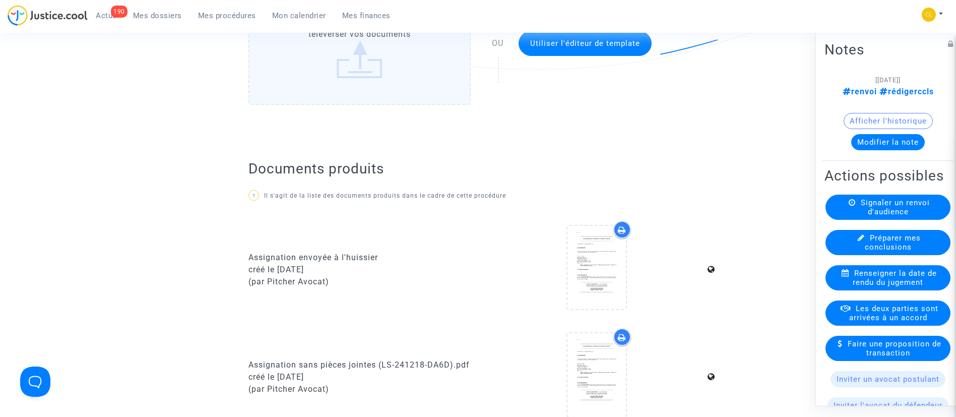
scroll to position [302, 0]
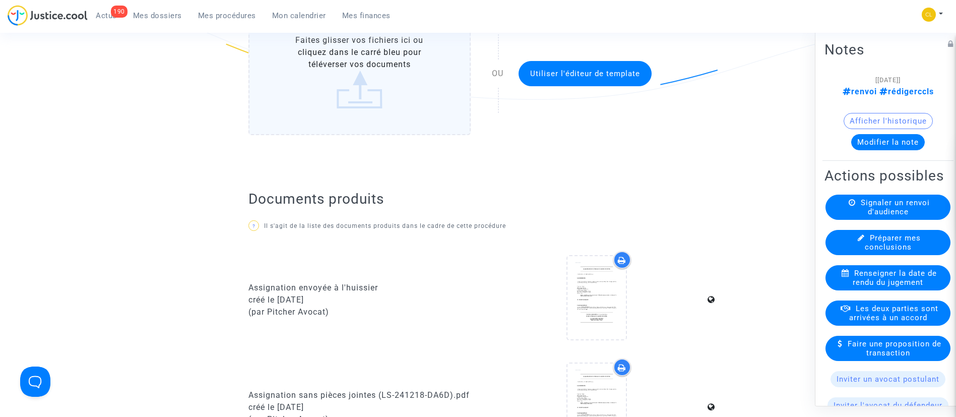
click at [285, 14] on span "Mon calendrier" at bounding box center [299, 15] width 54 height 9
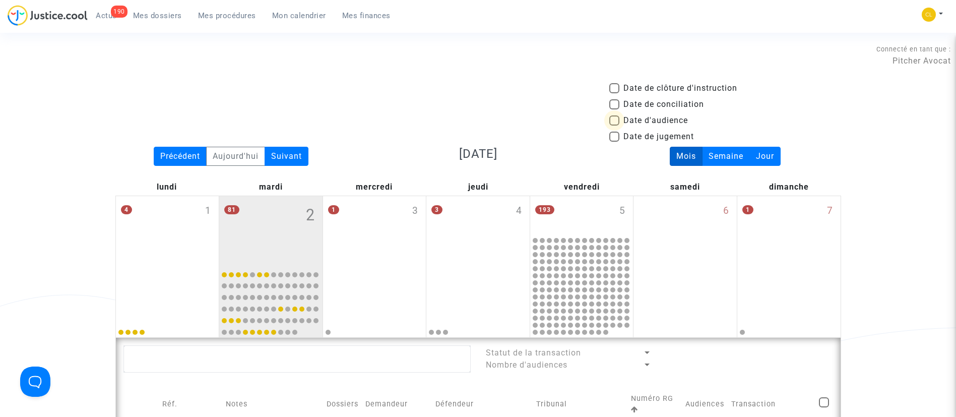
click at [649, 125] on span "Date d'audience" at bounding box center [655, 120] width 65 height 12
click at [614, 125] on input "Date d'audience" at bounding box center [614, 125] width 1 height 1
checkbox input "true"
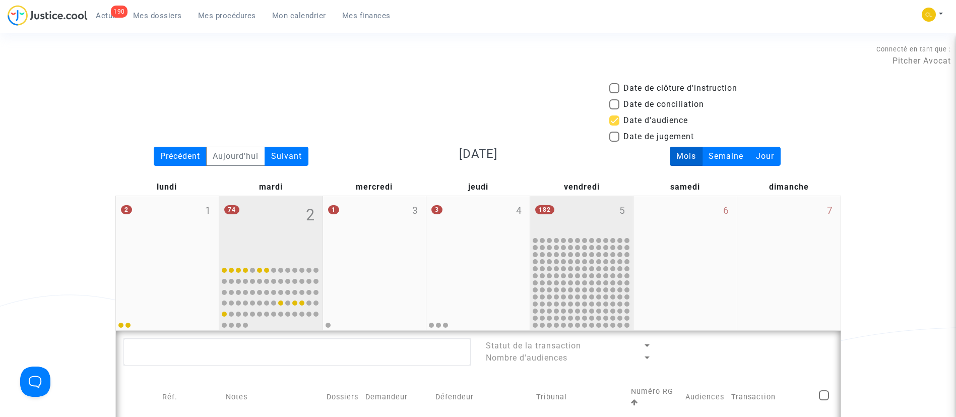
click at [583, 196] on div "182 5" at bounding box center [581, 215] width 103 height 39
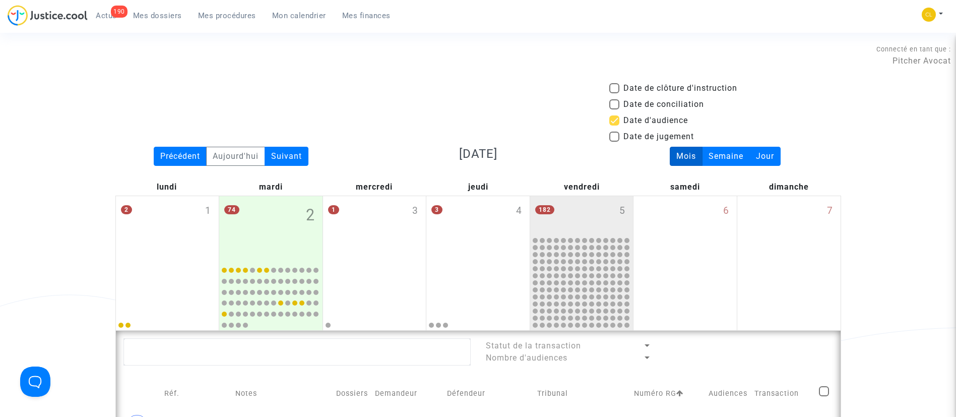
scroll to position [378, 0]
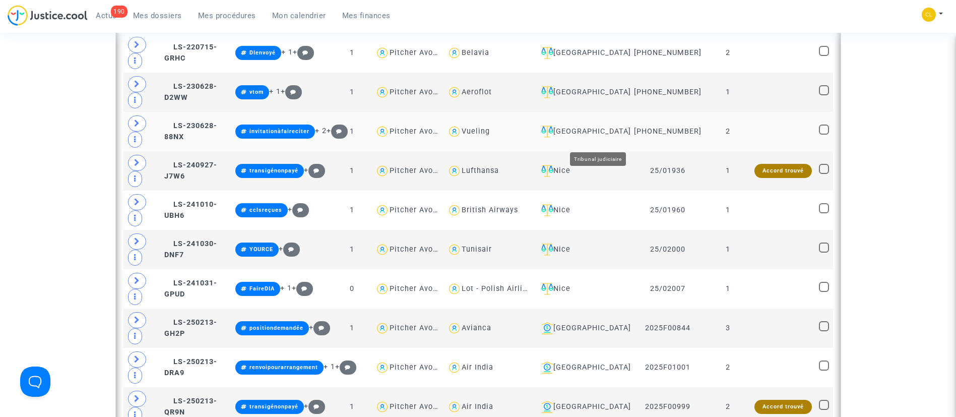
click at [618, 138] on div "[GEOGRAPHIC_DATA]" at bounding box center [582, 131] width 90 height 12
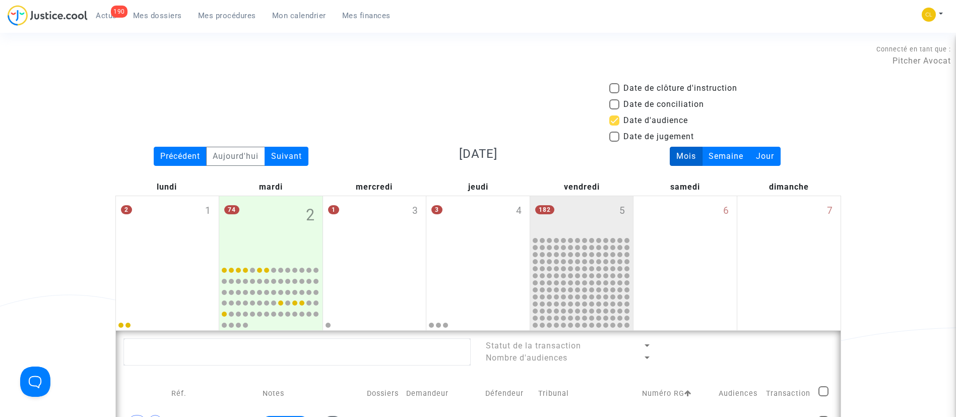
click at [150, 18] on span "Mes dossiers" at bounding box center [157, 15] width 49 height 9
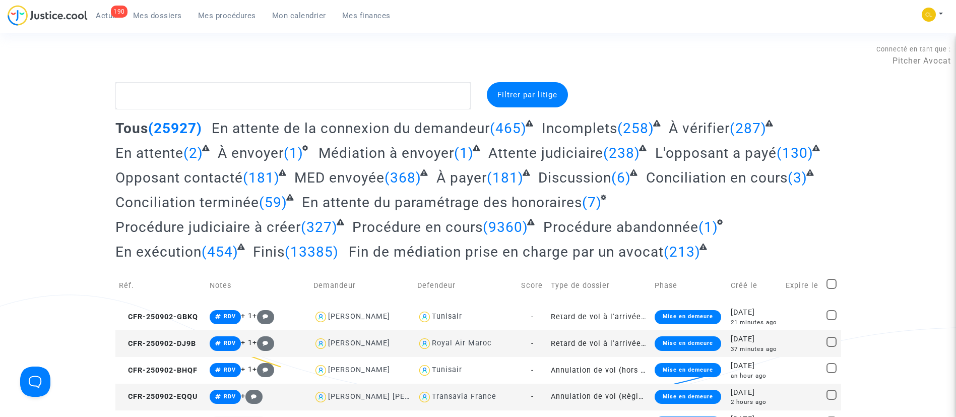
click at [460, 176] on span "À payer" at bounding box center [461, 177] width 50 height 17
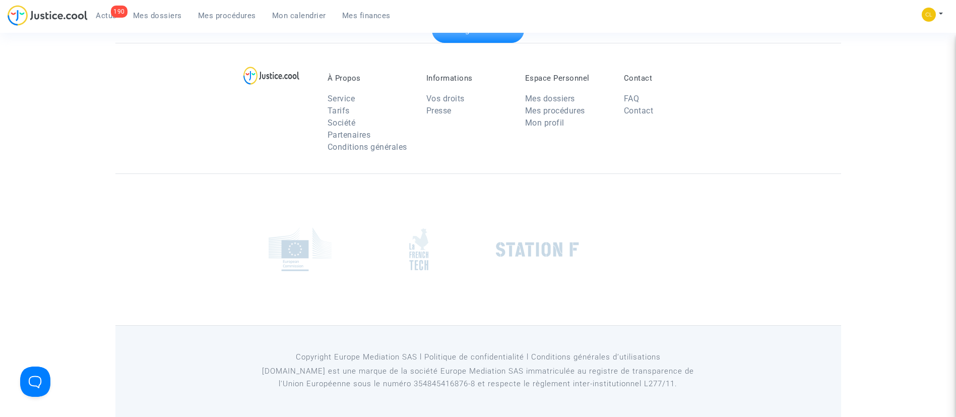
scroll to position [1326, 0]
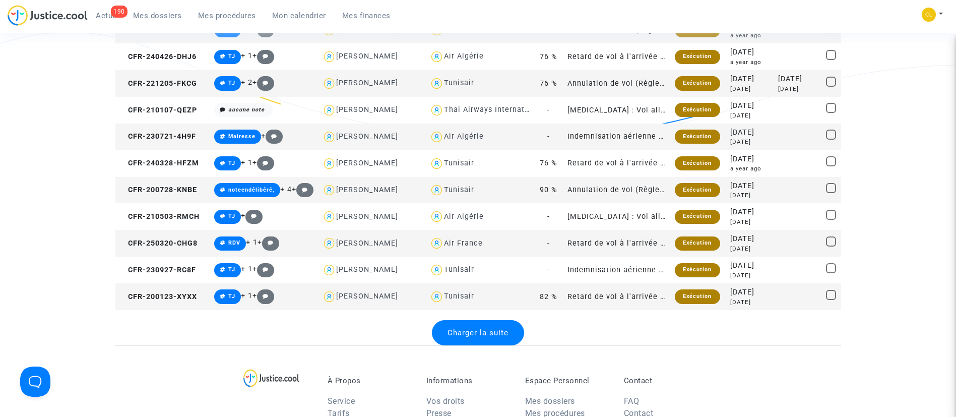
drag, startPoint x: 484, startPoint y: 326, endPoint x: 484, endPoint y: 312, distance: 14.1
click at [484, 326] on div "Charger la suite" at bounding box center [478, 332] width 92 height 25
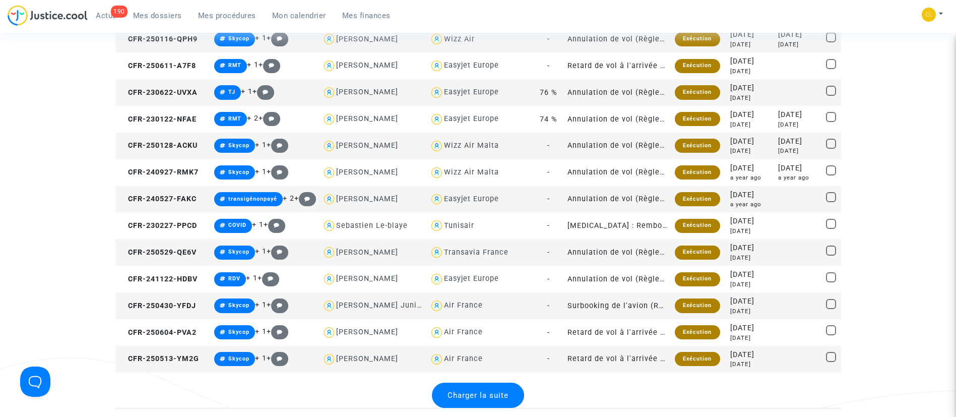
scroll to position [2838, 0]
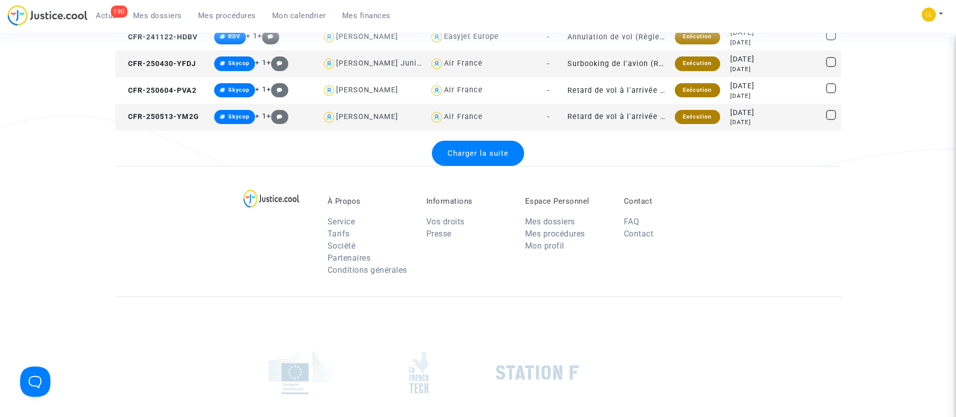
click at [461, 153] on span "Charger la suite" at bounding box center [478, 153] width 61 height 9
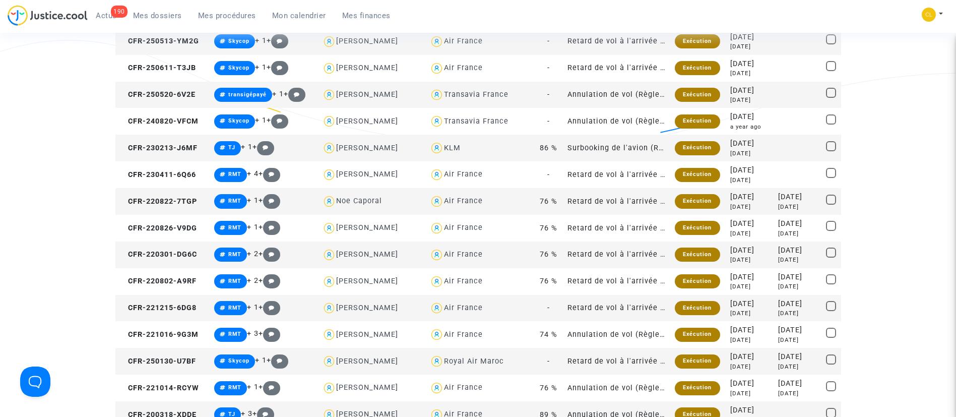
scroll to position [4142, 0]
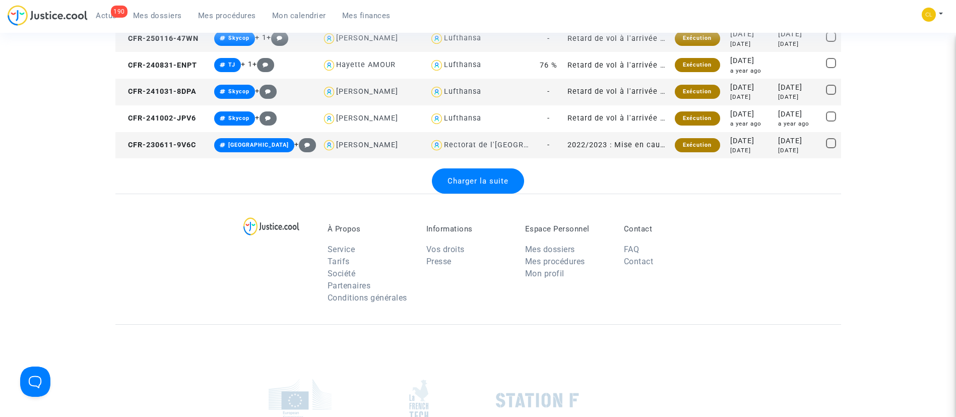
click at [484, 181] on span "Charger la suite" at bounding box center [478, 180] width 61 height 9
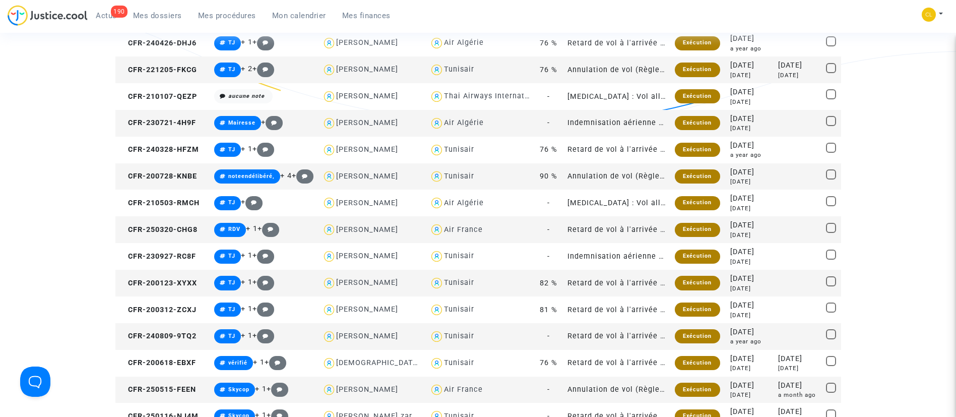
scroll to position [2159, 0]
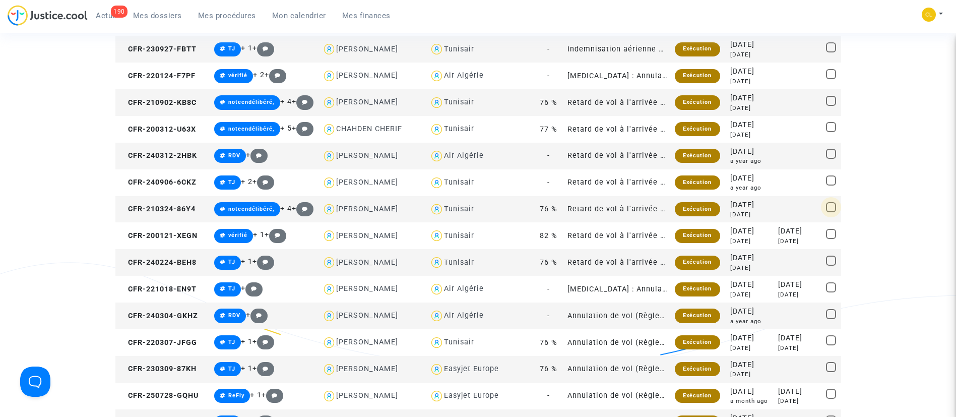
click at [832, 203] on span at bounding box center [831, 207] width 10 height 10
click at [831, 212] on input "checkbox" at bounding box center [831, 212] width 1 height 1
checkbox input "true"
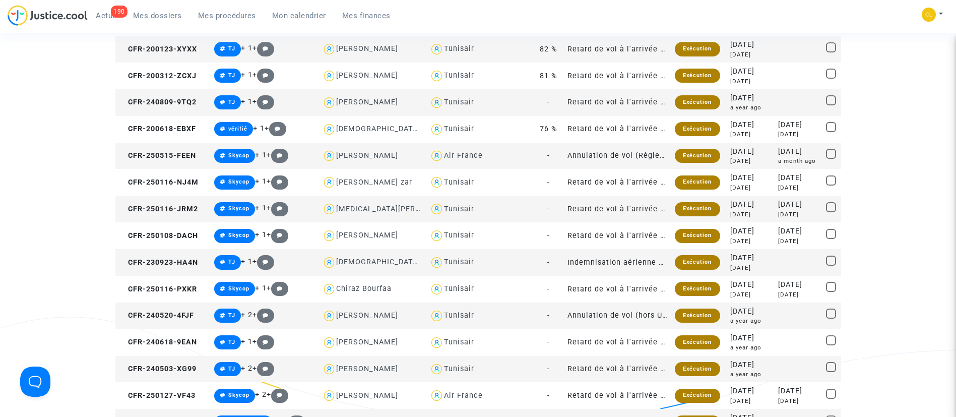
scroll to position [2080, 0]
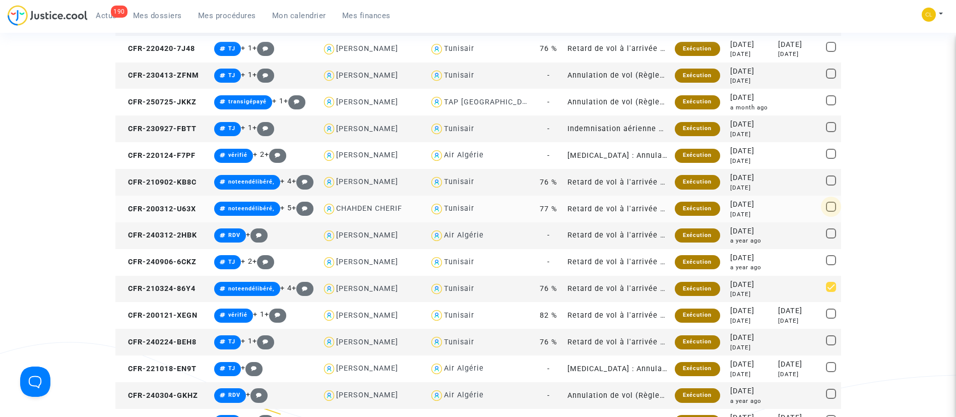
click at [831, 202] on span at bounding box center [831, 207] width 10 height 10
click at [831, 212] on input "checkbox" at bounding box center [831, 212] width 1 height 1
checkbox input "true"
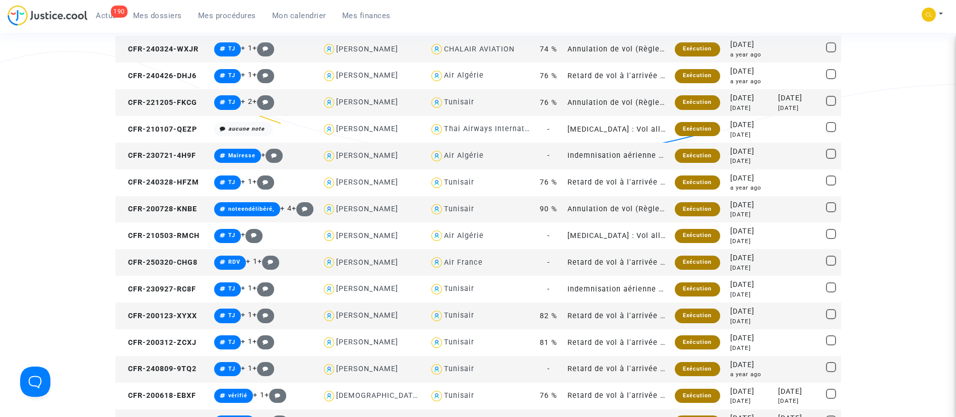
click at [834, 205] on span at bounding box center [831, 207] width 10 height 10
click at [831, 212] on input "checkbox" at bounding box center [831, 212] width 1 height 1
checkbox input "true"
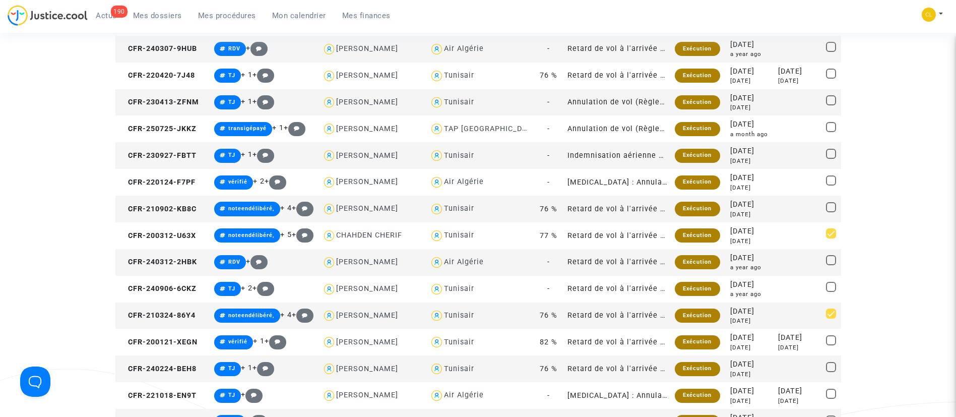
click at [830, 208] on span at bounding box center [831, 207] width 10 height 10
click at [831, 212] on input "checkbox" at bounding box center [831, 212] width 1 height 1
checkbox input "true"
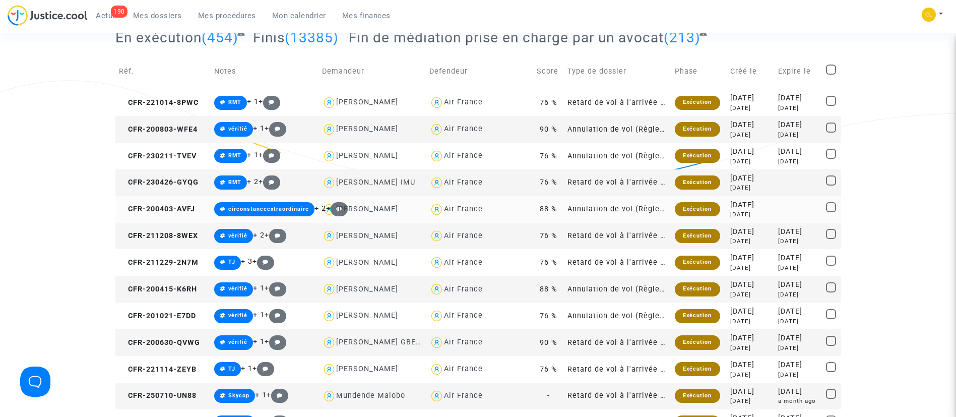
click at [829, 210] on span at bounding box center [831, 207] width 10 height 10
click at [831, 212] on input "checkbox" at bounding box center [831, 212] width 1 height 1
checkbox input "true"
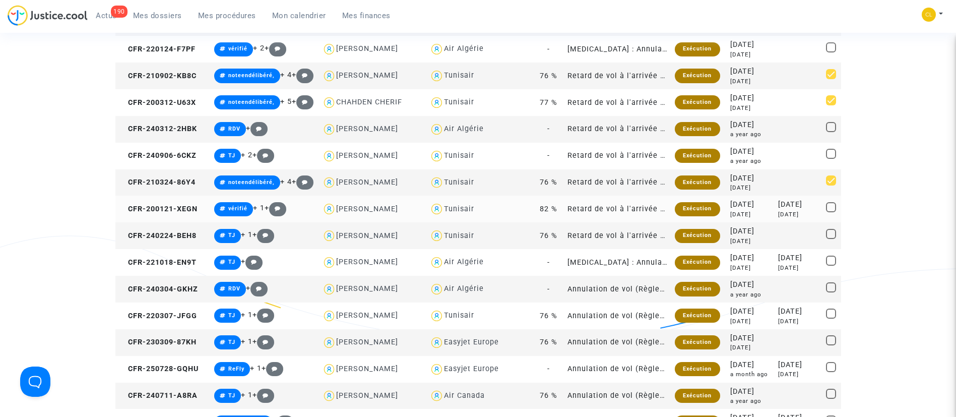
click at [831, 215] on mat-checkbox at bounding box center [831, 209] width 10 height 14
click at [833, 211] on span at bounding box center [831, 207] width 10 height 10
click at [831, 212] on input "checkbox" at bounding box center [831, 212] width 1 height 1
checkbox input "true"
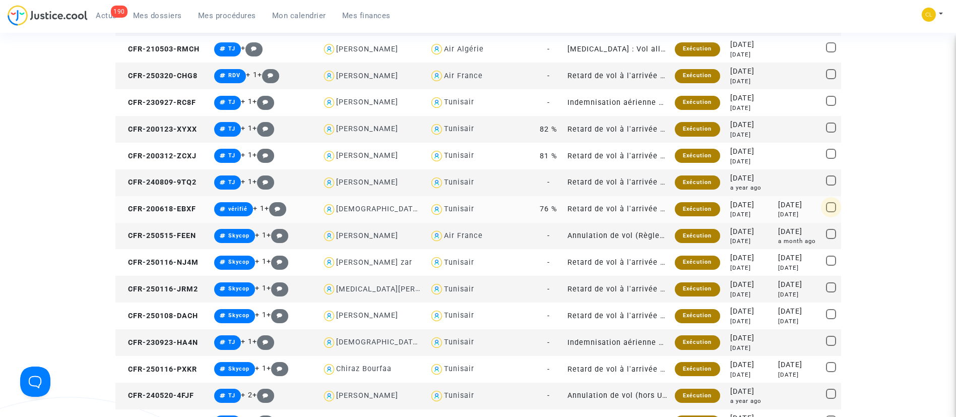
click at [833, 206] on span at bounding box center [831, 207] width 10 height 10
click at [831, 212] on input "checkbox" at bounding box center [831, 212] width 1 height 1
checkbox input "true"
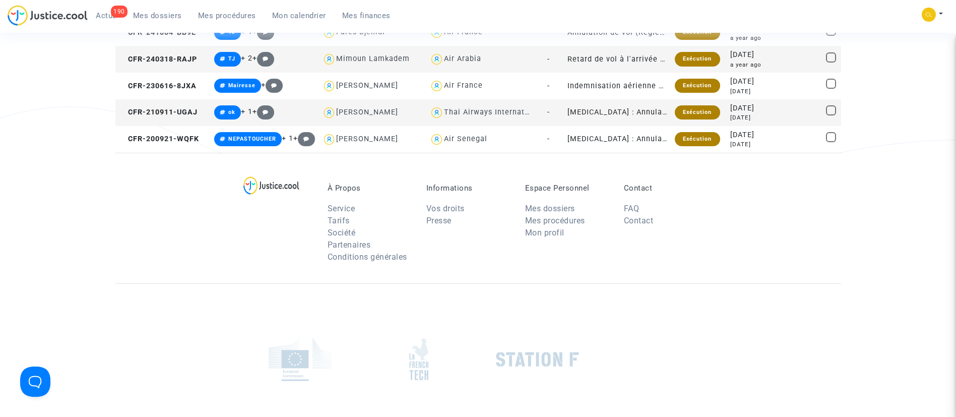
scroll to position [348, 0]
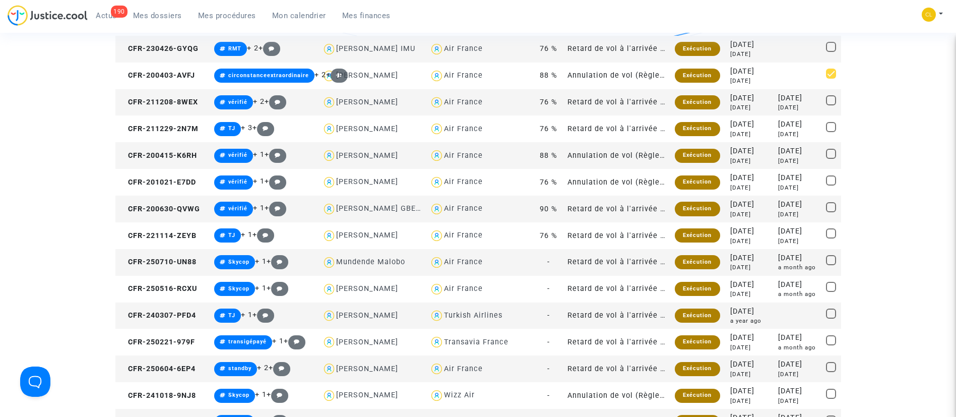
click at [833, 208] on span at bounding box center [831, 207] width 10 height 10
click at [831, 212] on input "checkbox" at bounding box center [831, 212] width 1 height 1
checkbox input "true"
click at [834, 156] on span at bounding box center [831, 154] width 10 height 10
click at [831, 159] on input "checkbox" at bounding box center [831, 159] width 1 height 1
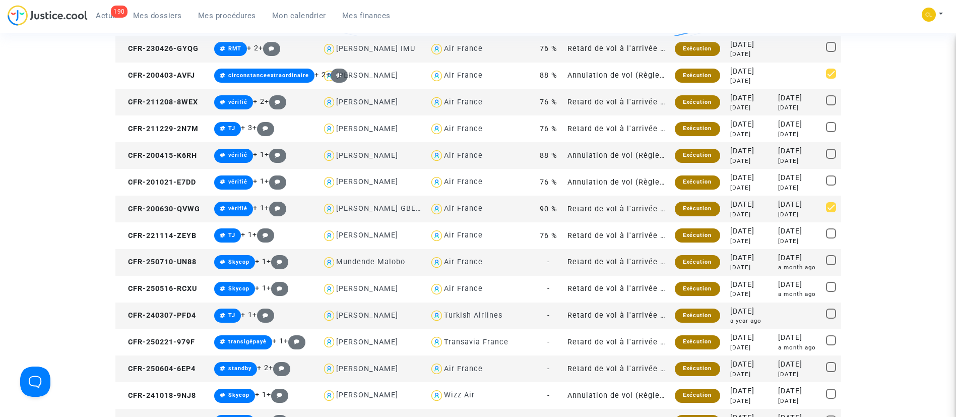
checkbox input "true"
click at [829, 179] on span at bounding box center [831, 180] width 10 height 10
click at [831, 185] on input "checkbox" at bounding box center [831, 185] width 1 height 1
checkbox input "true"
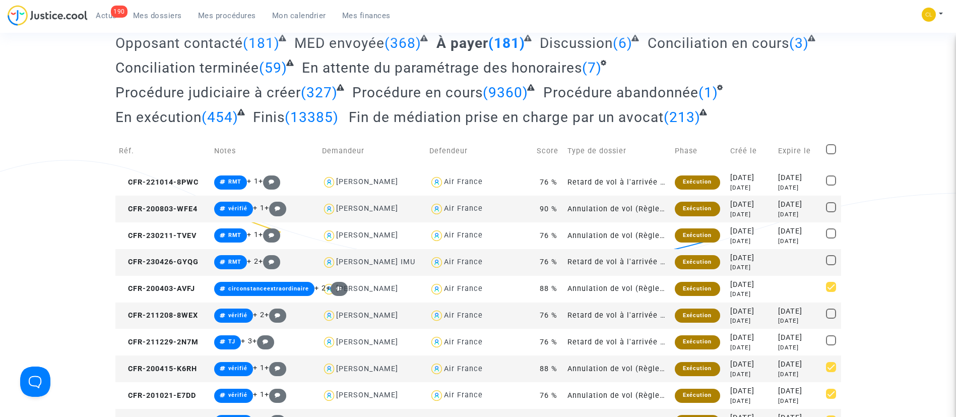
click at [833, 208] on span at bounding box center [831, 207] width 10 height 10
click at [831, 212] on input "checkbox" at bounding box center [831, 212] width 1 height 1
checkbox input "true"
click at [833, 309] on span at bounding box center [831, 313] width 10 height 10
click at [831, 319] on input "checkbox" at bounding box center [831, 319] width 1 height 1
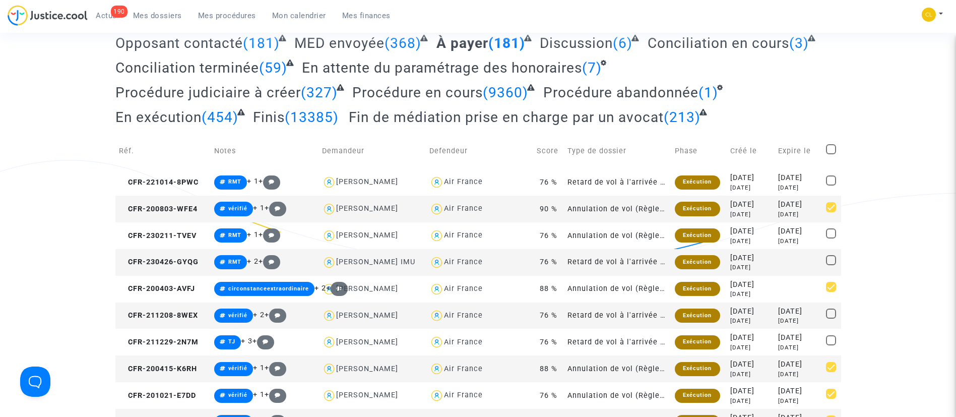
checkbox input "true"
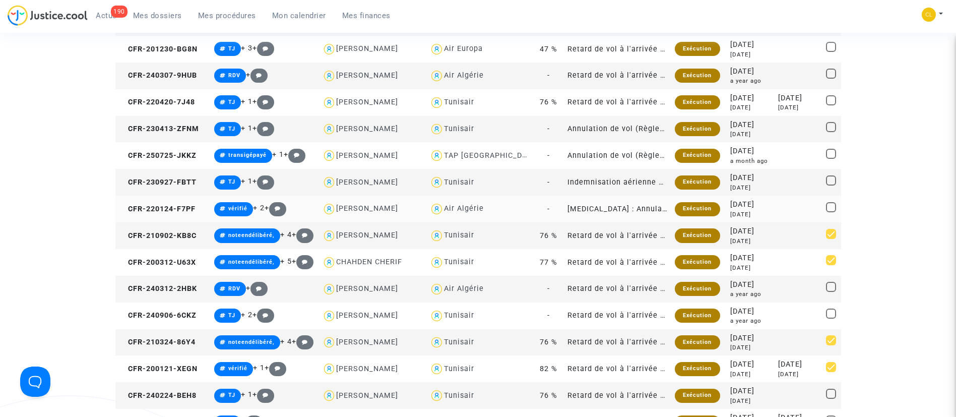
click at [832, 205] on span at bounding box center [831, 207] width 10 height 10
click at [831, 212] on input "checkbox" at bounding box center [831, 212] width 1 height 1
checkbox input "true"
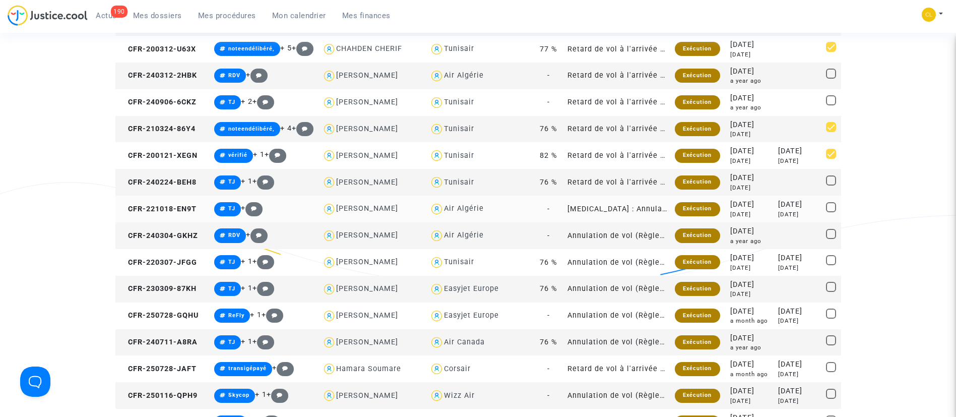
click at [835, 206] on span at bounding box center [831, 207] width 10 height 10
click at [831, 212] on input "checkbox" at bounding box center [831, 212] width 1 height 1
checkbox input "true"
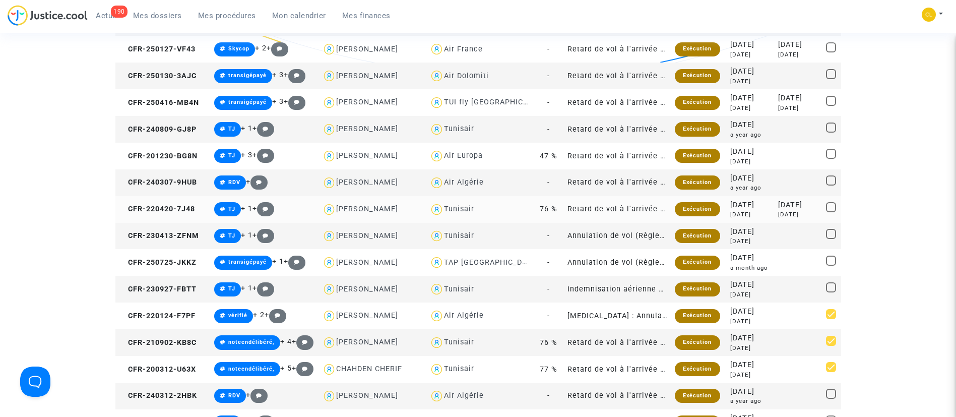
click at [829, 207] on span at bounding box center [831, 207] width 10 height 10
click at [831, 212] on input "checkbox" at bounding box center [831, 212] width 1 height 1
checkbox input "true"
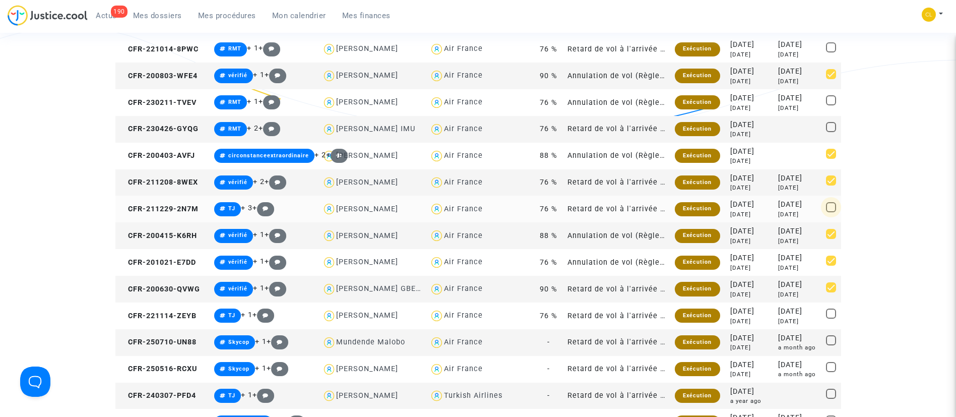
click at [830, 207] on span at bounding box center [831, 207] width 10 height 10
click at [831, 212] on input "checkbox" at bounding box center [831, 212] width 1 height 1
checkbox input "true"
click at [836, 48] on span at bounding box center [831, 47] width 10 height 10
click at [831, 52] on input "checkbox" at bounding box center [831, 52] width 1 height 1
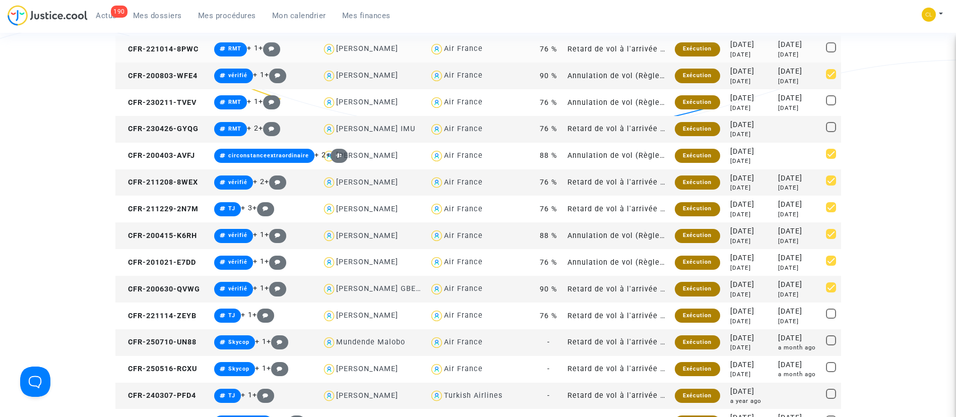
checkbox input "true"
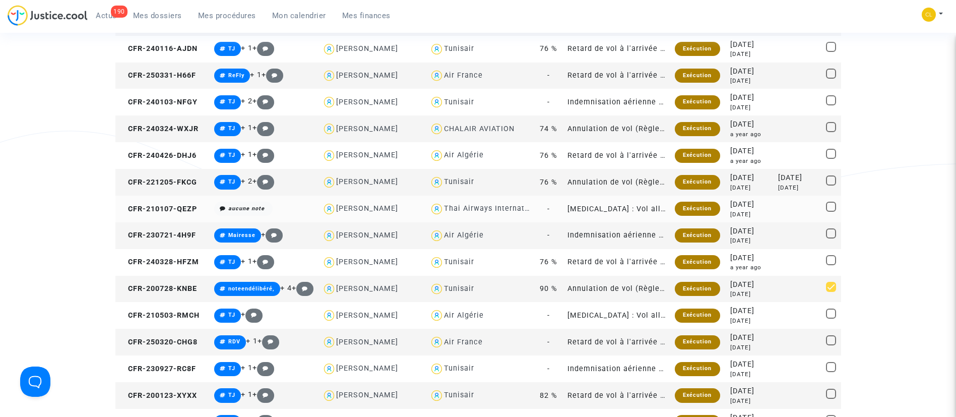
click at [832, 204] on span at bounding box center [831, 207] width 10 height 10
click at [831, 212] on input "checkbox" at bounding box center [831, 212] width 1 height 1
checkbox input "true"
click at [830, 182] on span at bounding box center [831, 180] width 10 height 10
click at [831, 185] on input "checkbox" at bounding box center [831, 185] width 1 height 1
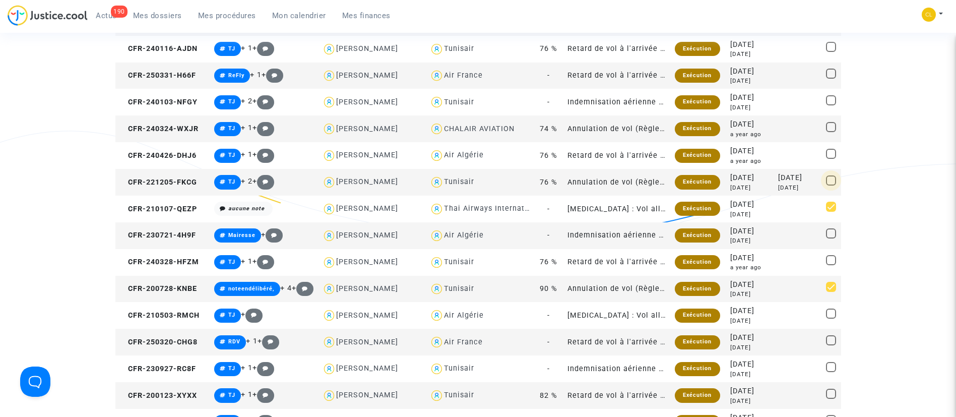
checkbox input "true"
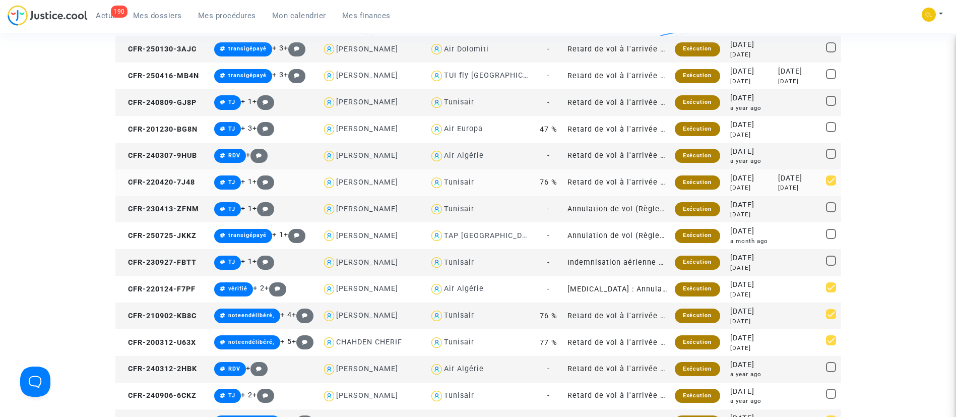
drag, startPoint x: 832, startPoint y: 208, endPoint x: 827, endPoint y: 192, distance: 17.4
click at [832, 208] on span at bounding box center [831, 207] width 10 height 10
click at [831, 212] on input "checkbox" at bounding box center [831, 212] width 1 height 1
checkbox input "true"
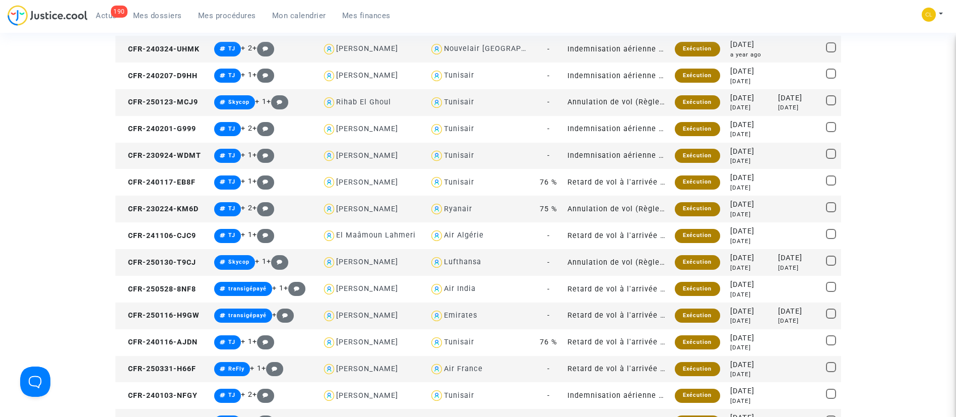
click at [832, 211] on span at bounding box center [831, 207] width 10 height 10
click at [831, 212] on input "checkbox" at bounding box center [831, 212] width 1 height 1
checkbox input "true"
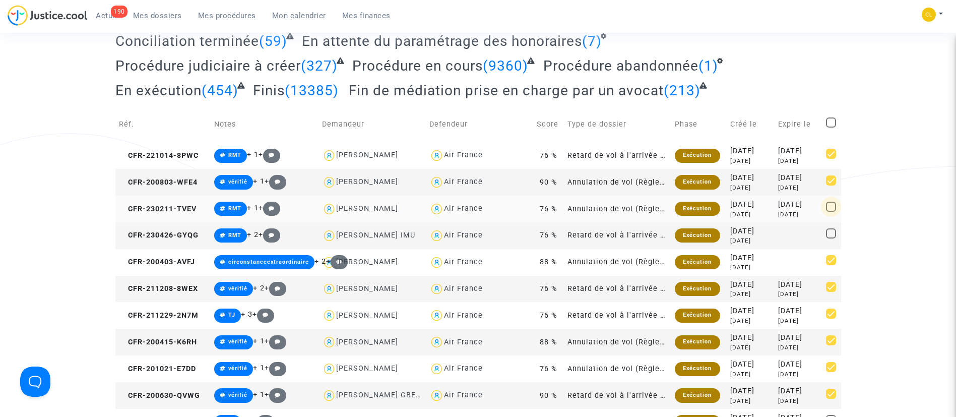
drag, startPoint x: 831, startPoint y: 206, endPoint x: 838, endPoint y: 199, distance: 10.3
click at [831, 207] on span at bounding box center [831, 207] width 10 height 10
click at [831, 212] on input "checkbox" at bounding box center [831, 212] width 1 height 1
checkbox input "true"
click at [830, 233] on span at bounding box center [831, 233] width 10 height 10
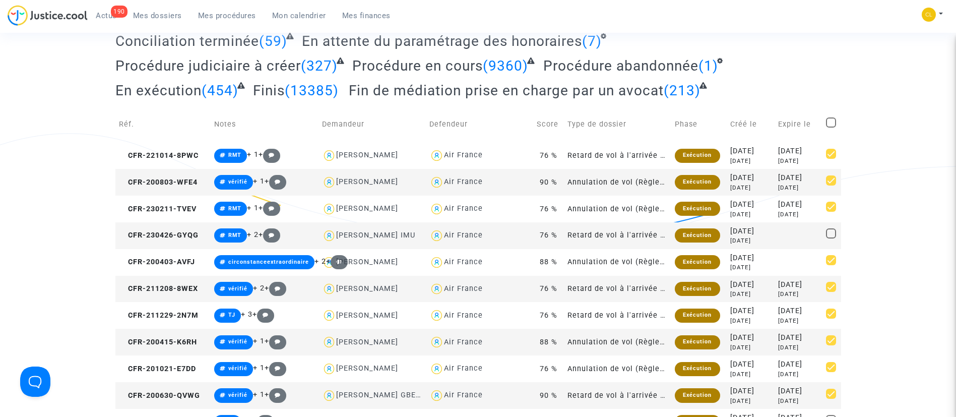
click at [831, 238] on input "checkbox" at bounding box center [831, 238] width 1 height 1
checkbox input "true"
